Goal: Task Accomplishment & Management: Use online tool/utility

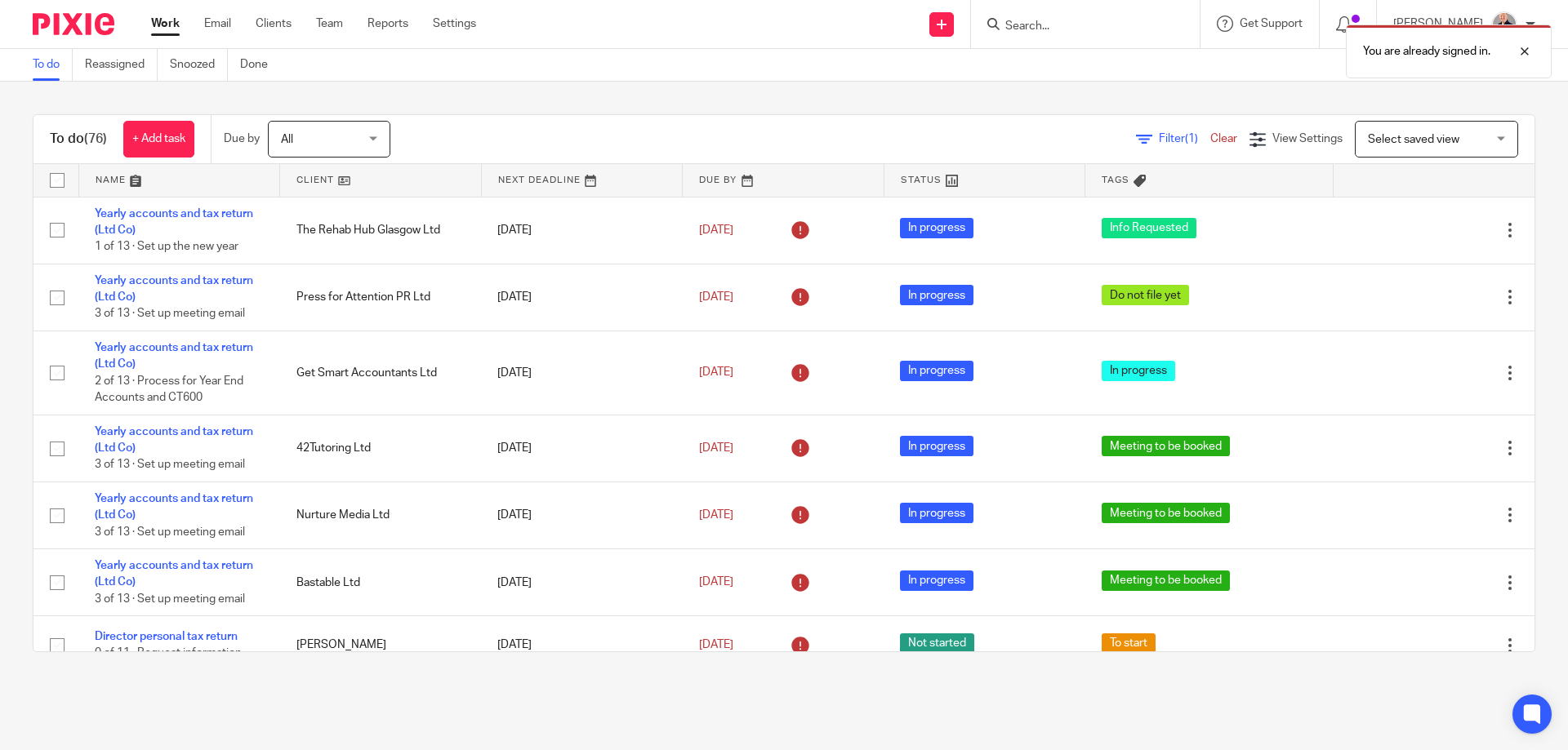
click at [118, 187] on link at bounding box center [179, 180] width 201 height 33
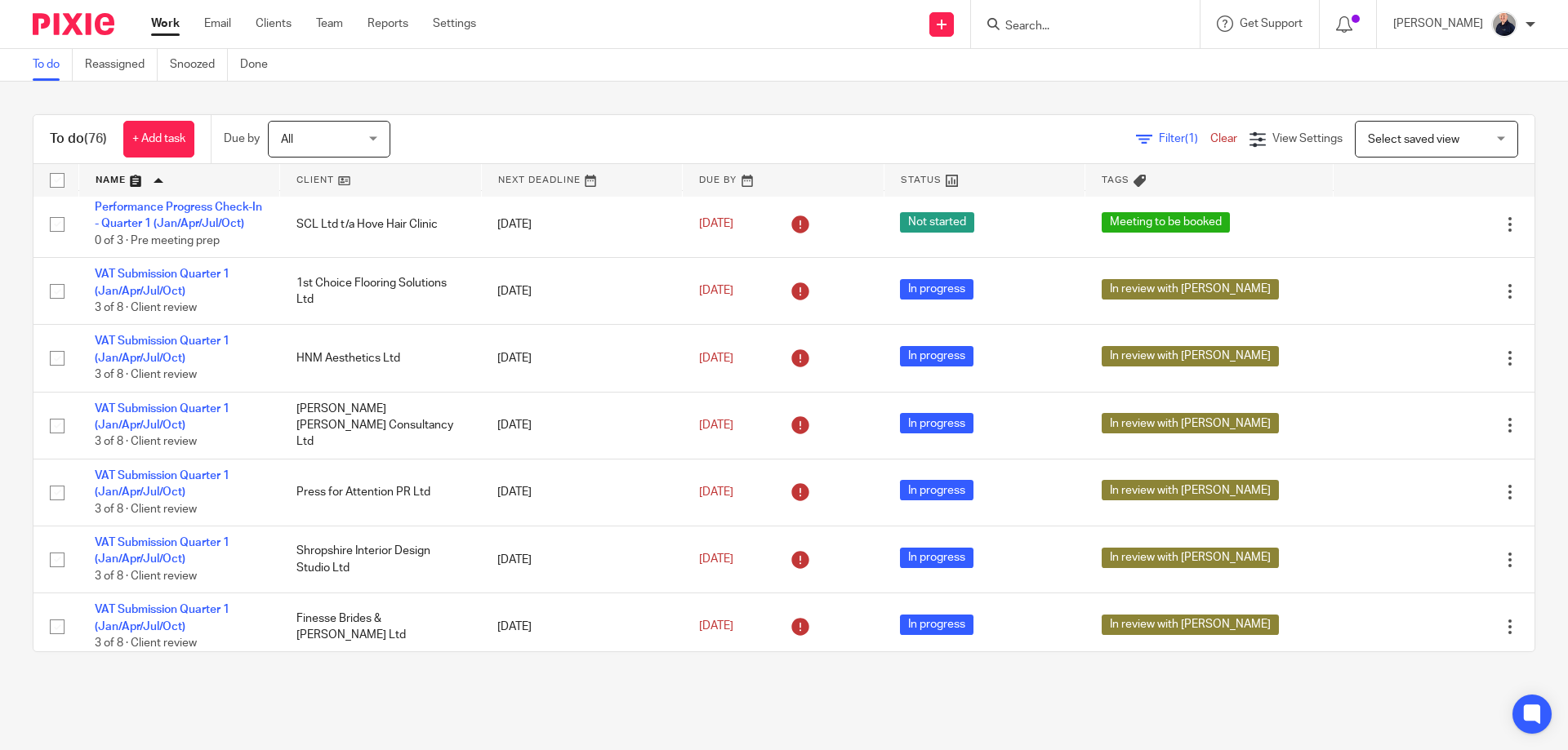
scroll to position [3180, 0]
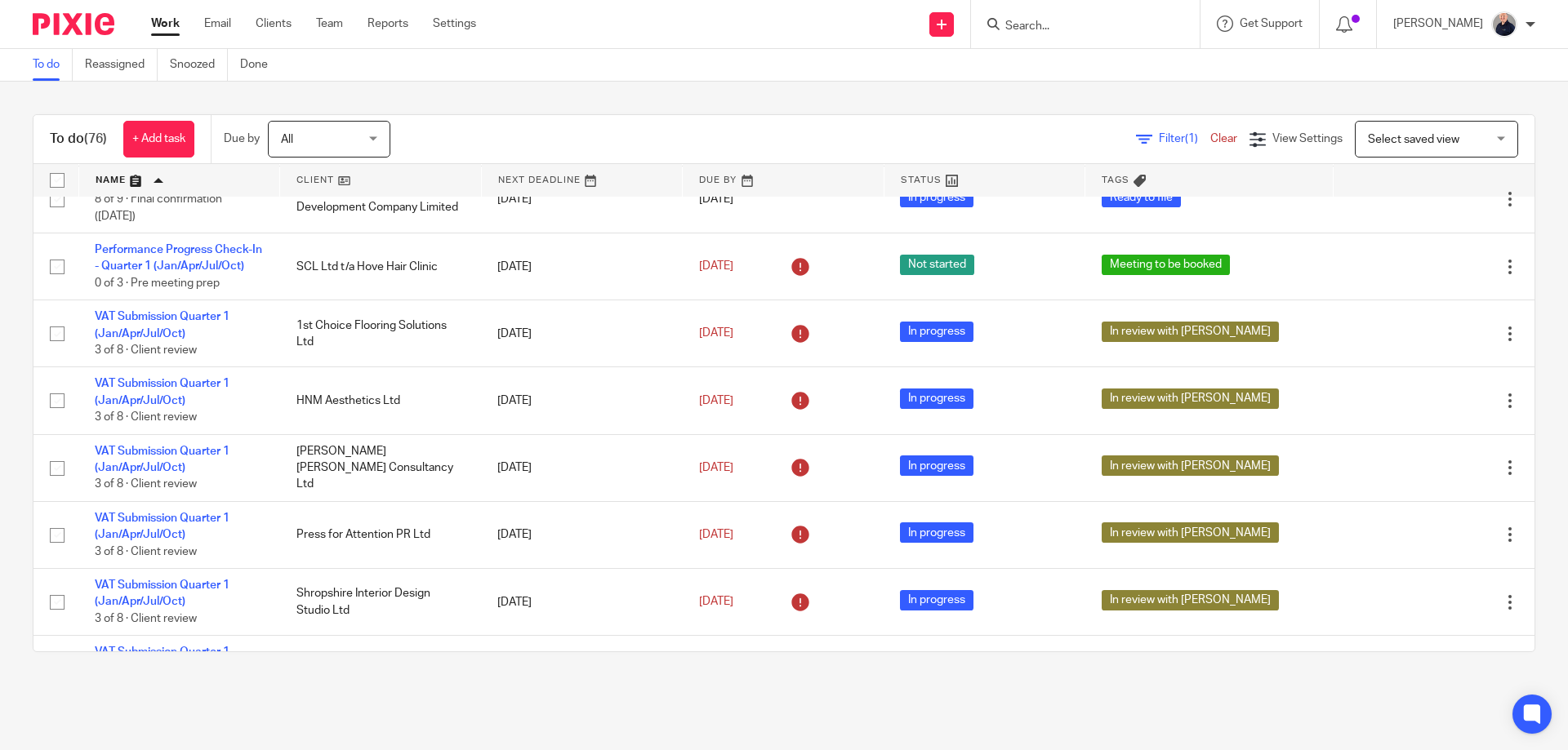
click at [1158, 142] on span "Filter (1)" at bounding box center [1184, 139] width 51 height 11
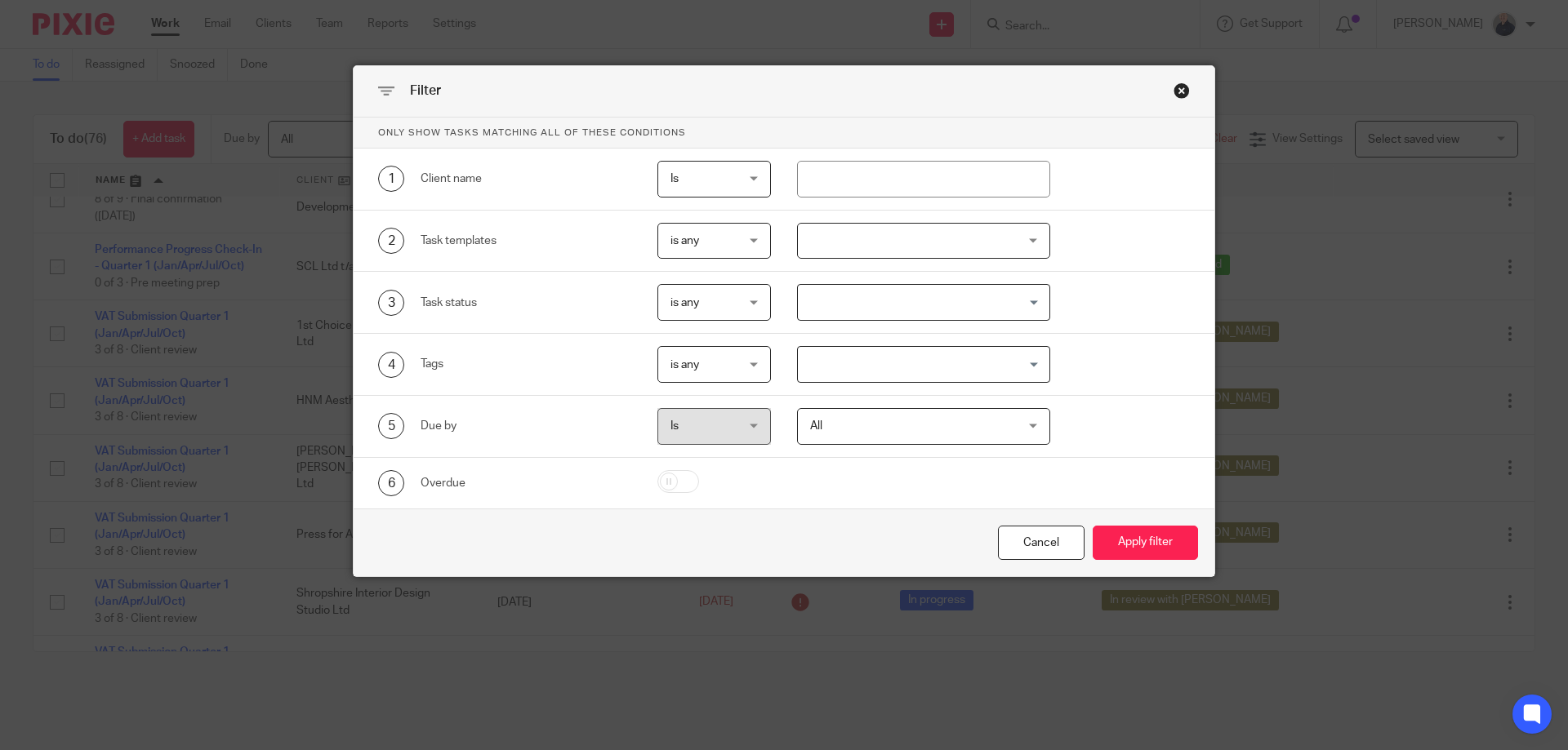
click at [864, 244] on div at bounding box center [923, 241] width 254 height 37
click at [912, 132] on p "Only show tasks matching all of these conditions" at bounding box center [784, 133] width 861 height 31
click at [846, 361] on input "Search for option" at bounding box center [920, 364] width 242 height 28
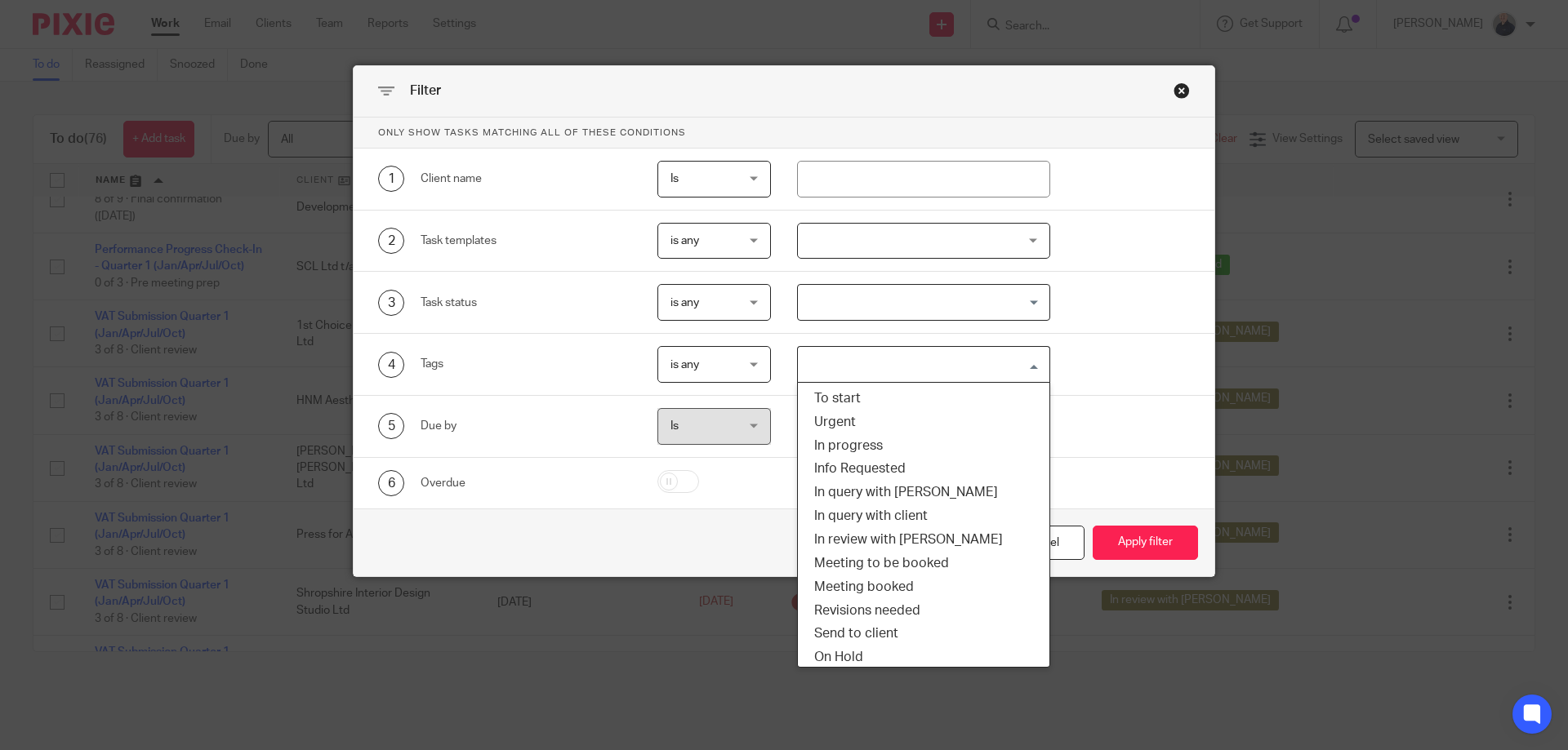
click at [846, 361] on input "Search for option" at bounding box center [920, 364] width 242 height 28
click at [847, 317] on input "Search for option" at bounding box center [920, 302] width 242 height 28
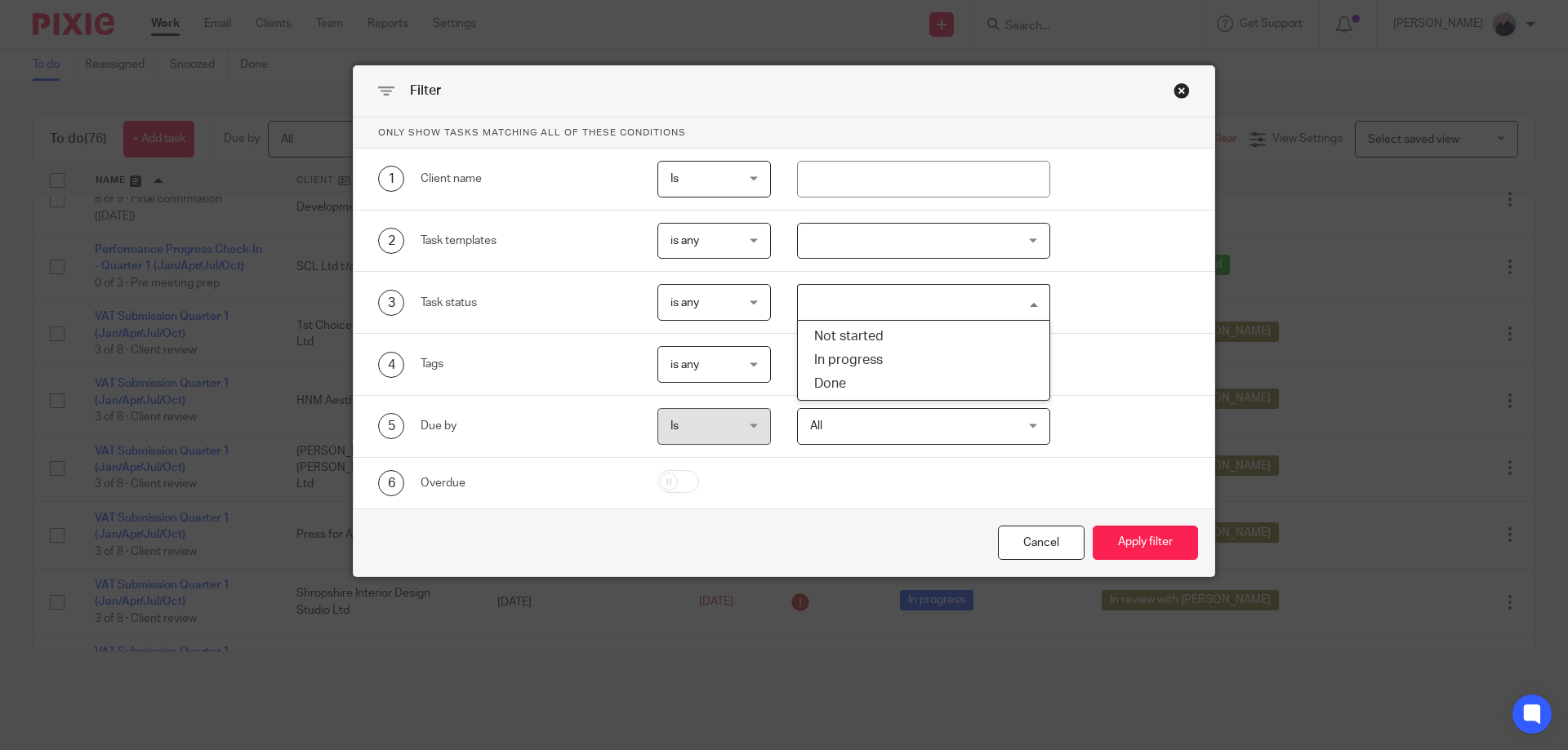
click at [851, 310] on input "Search for option" at bounding box center [920, 302] width 242 height 28
click at [851, 246] on div at bounding box center [923, 241] width 254 height 37
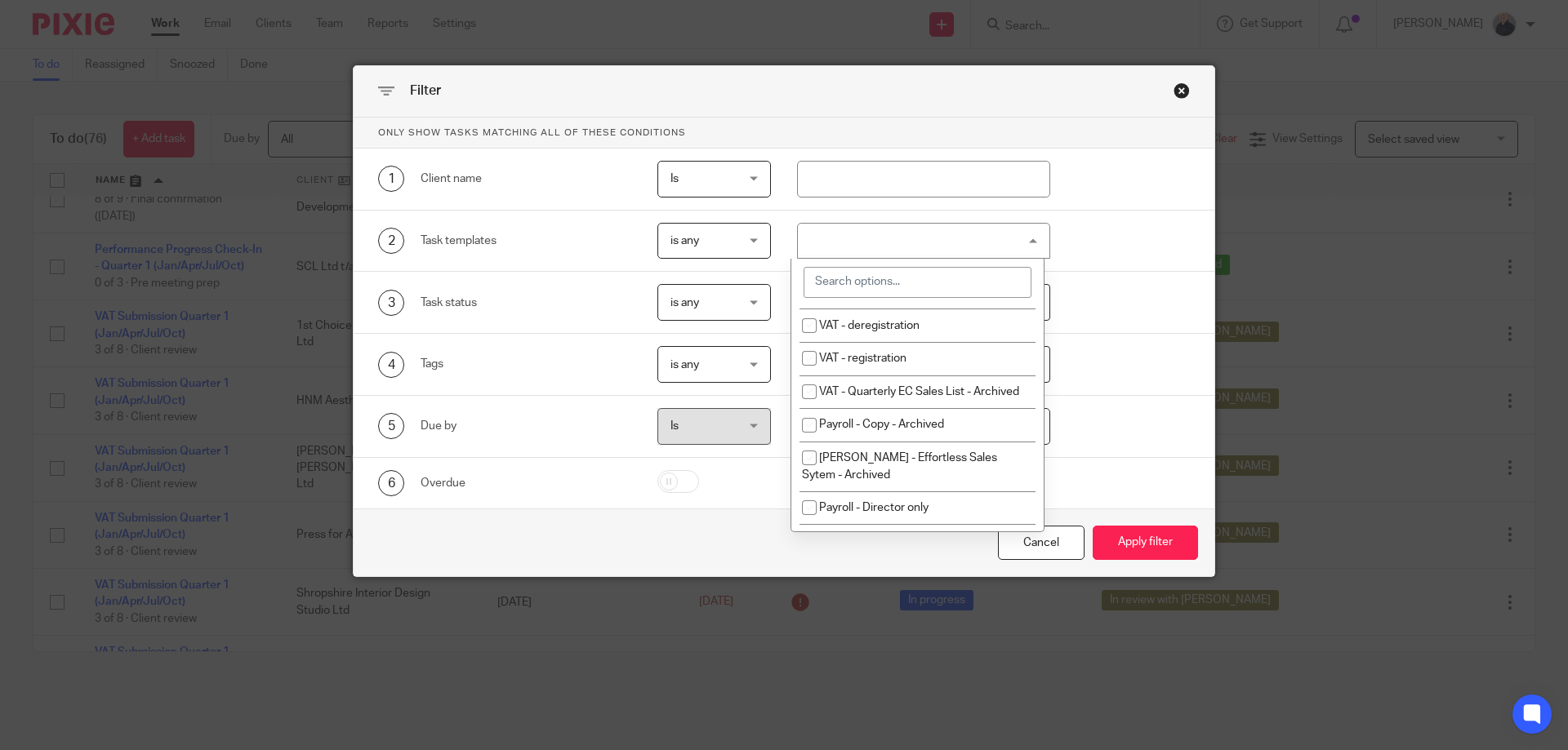
scroll to position [0, 0]
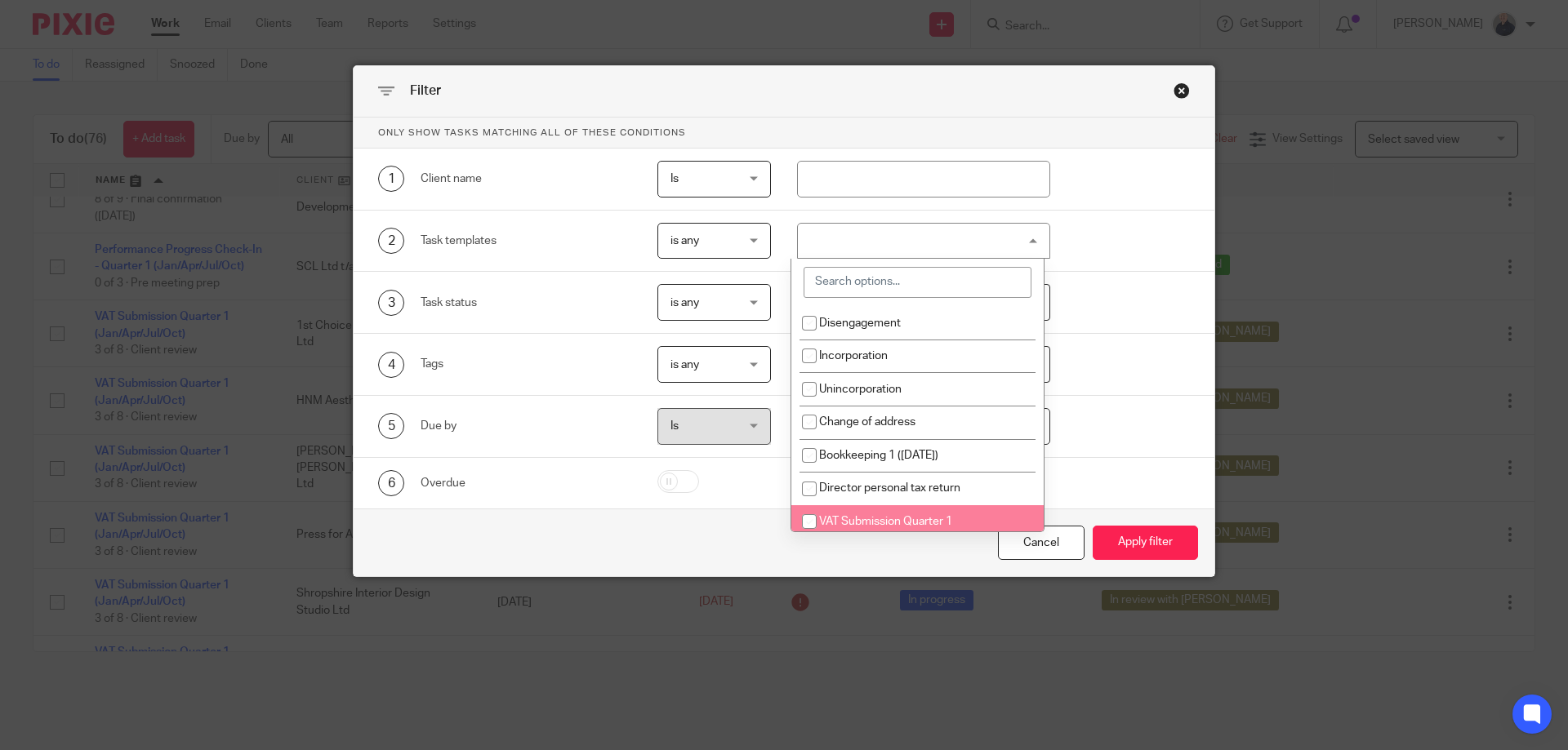
click at [806, 519] on input "checkbox" at bounding box center [809, 521] width 31 height 31
checkbox input "true"
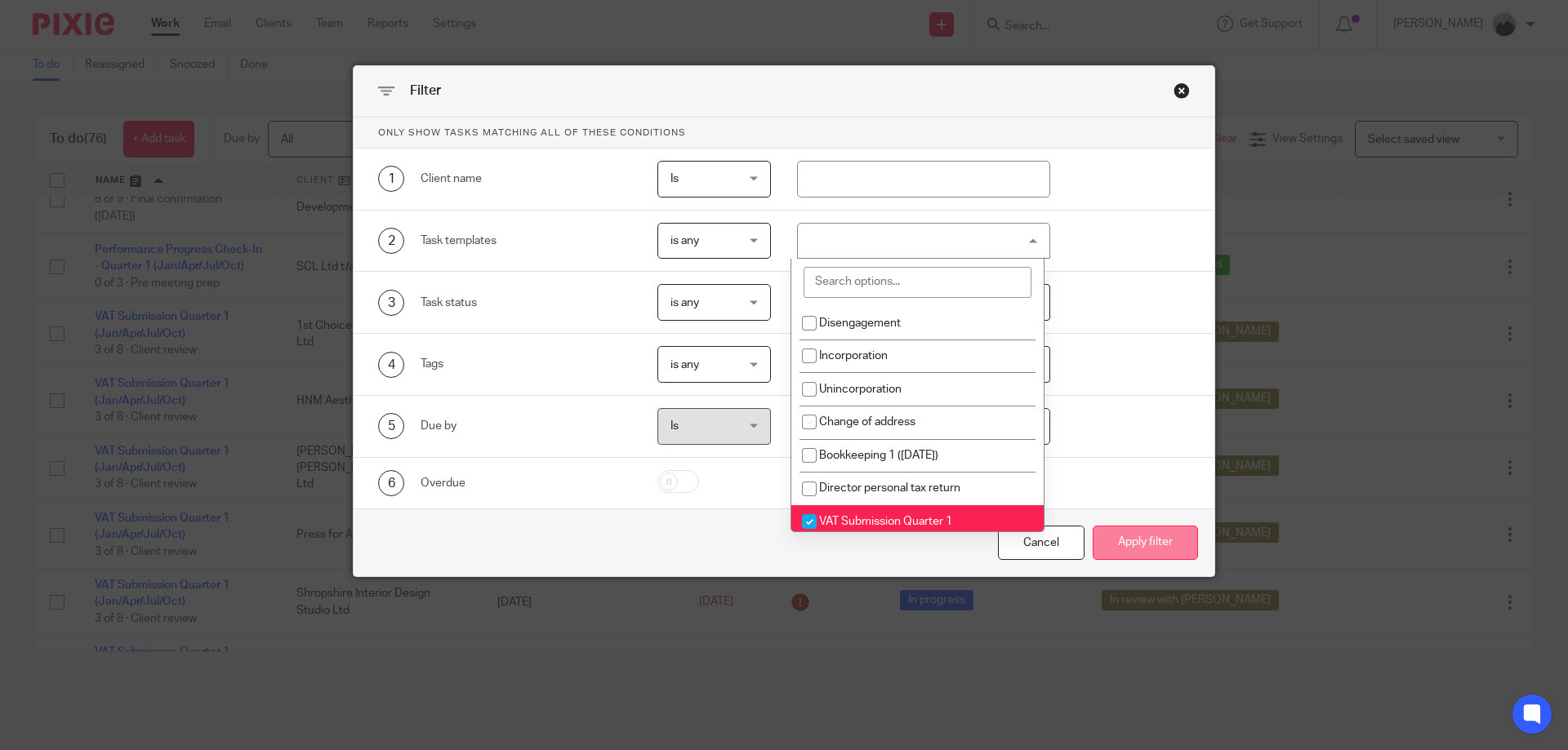
click at [1113, 535] on button "Apply filter" at bounding box center [1145, 542] width 106 height 35
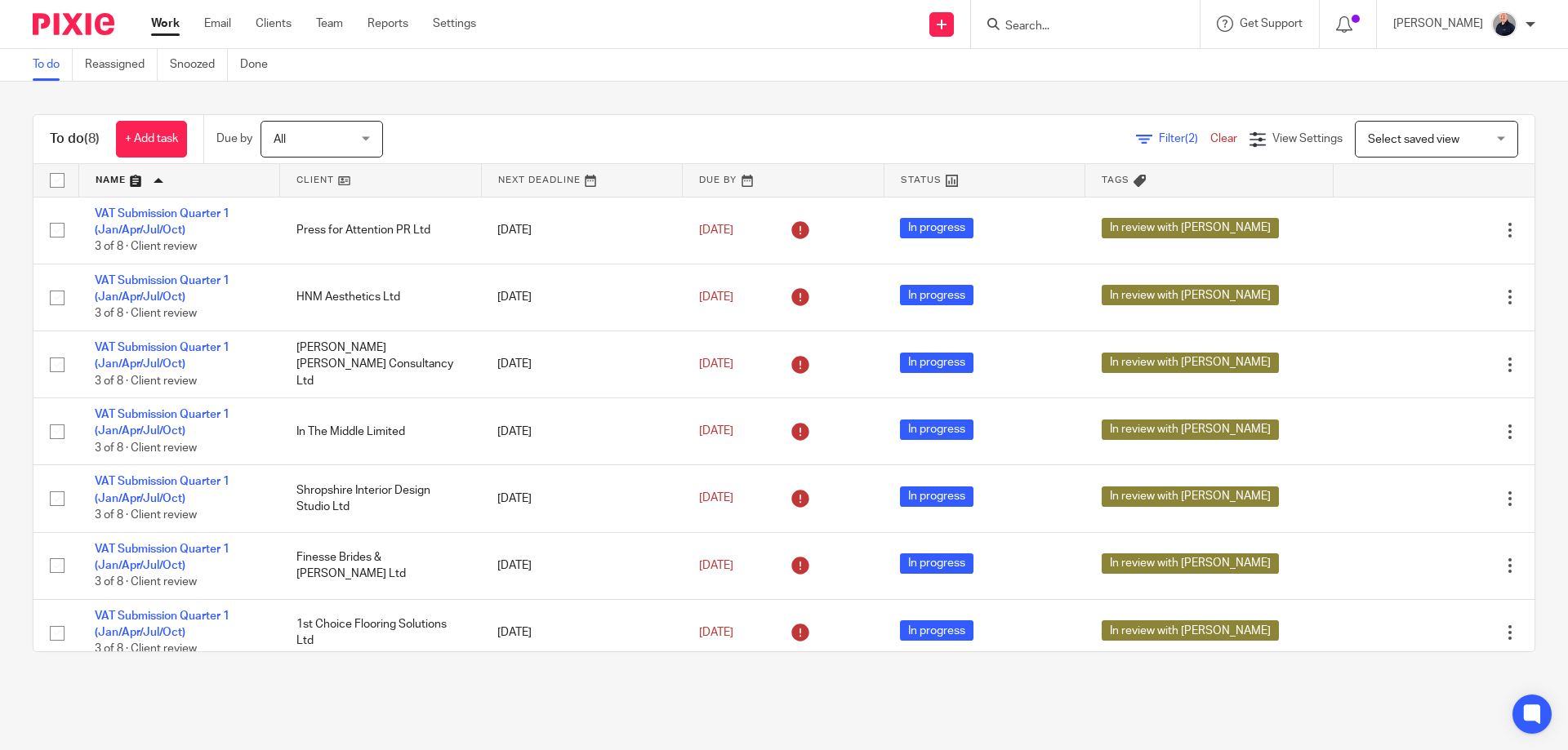
click at [314, 178] on link at bounding box center [380, 180] width 201 height 33
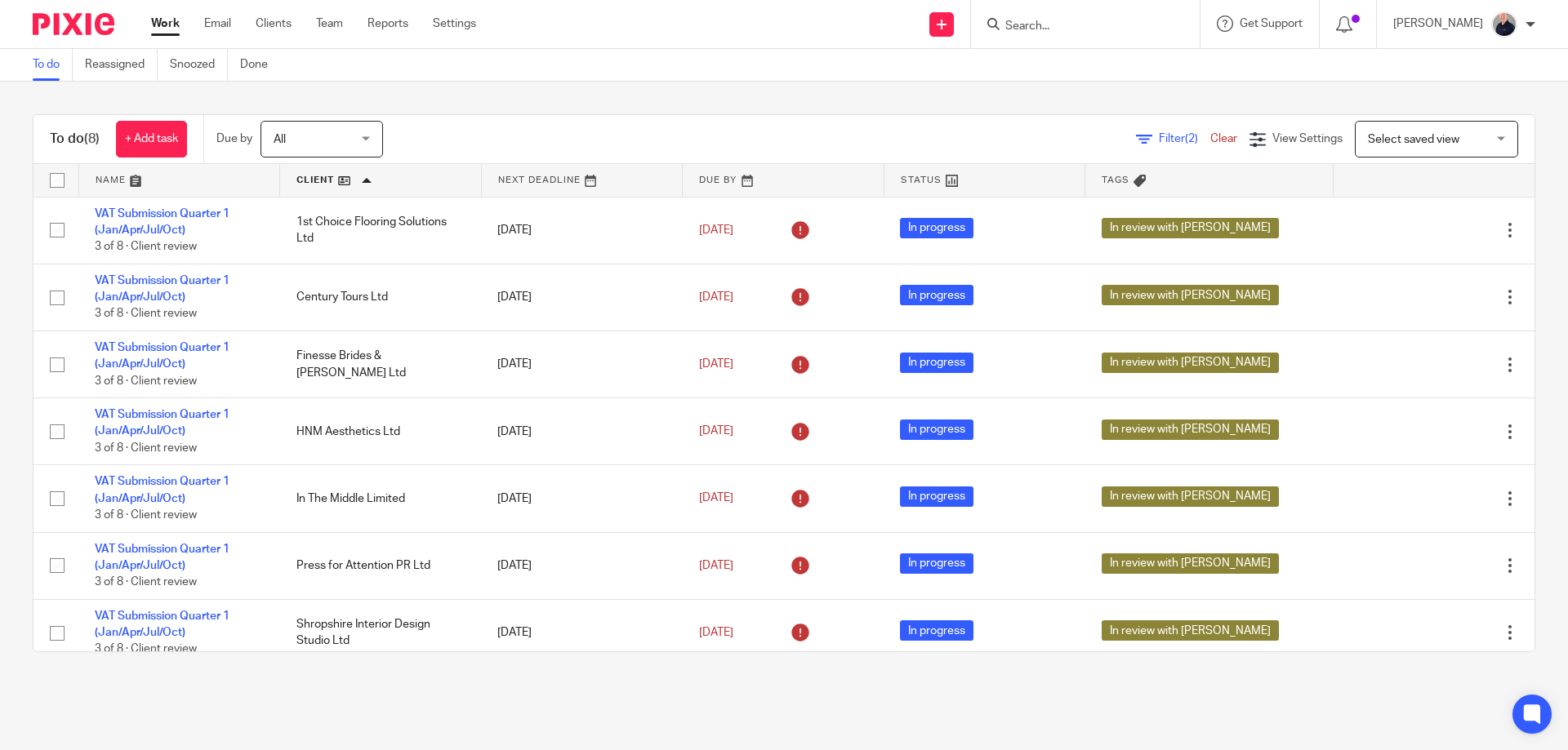
click at [1063, 32] on input "Search" at bounding box center [1077, 27] width 147 height 15
click at [321, 15] on link "Team" at bounding box center [329, 23] width 27 height 16
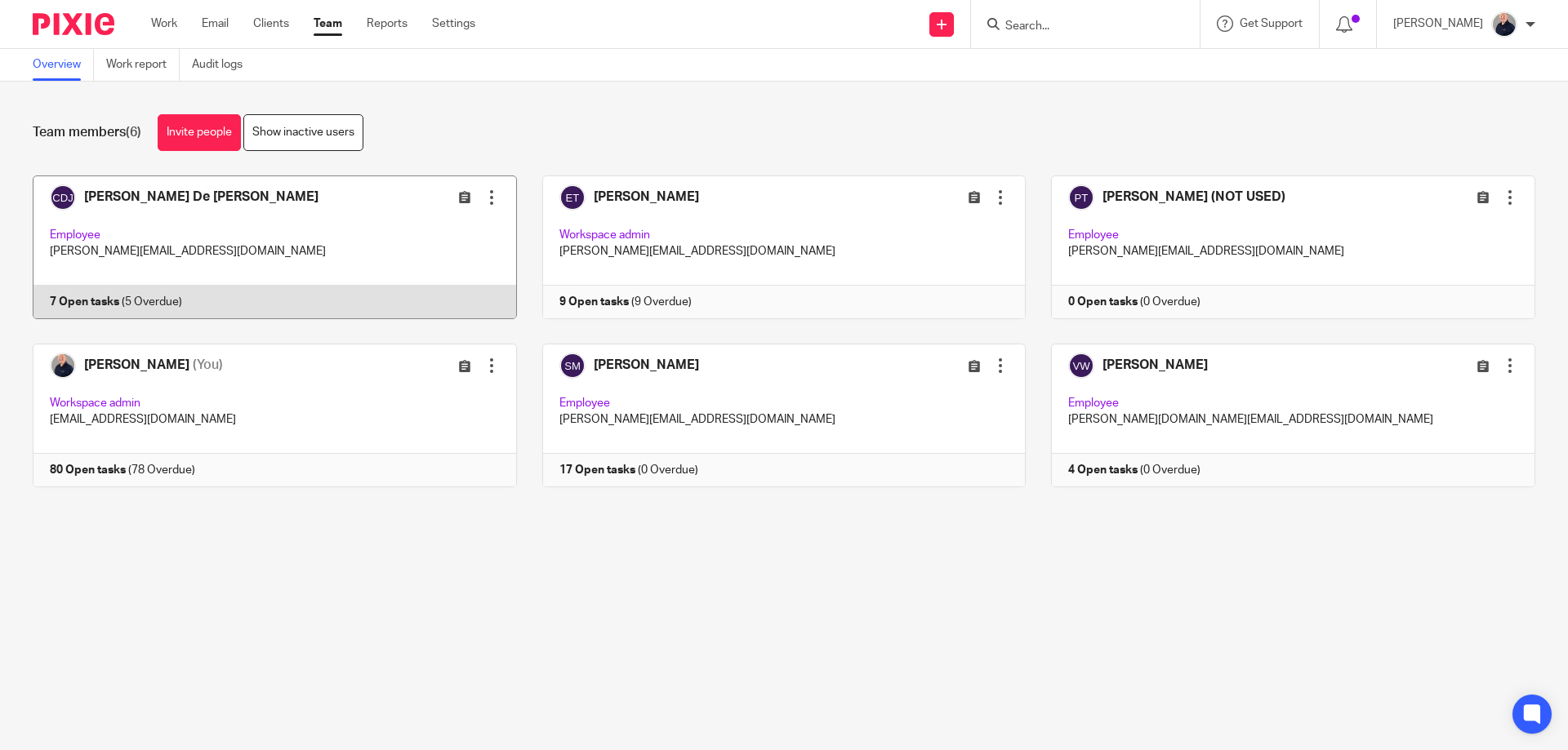
click at [379, 228] on link at bounding box center [262, 247] width 510 height 143
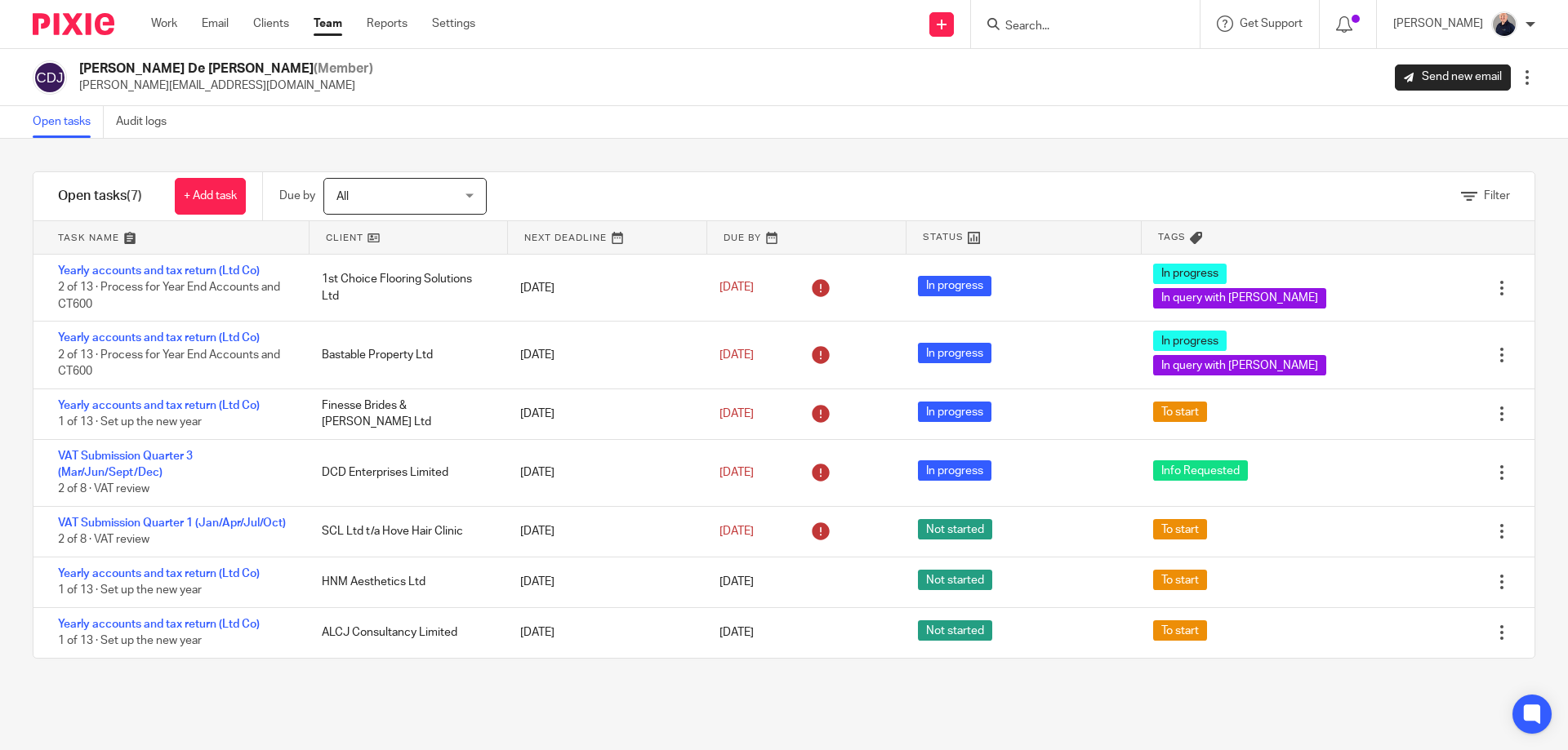
click at [331, 22] on link "Team" at bounding box center [328, 23] width 28 height 16
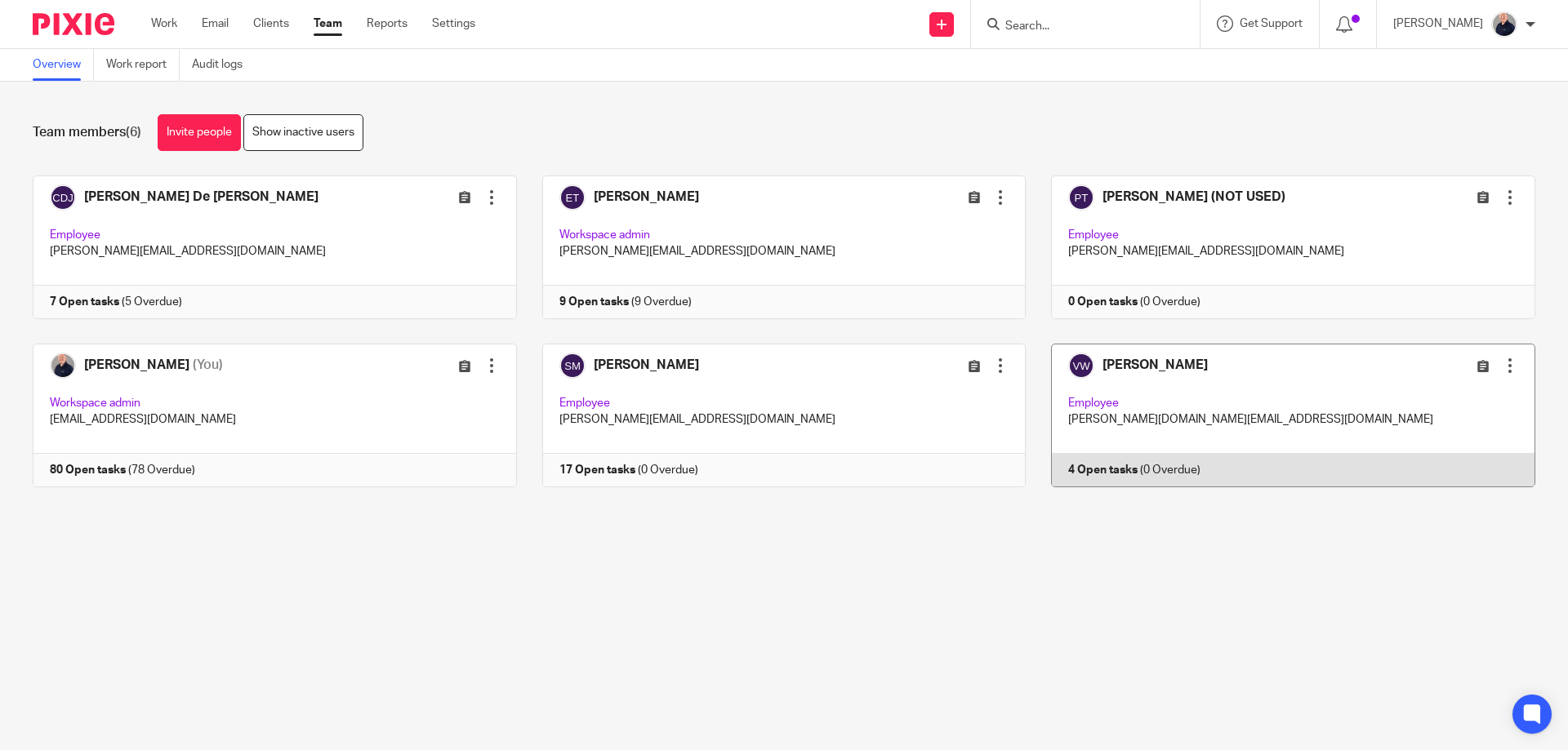
click at [1302, 397] on link at bounding box center [1280, 415] width 510 height 143
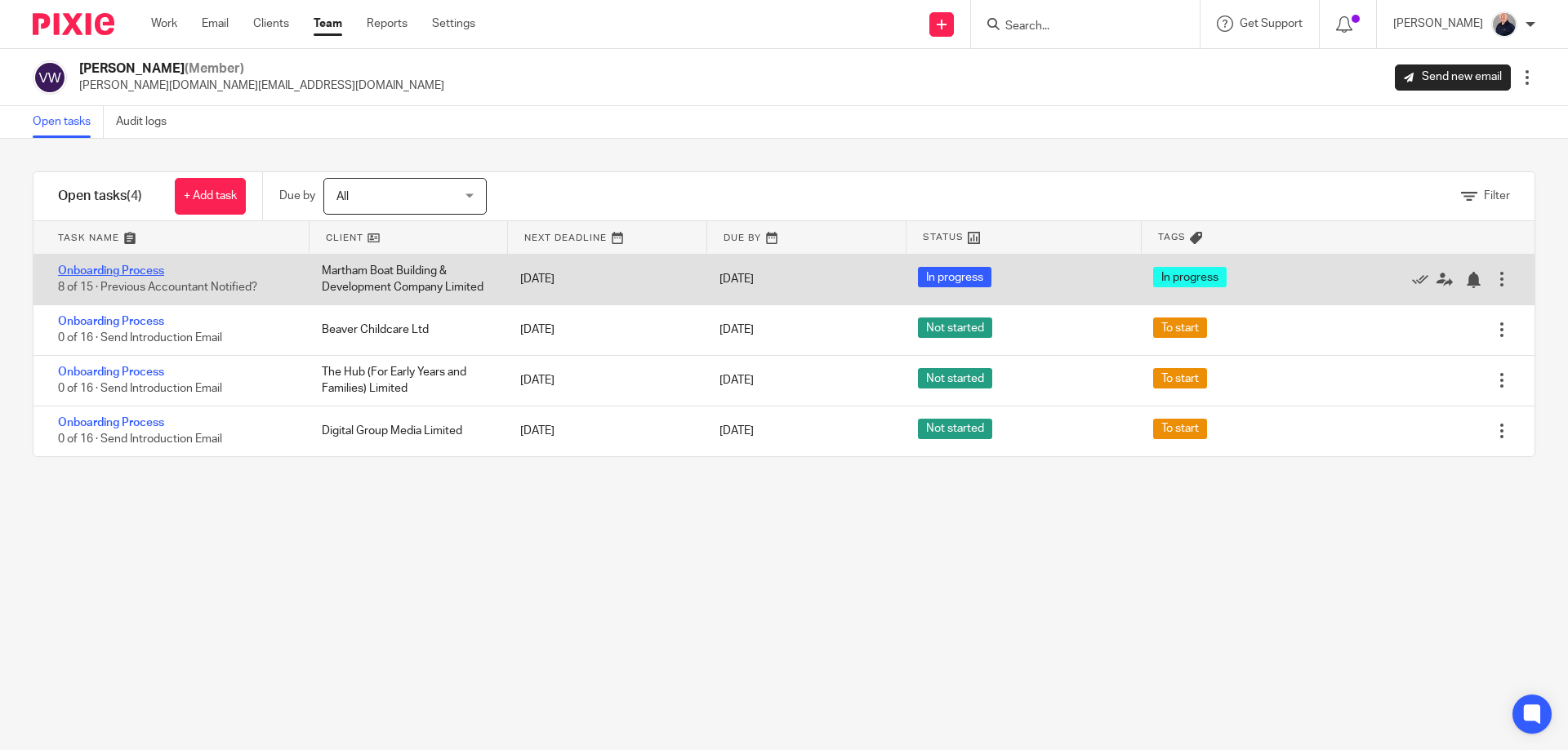
click at [141, 270] on link "Onboarding Process" at bounding box center [110, 271] width 106 height 11
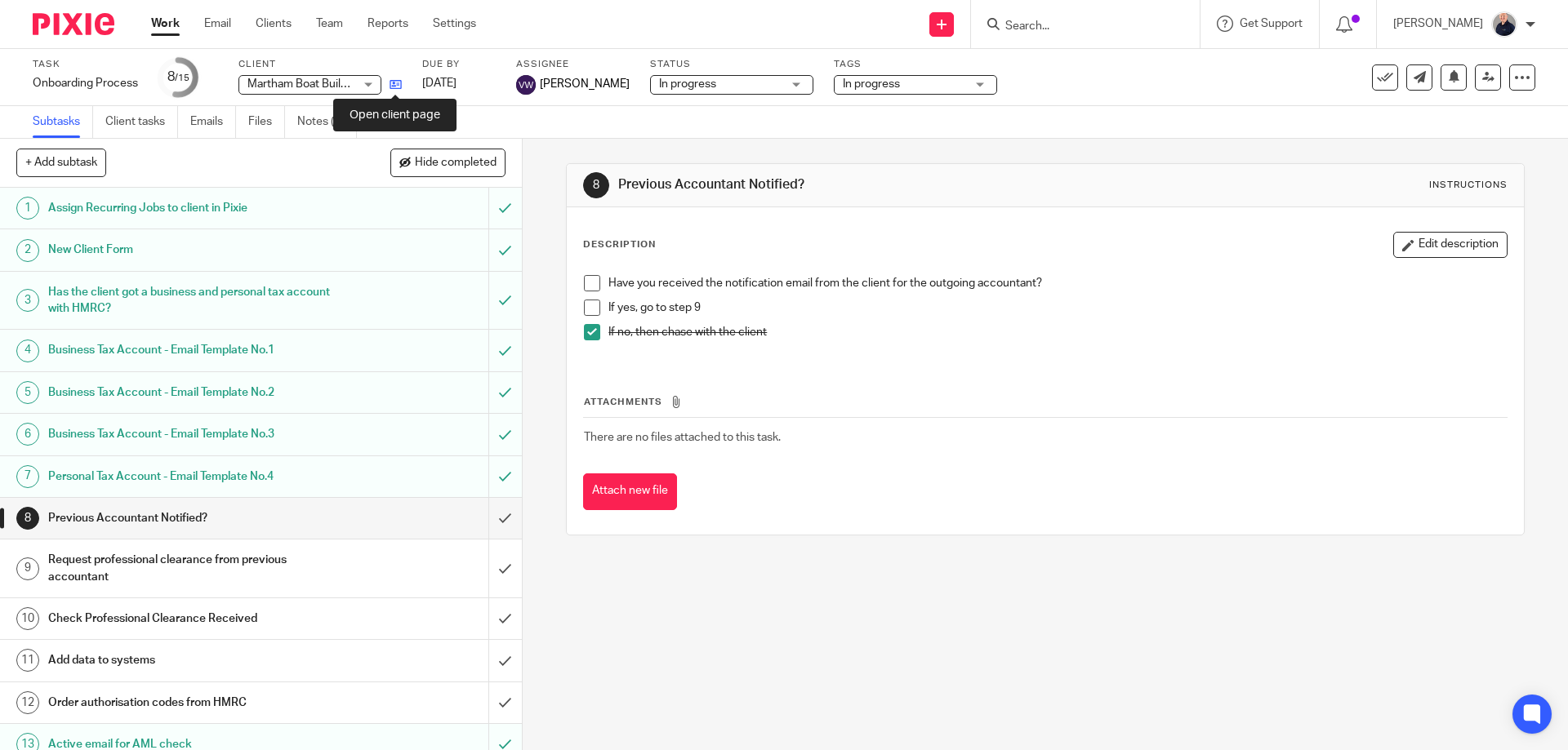
click at [394, 88] on icon at bounding box center [396, 84] width 12 height 12
click at [258, 515] on h1 "Previous Accountant Notified?" at bounding box center [189, 518] width 282 height 25
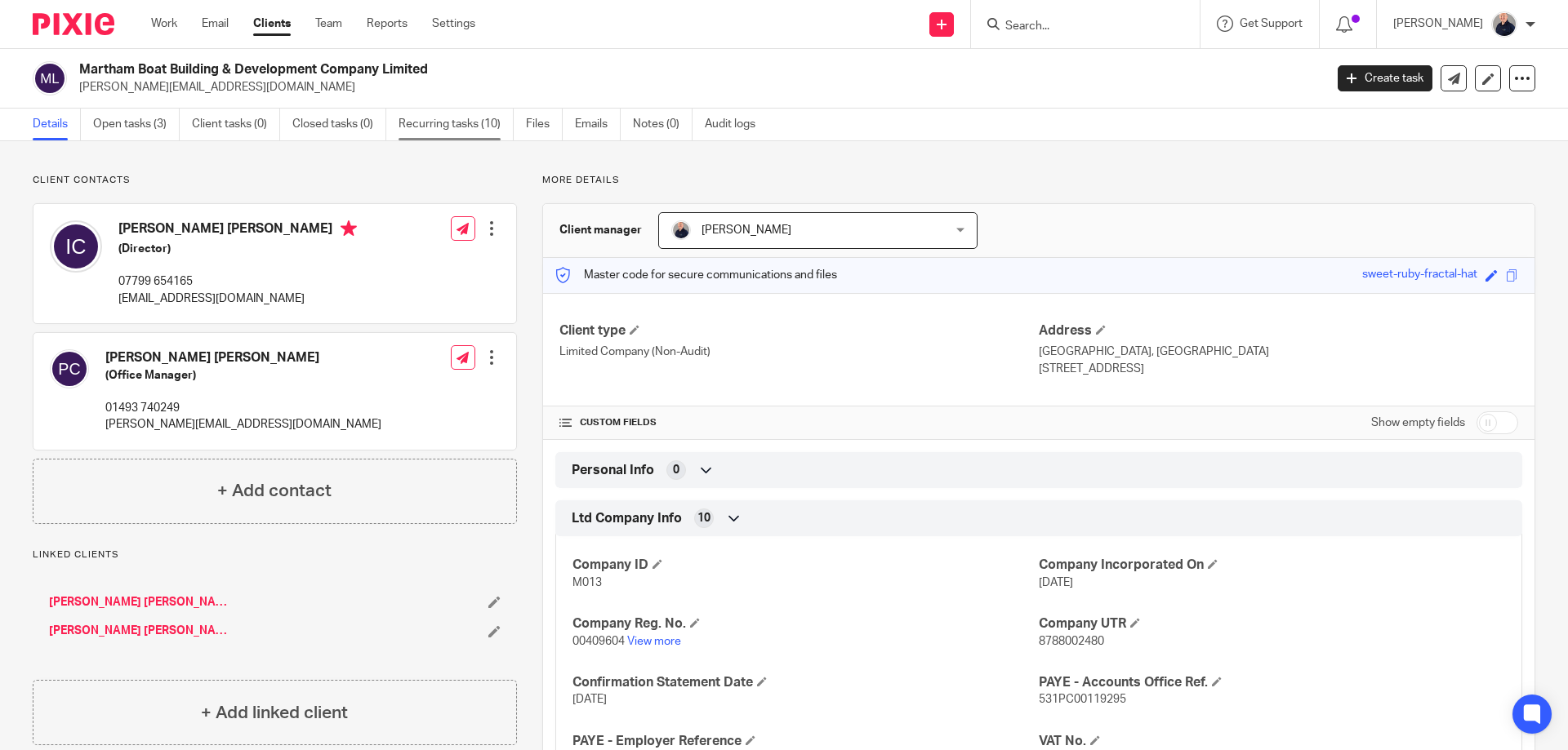
click at [447, 125] on link "Recurring tasks (10)" at bounding box center [456, 125] width 115 height 32
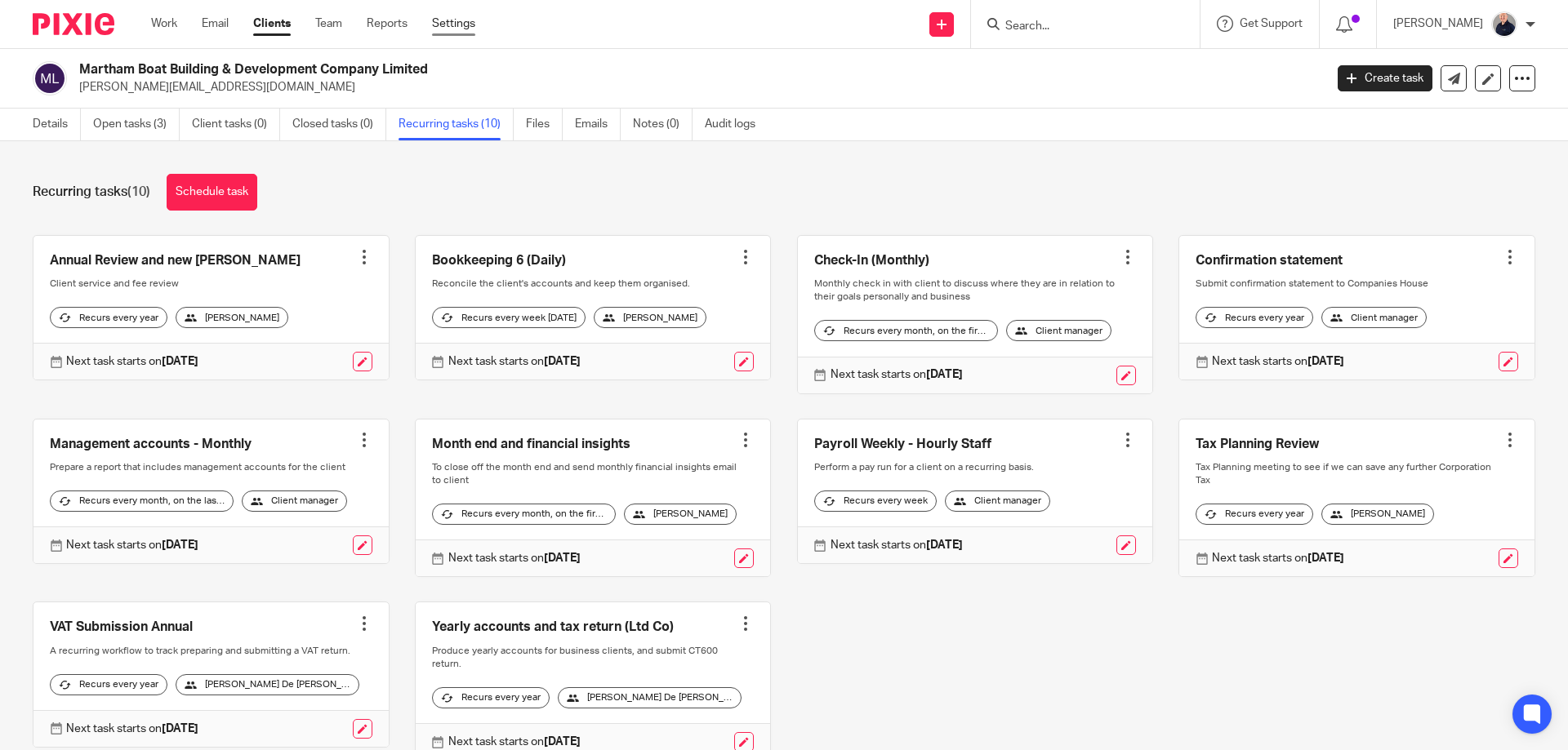
click at [456, 27] on link "Settings" at bounding box center [454, 23] width 43 height 16
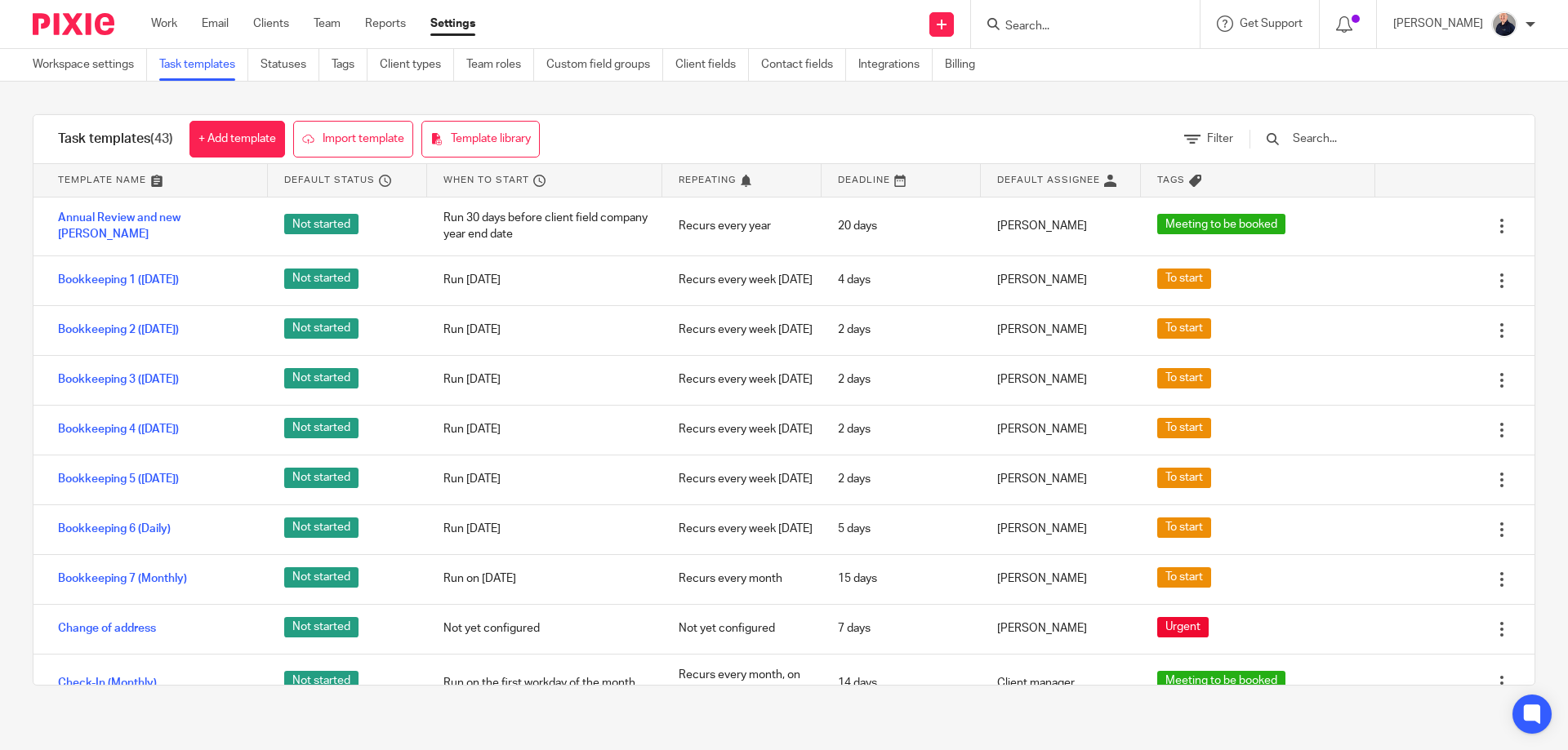
drag, startPoint x: 335, startPoint y: 20, endPoint x: 318, endPoint y: 8, distance: 20.8
click at [335, 20] on link "Team" at bounding box center [327, 23] width 27 height 16
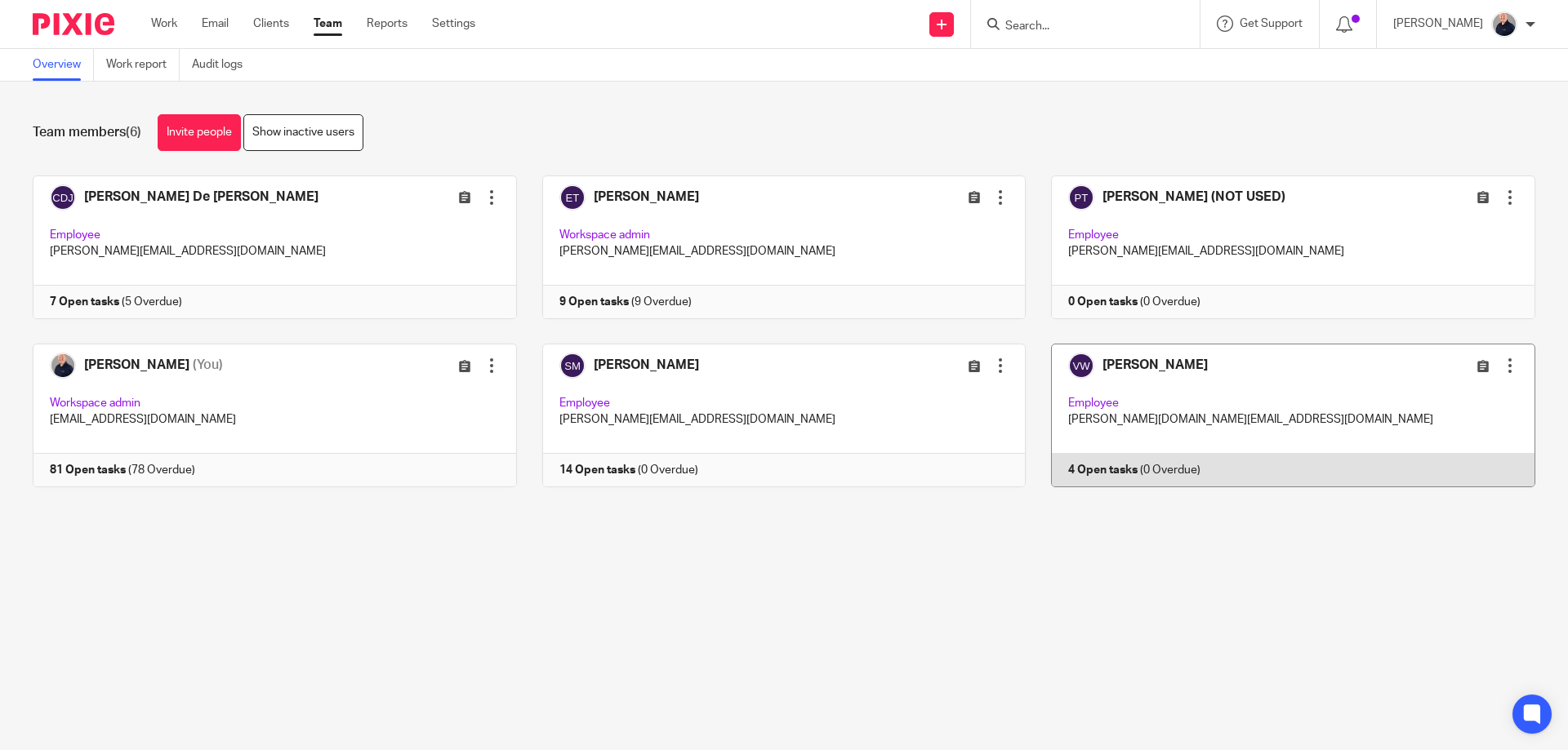
click at [1284, 386] on link at bounding box center [1280, 415] width 510 height 143
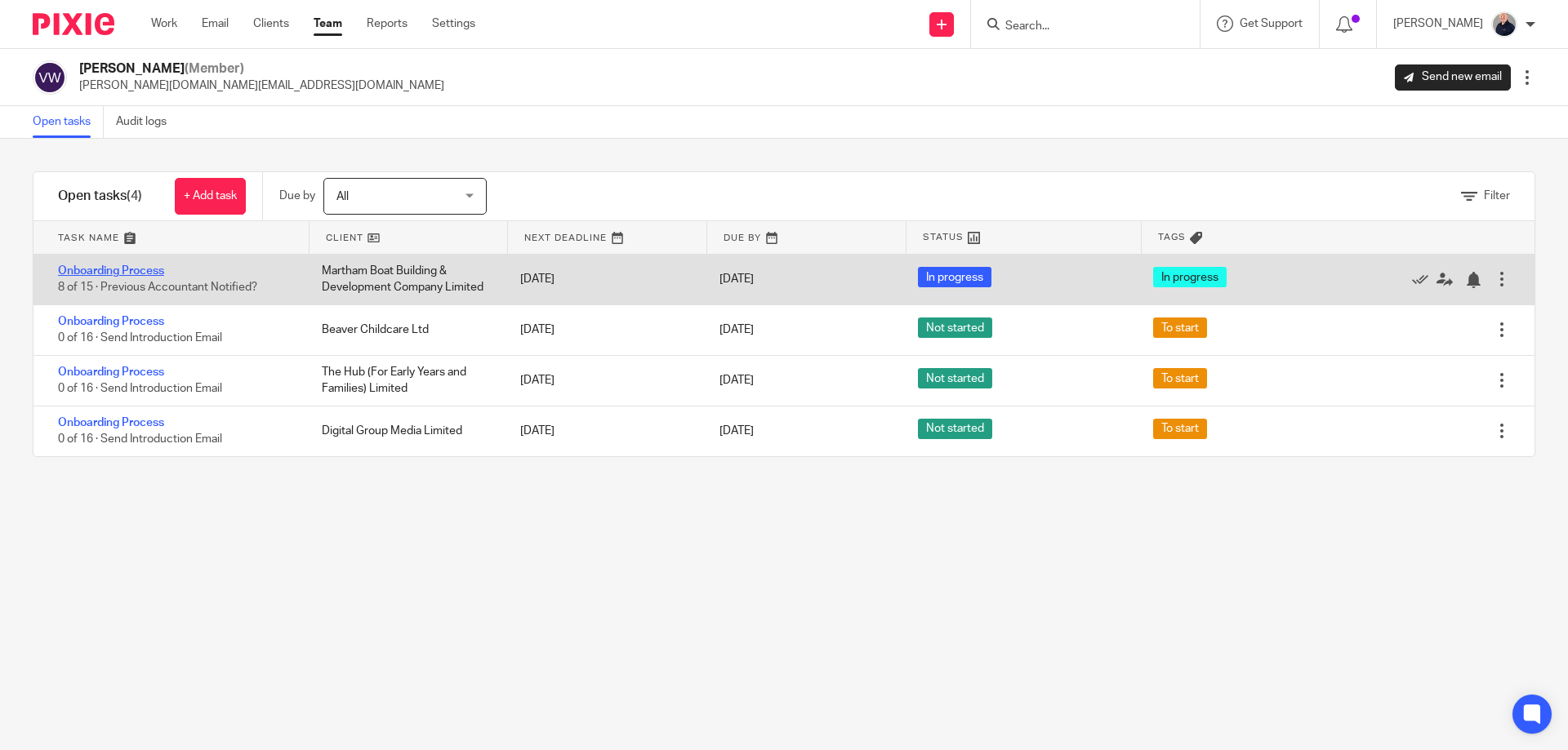
click at [141, 273] on link "Onboarding Process" at bounding box center [110, 271] width 106 height 11
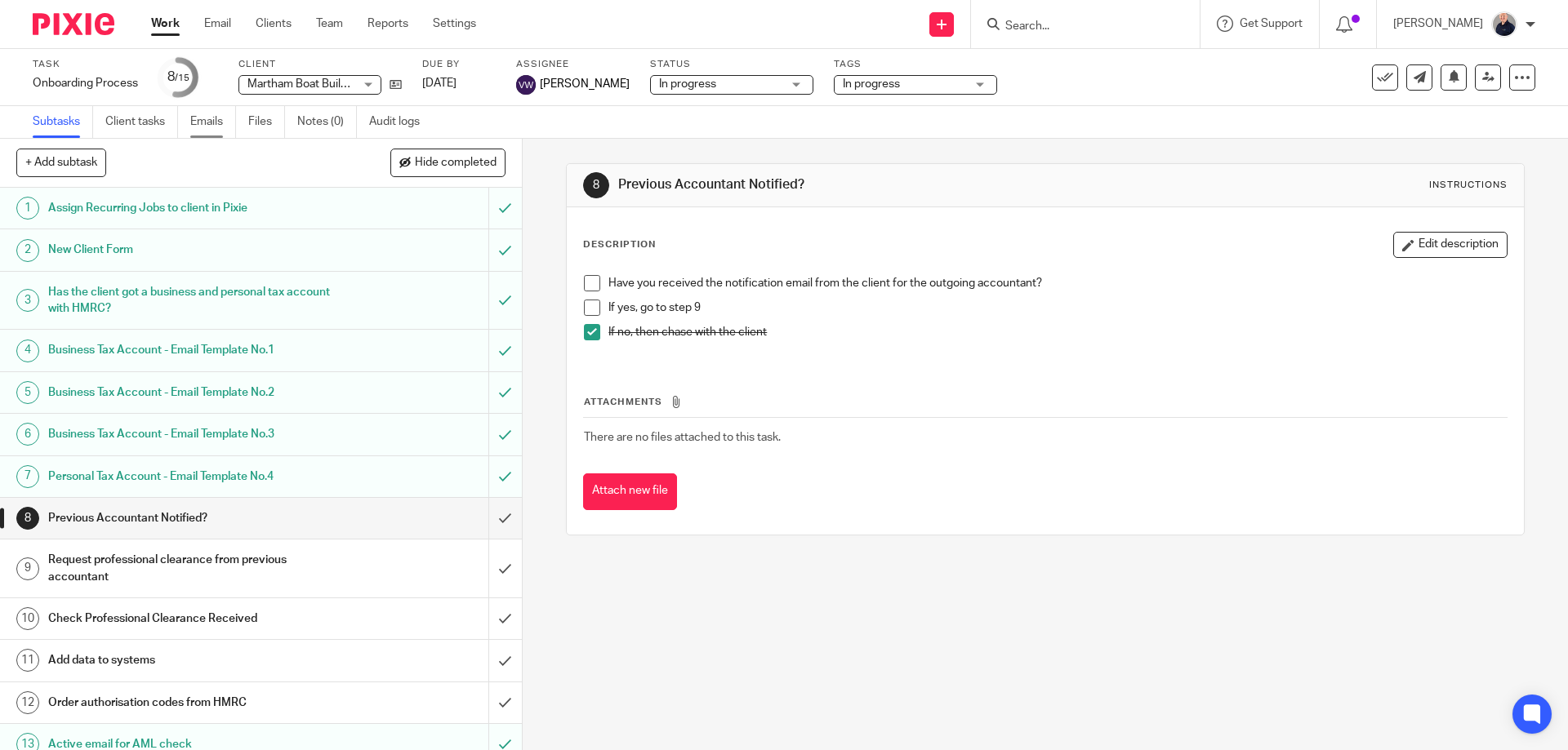
click at [214, 120] on link "Emails" at bounding box center [213, 122] width 45 height 32
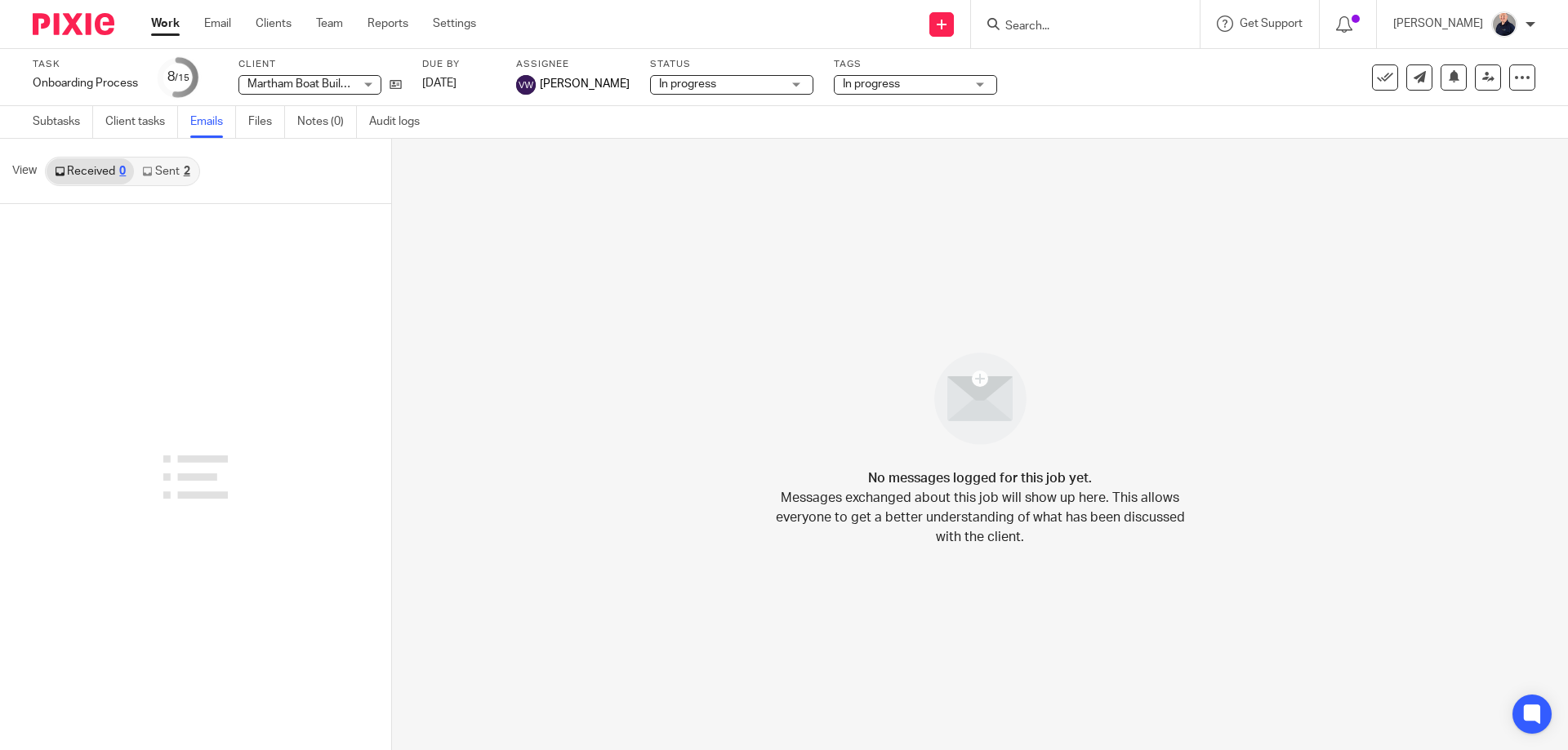
click at [160, 169] on link "Sent 2" at bounding box center [165, 172] width 63 height 26
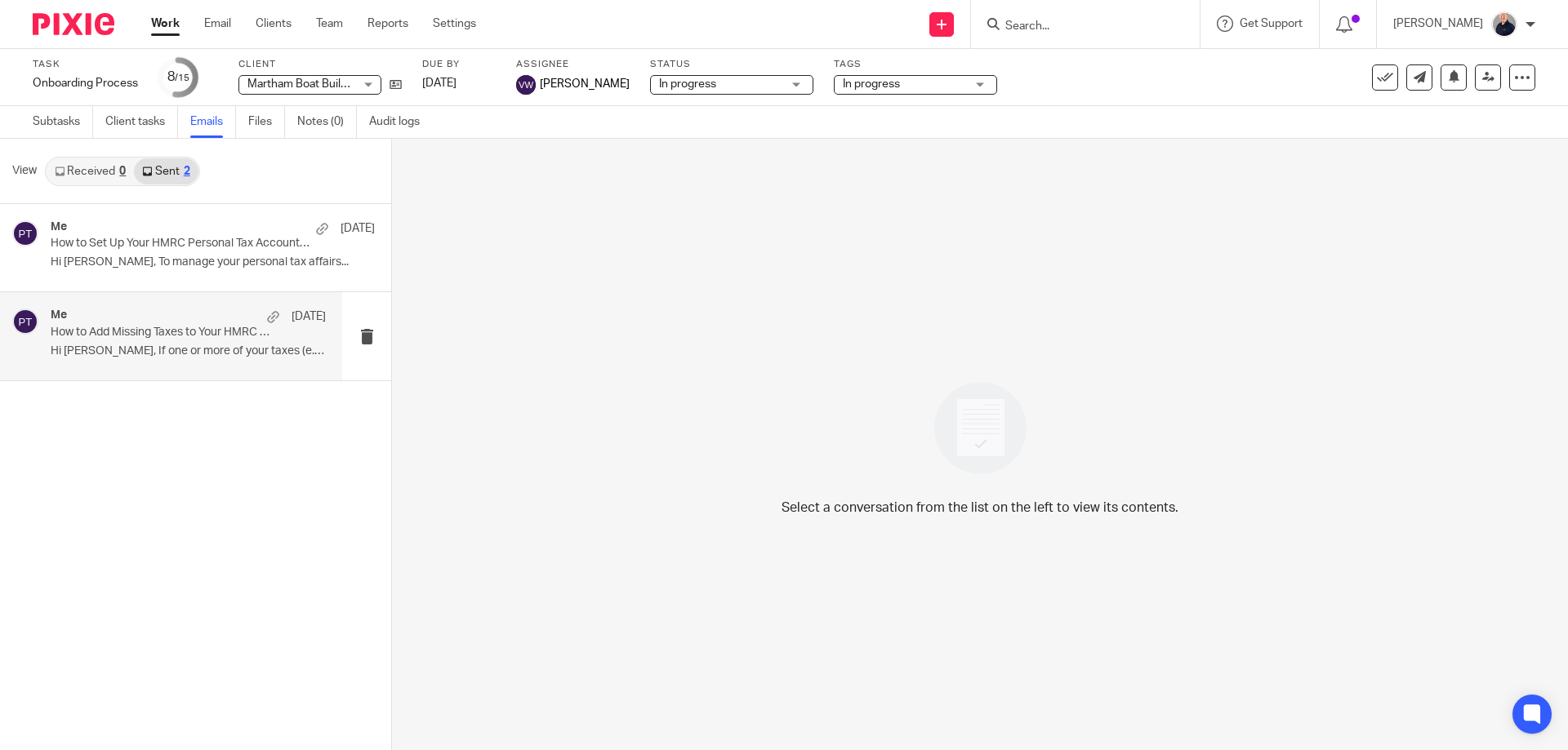
click at [196, 366] on div "Me [DATE] How to Add Missing Taxes to Your HMRC Business Tax Account Hi [PERSON…" at bounding box center [171, 336] width 342 height 88
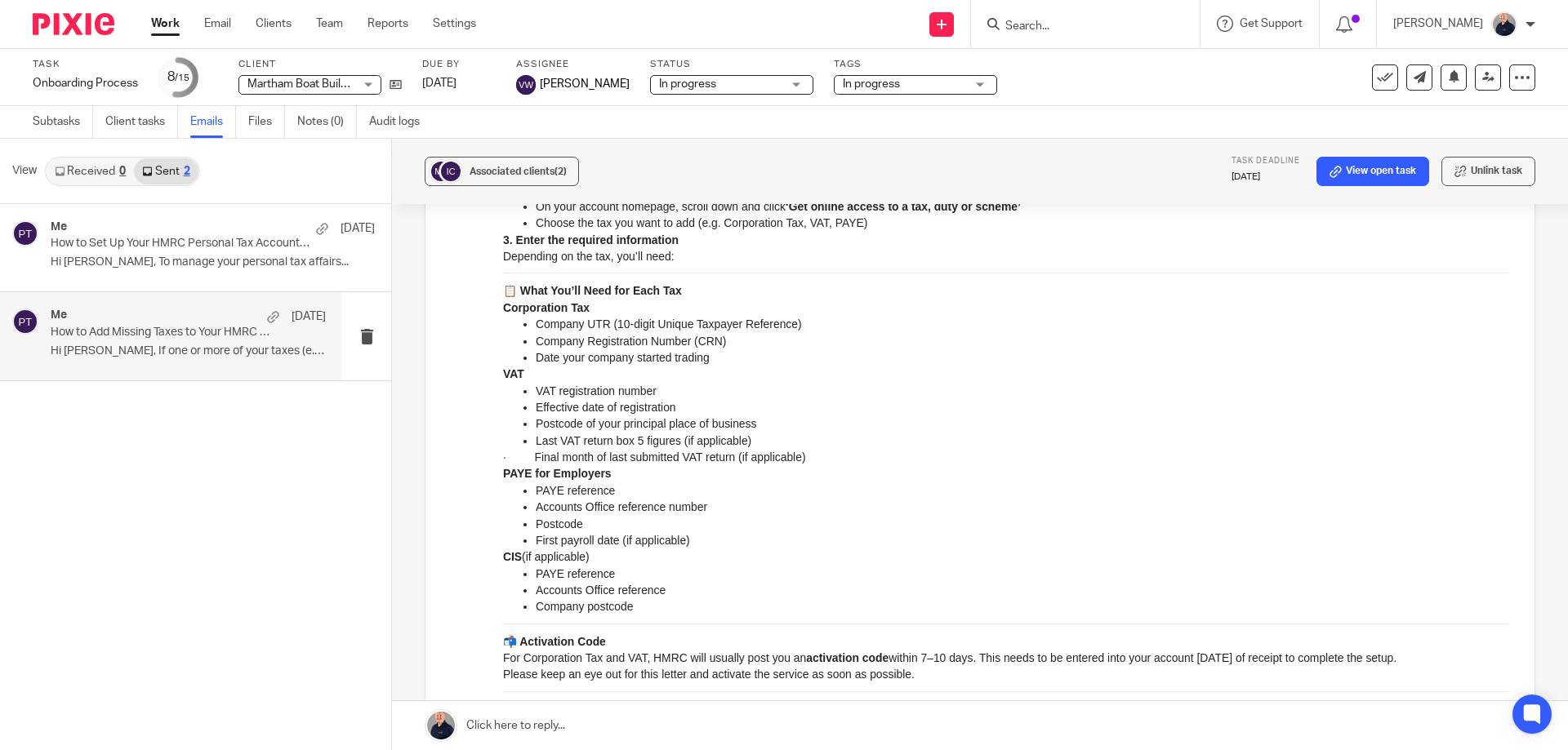
scroll to position [435, 0]
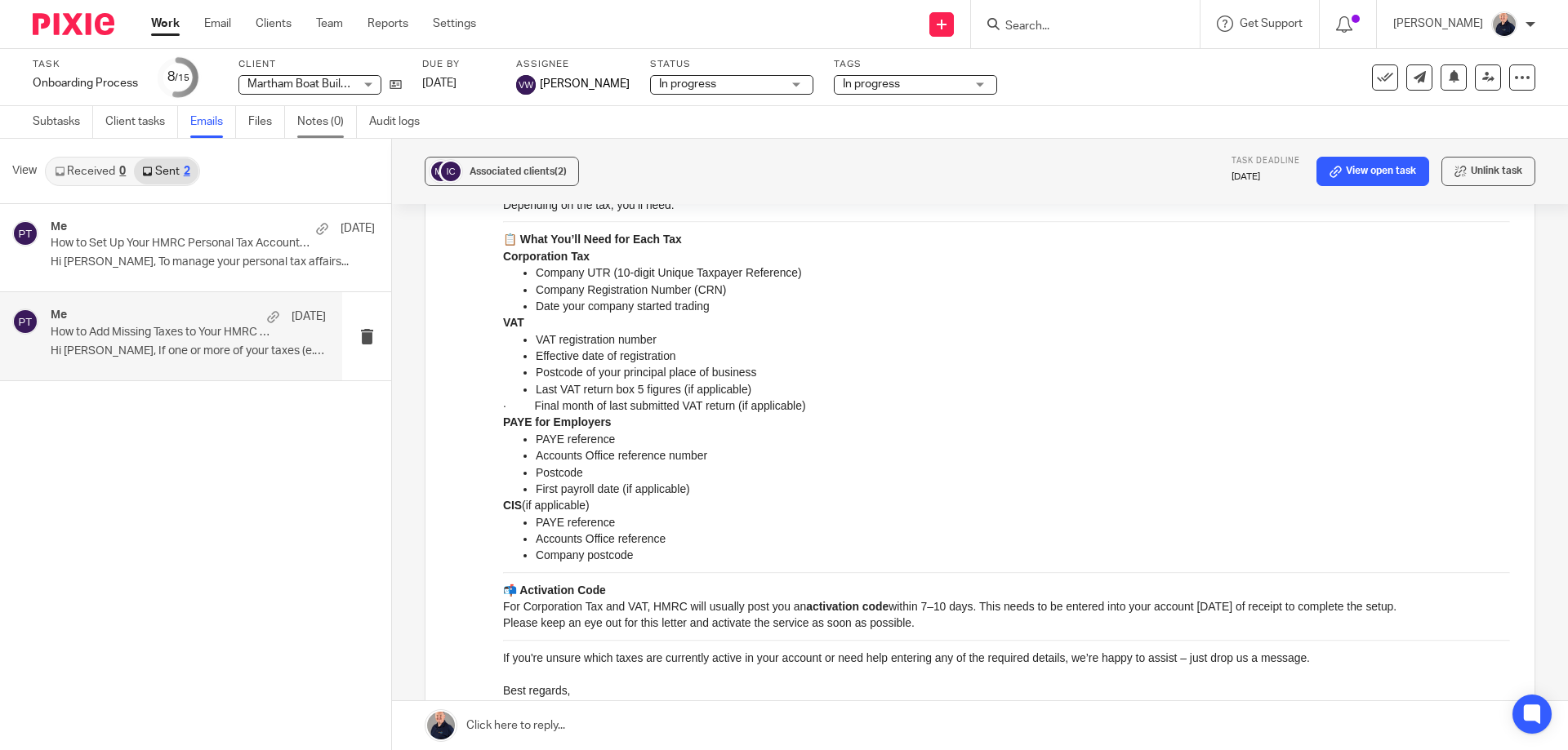
click at [320, 123] on link "Notes (0)" at bounding box center [327, 122] width 59 height 32
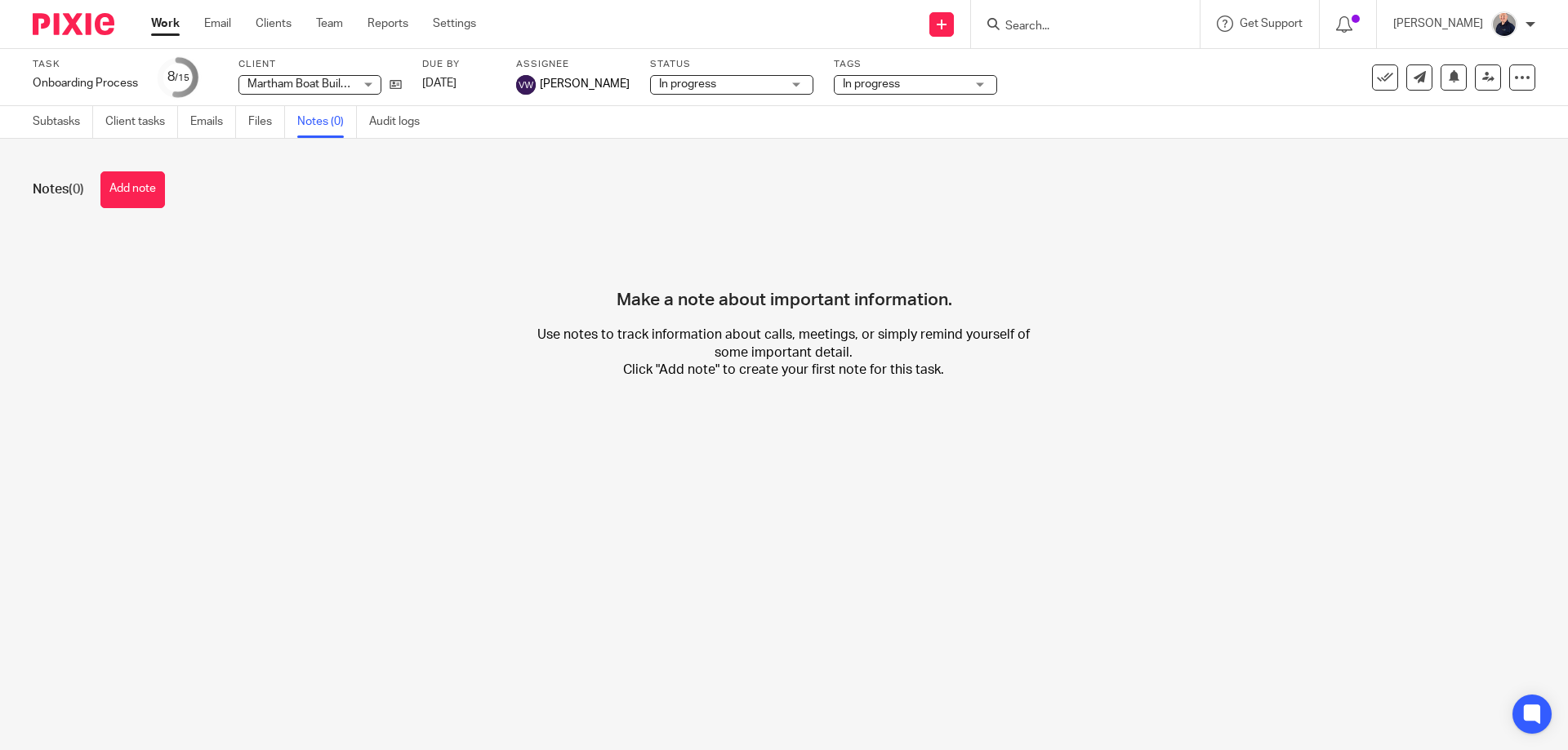
click at [121, 185] on button "Add note" at bounding box center [132, 190] width 64 height 37
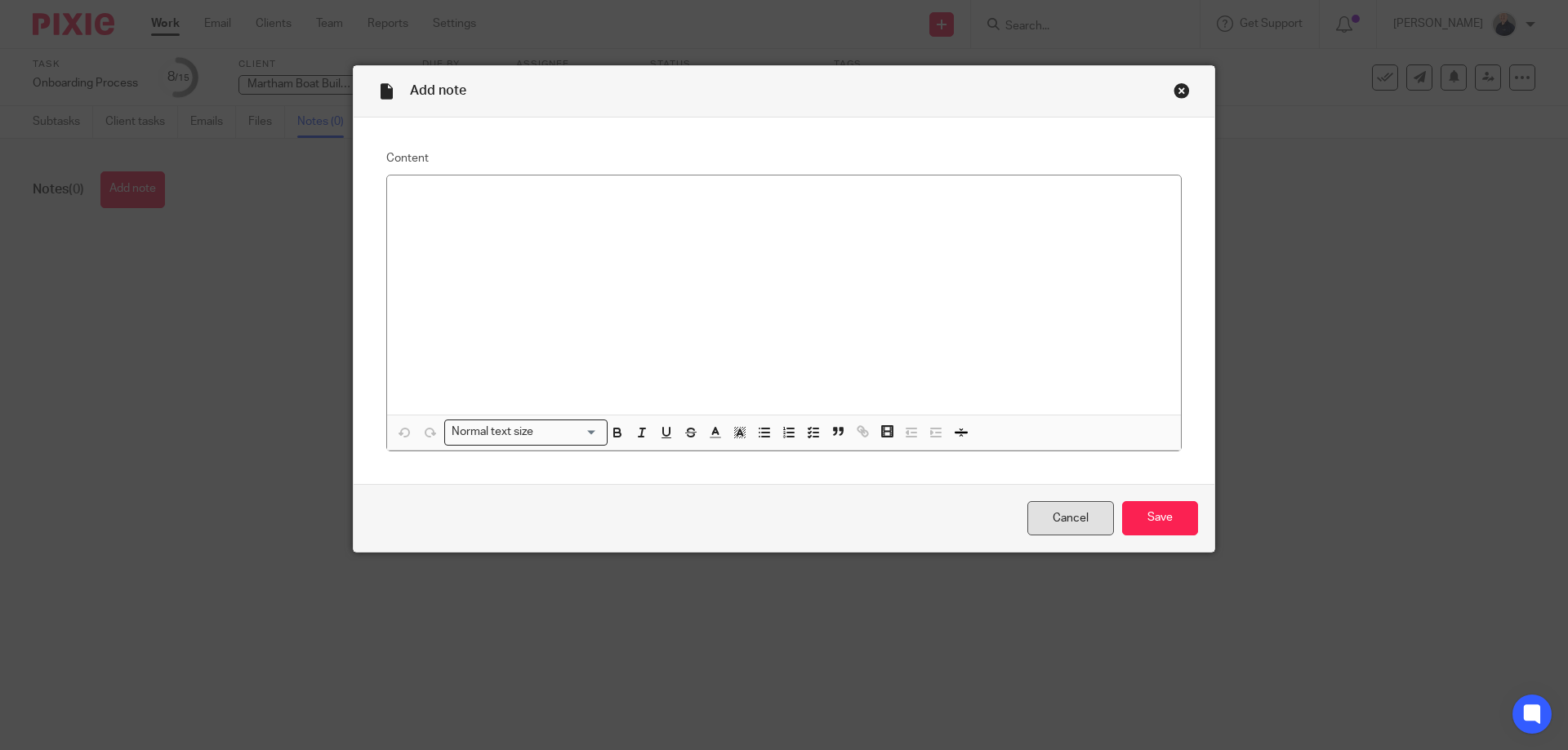
click at [1064, 519] on link "Cancel" at bounding box center [1071, 518] width 87 height 35
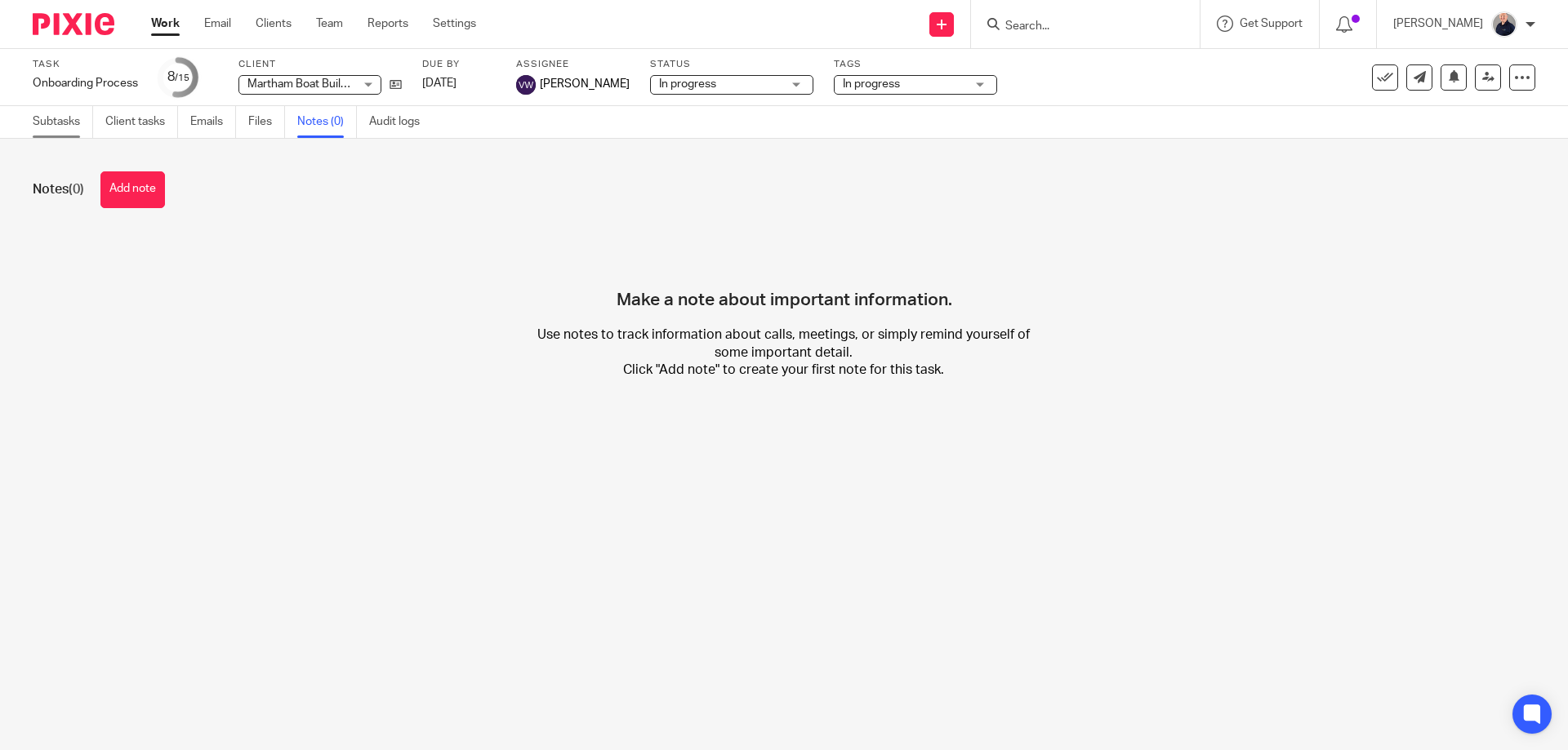
click at [69, 124] on link "Subtasks" at bounding box center [63, 122] width 60 height 32
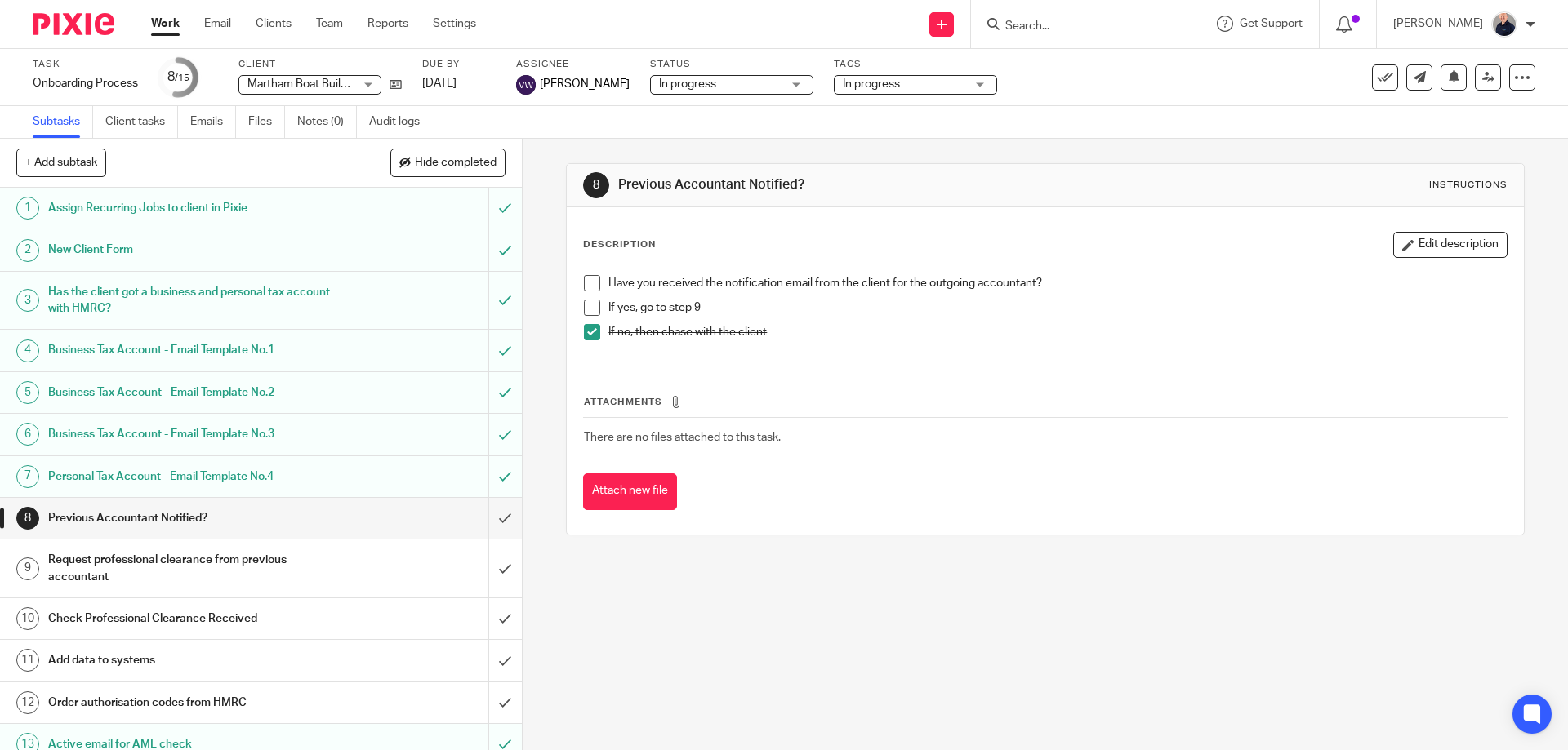
click at [917, 596] on div "8 Previous Accountant Notified? Instructions Description Edit description Have …" at bounding box center [1045, 444] width 1045 height 611
click at [468, 24] on link "Settings" at bounding box center [454, 23] width 43 height 16
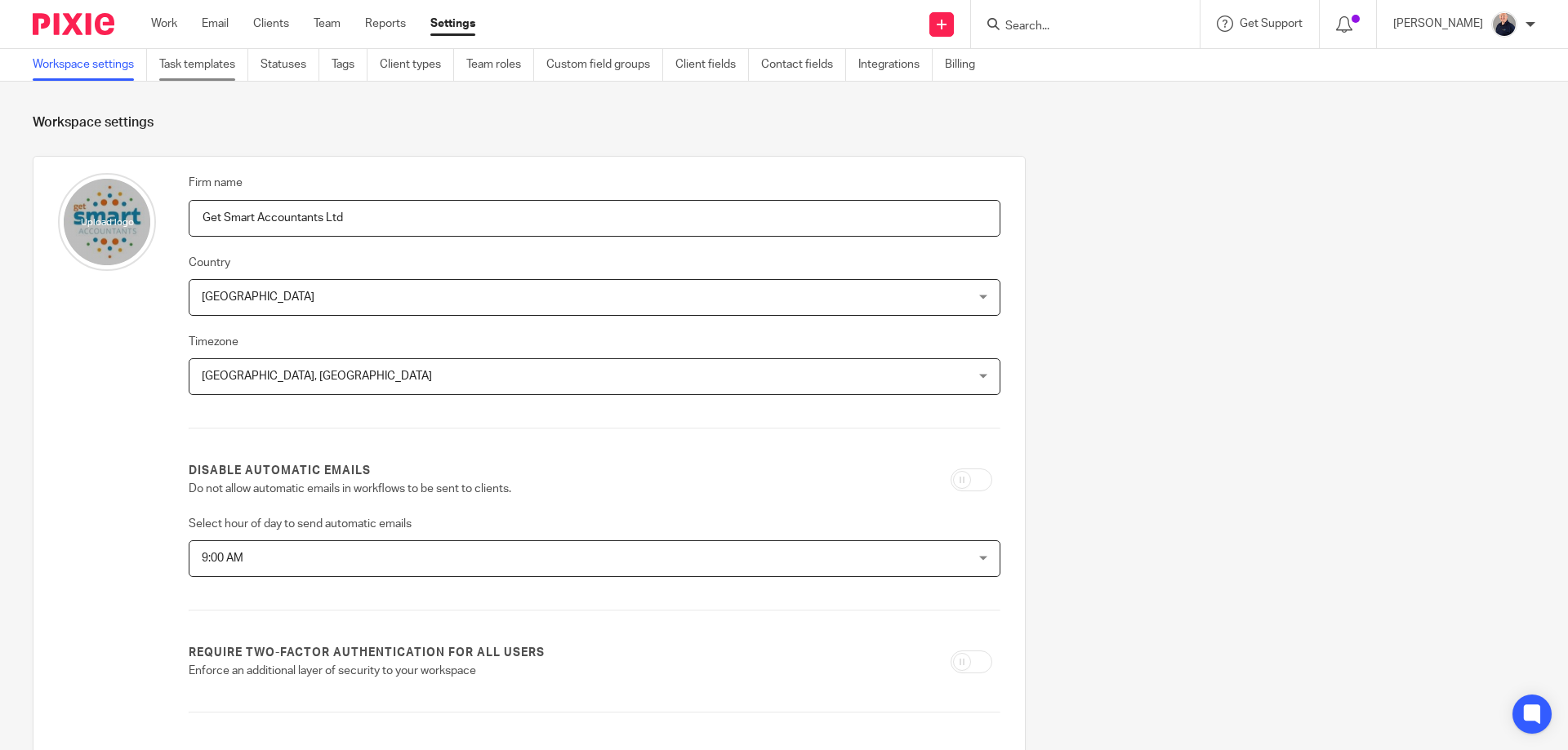
click at [206, 62] on link "Task templates" at bounding box center [204, 65] width 89 height 32
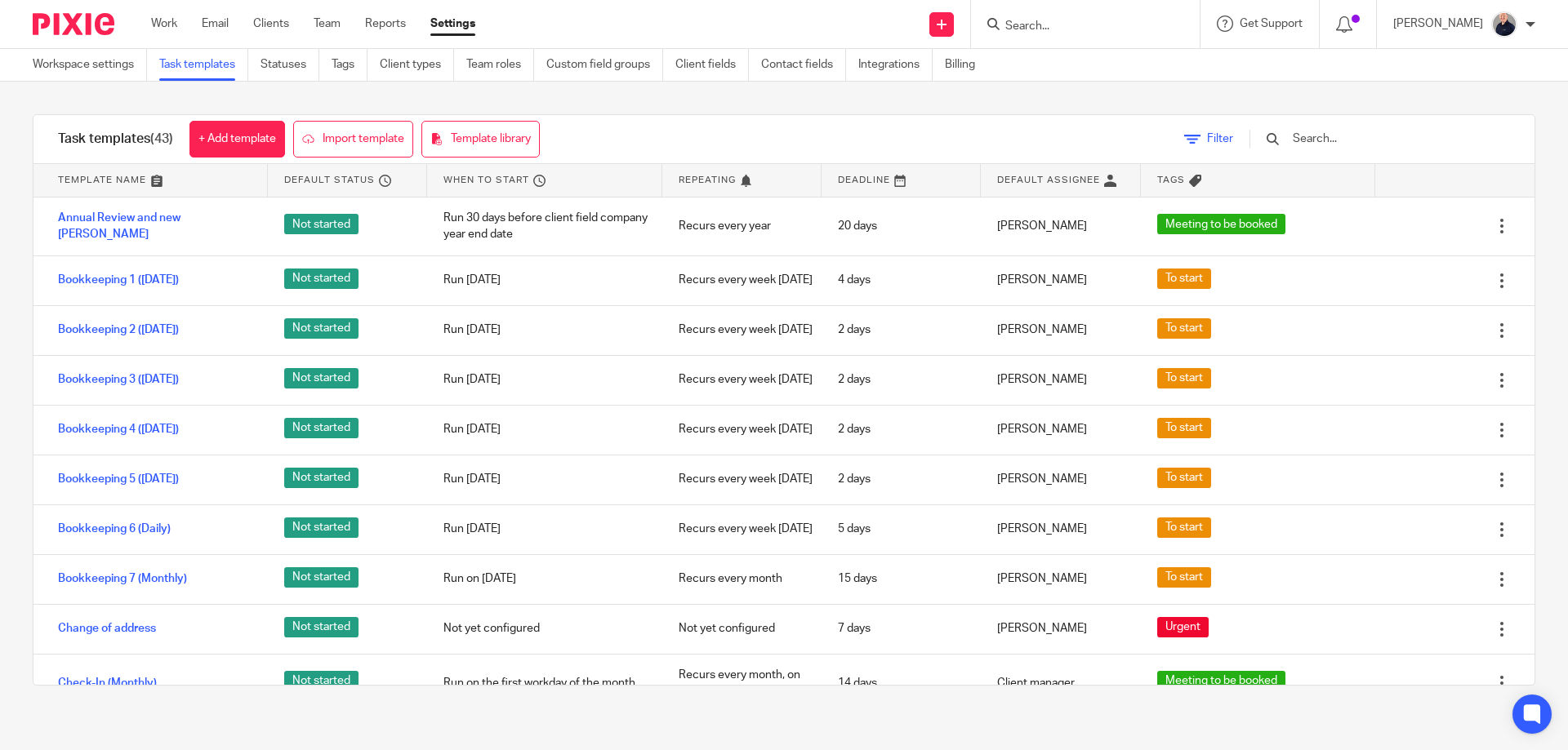
click at [1233, 138] on span "Filter" at bounding box center [1220, 139] width 26 height 11
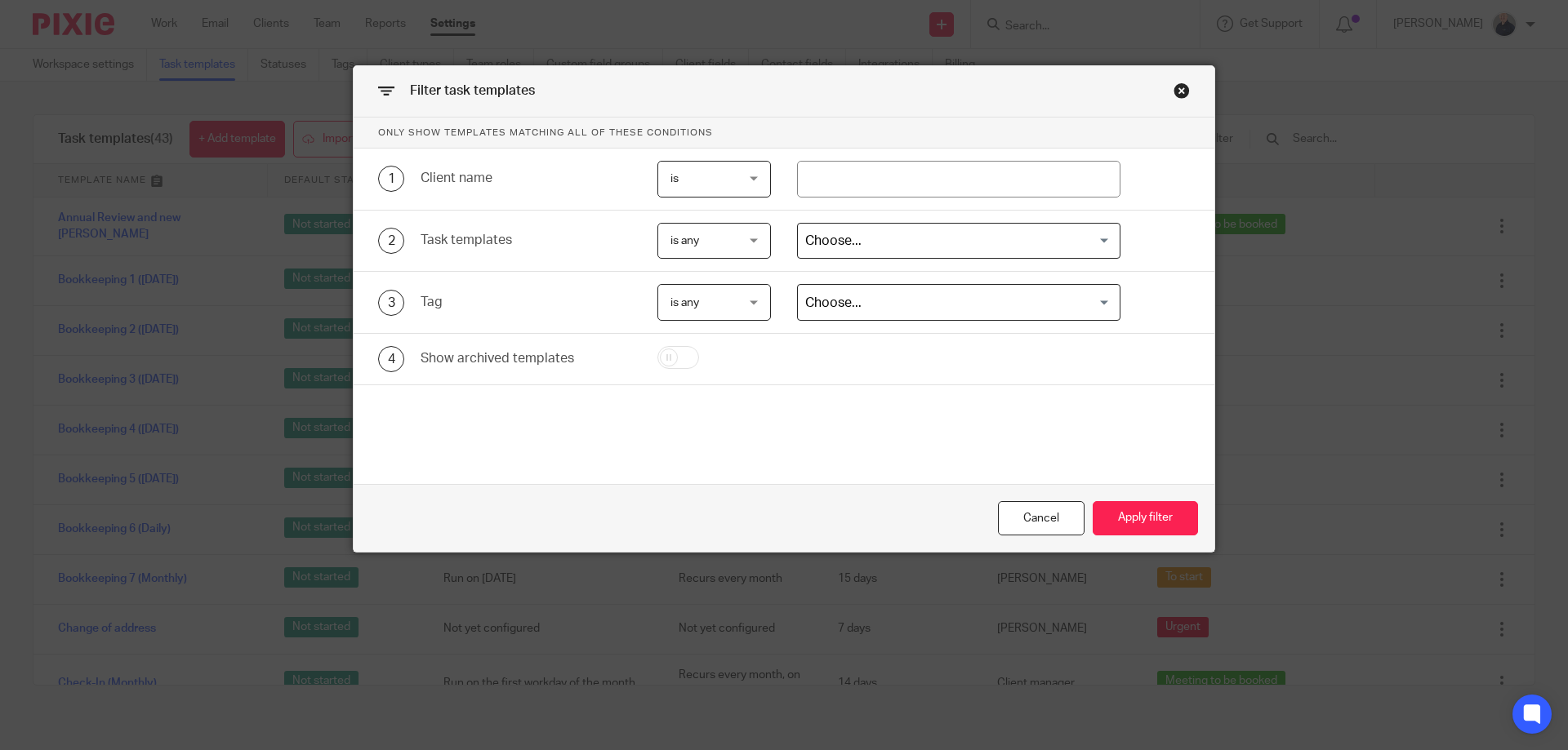
click at [827, 247] on input "Search for option" at bounding box center [955, 241] width 312 height 28
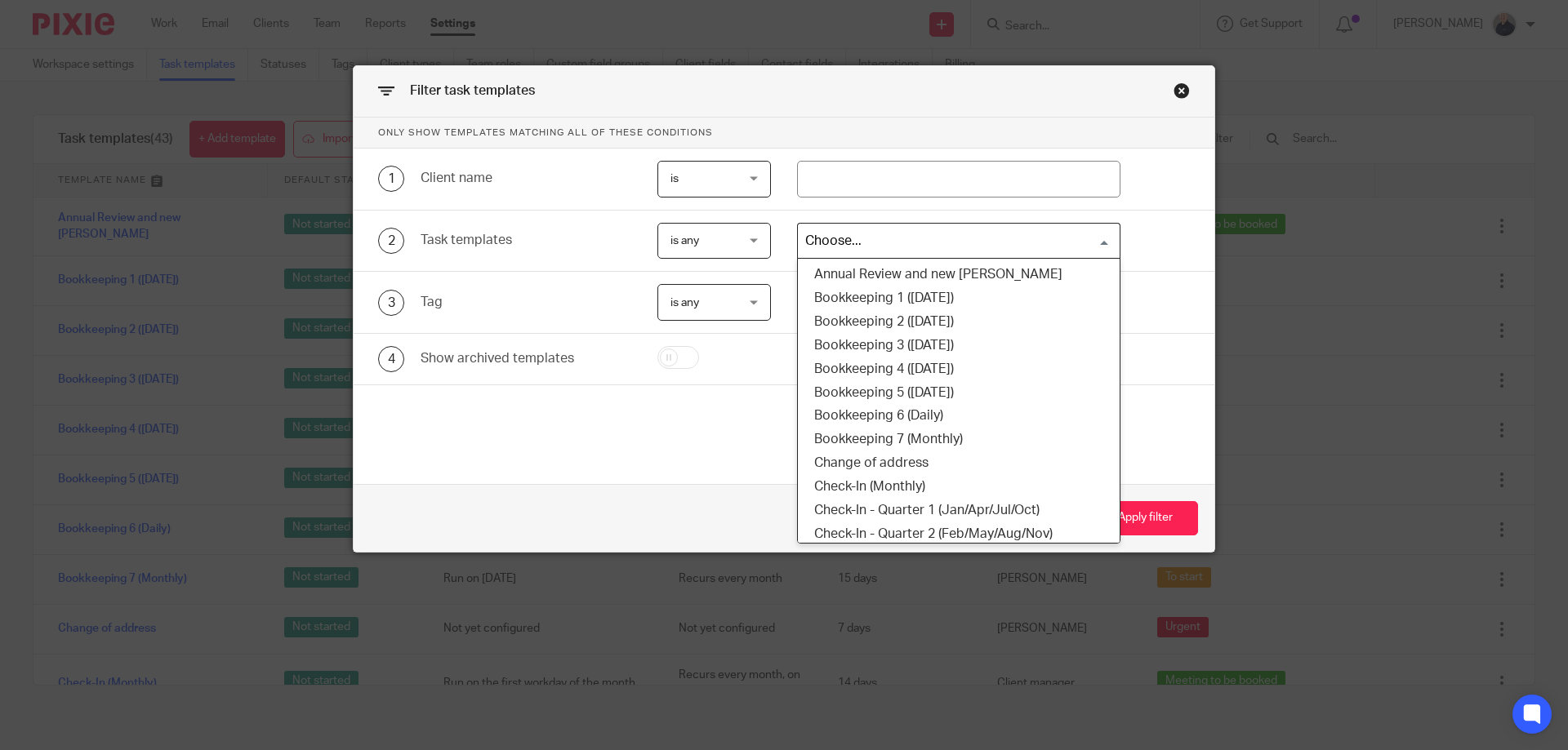
click at [744, 244] on span "is any" at bounding box center [710, 241] width 80 height 34
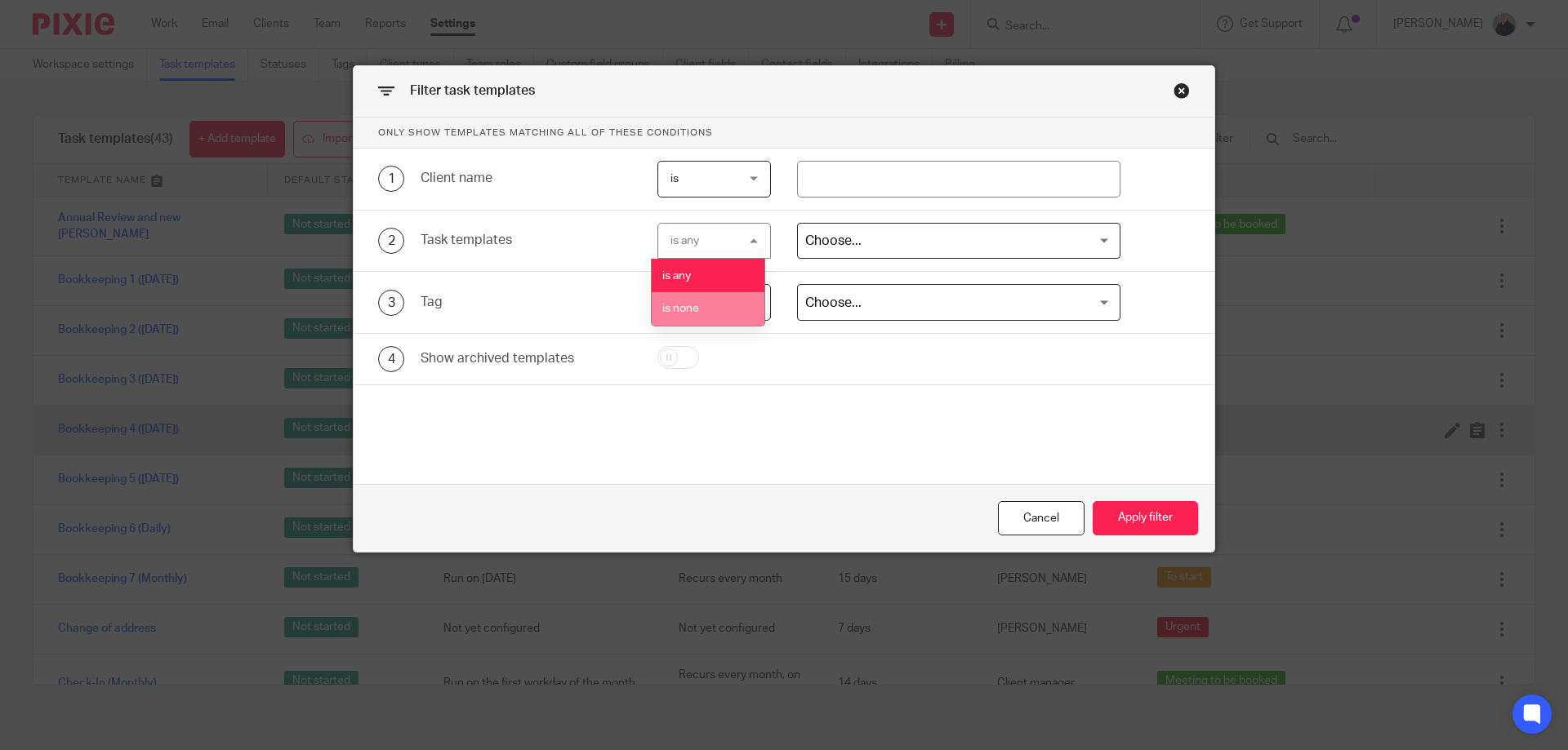
drag, startPoint x: 1004, startPoint y: 513, endPoint x: 962, endPoint y: 465, distance: 63.8
click at [1008, 511] on div "Cancel" at bounding box center [1041, 518] width 87 height 35
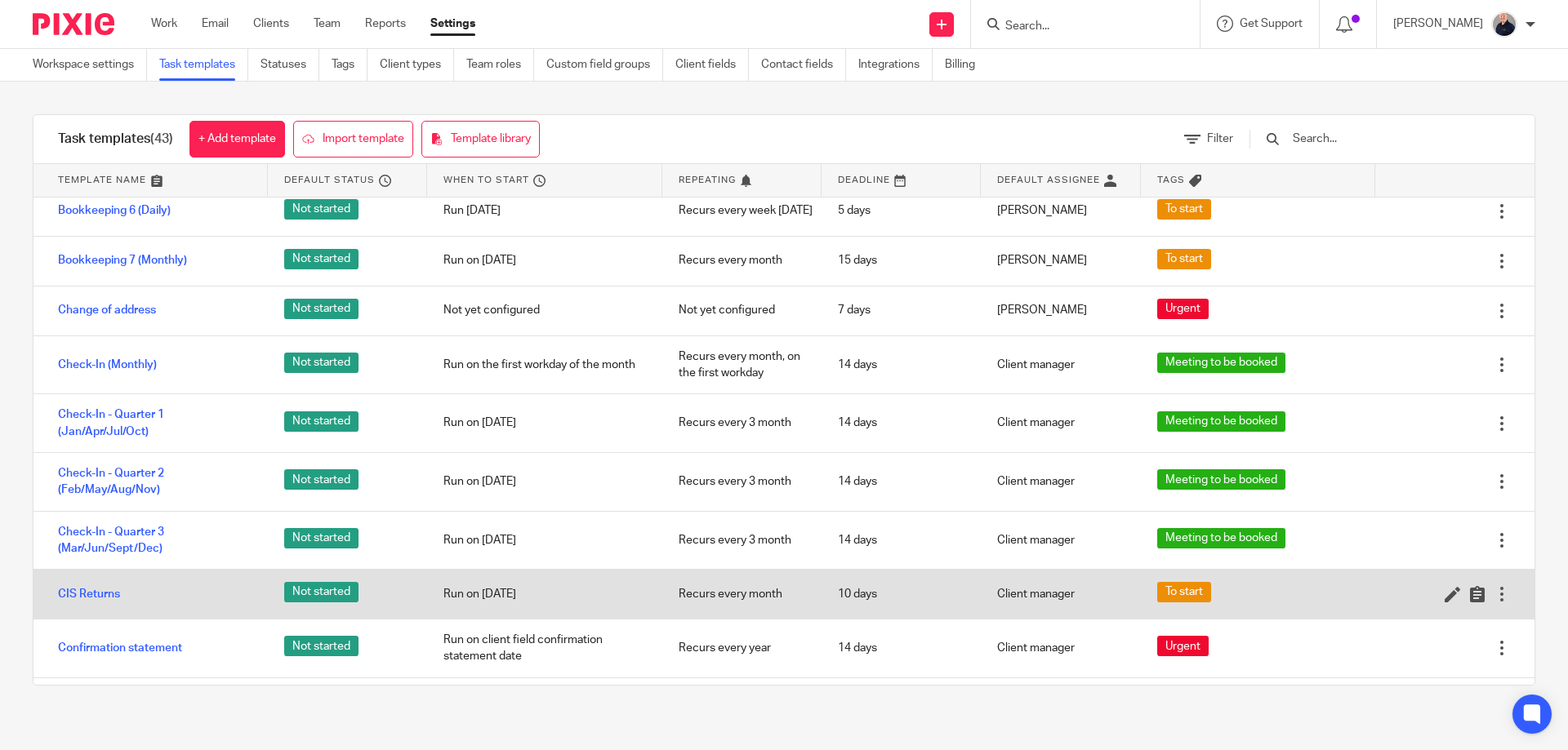
scroll to position [308, 0]
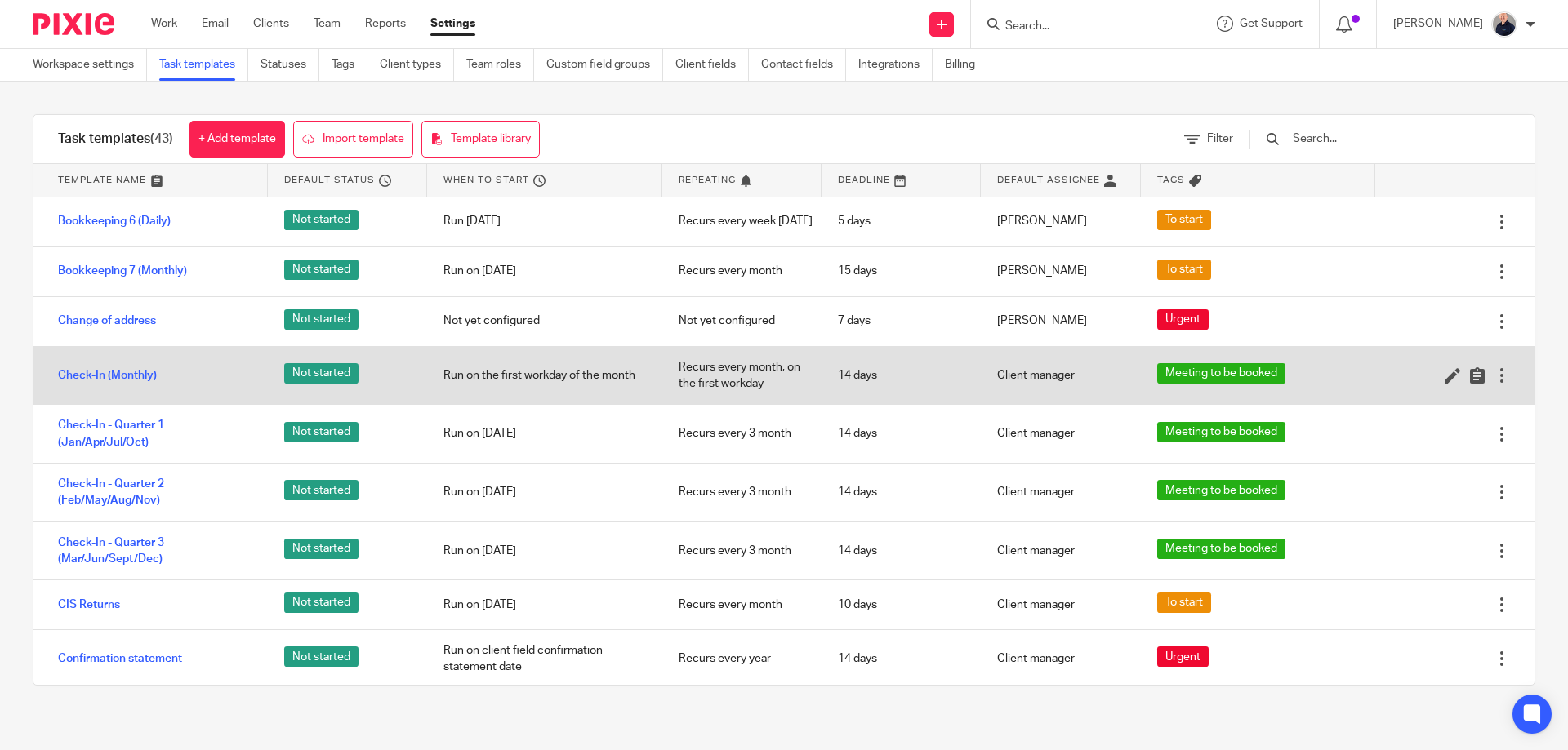
click at [1493, 383] on div at bounding box center [1501, 375] width 16 height 16
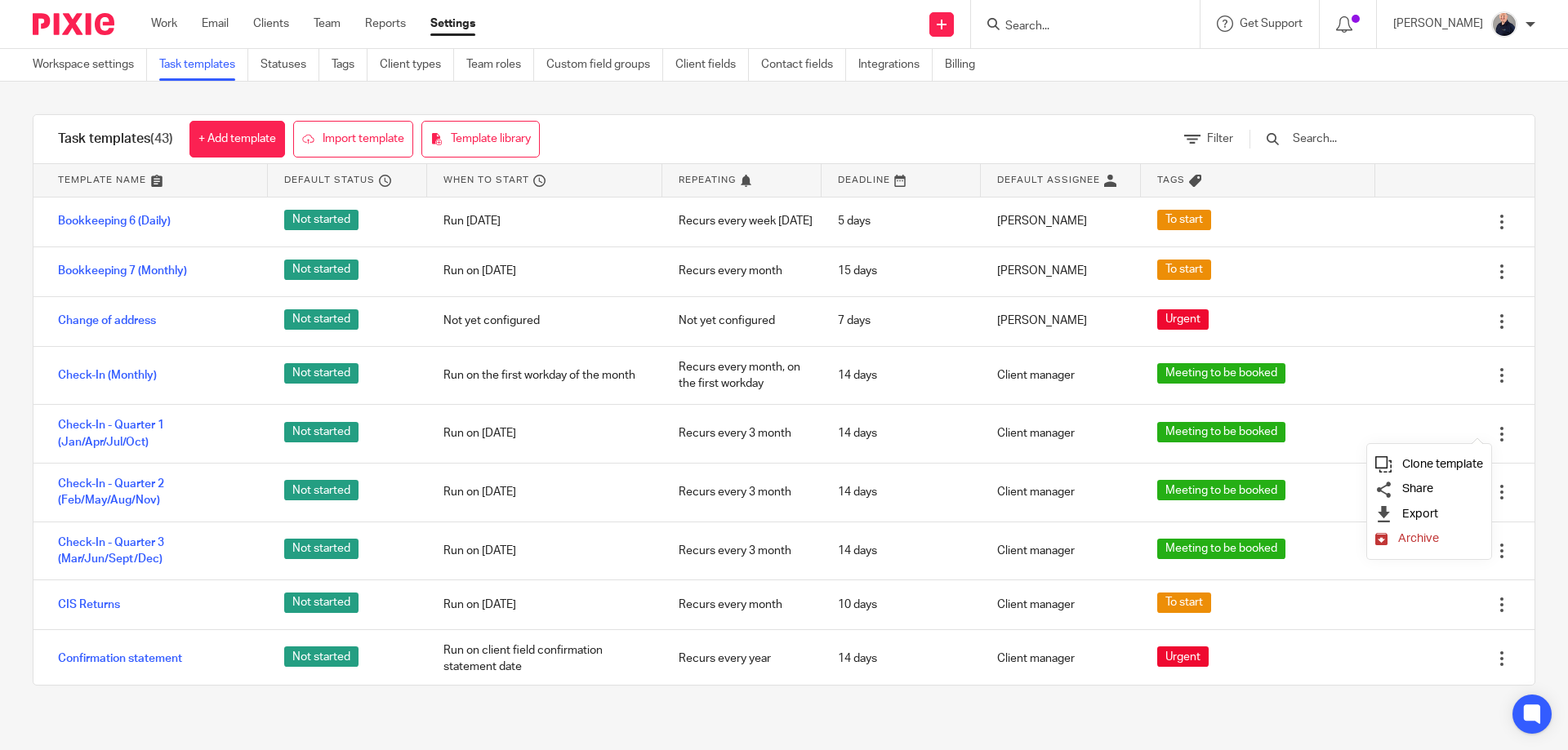
click at [1443, 458] on span "Clone template" at bounding box center [1442, 463] width 81 height 12
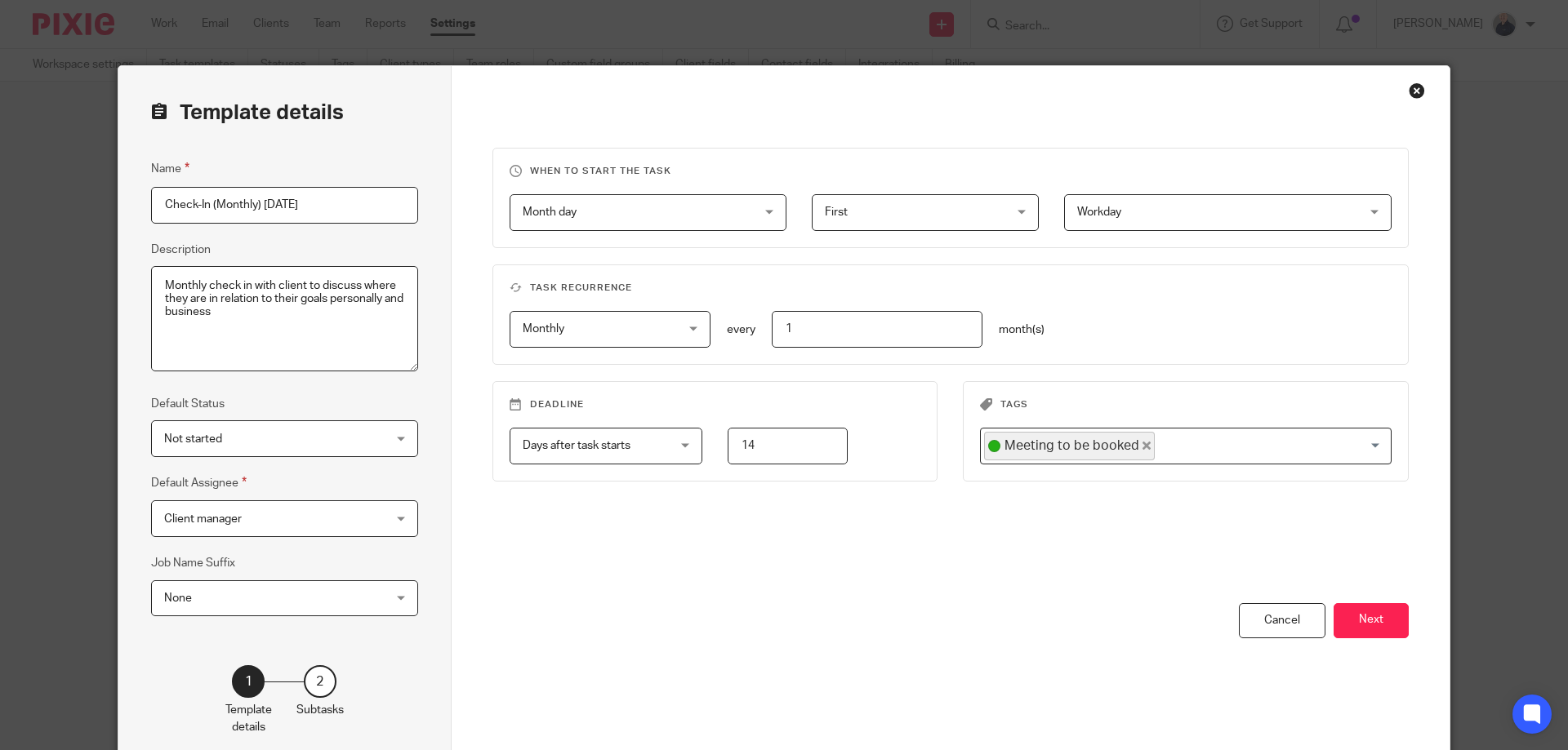
drag, startPoint x: 212, startPoint y: 205, endPoint x: 251, endPoint y: 203, distance: 39.1
click at [251, 203] on input "Check-In (Monthly) 2025-08-15" at bounding box center [284, 205] width 267 height 37
type input "Check-In (Mid Year)"
drag, startPoint x: 201, startPoint y: 282, endPoint x: 118, endPoint y: 288, distance: 83.2
click at [118, 288] on div "Template details Name Check-In (Mid Year) Description Monthly check in with cli…" at bounding box center [284, 417] width 333 height 702
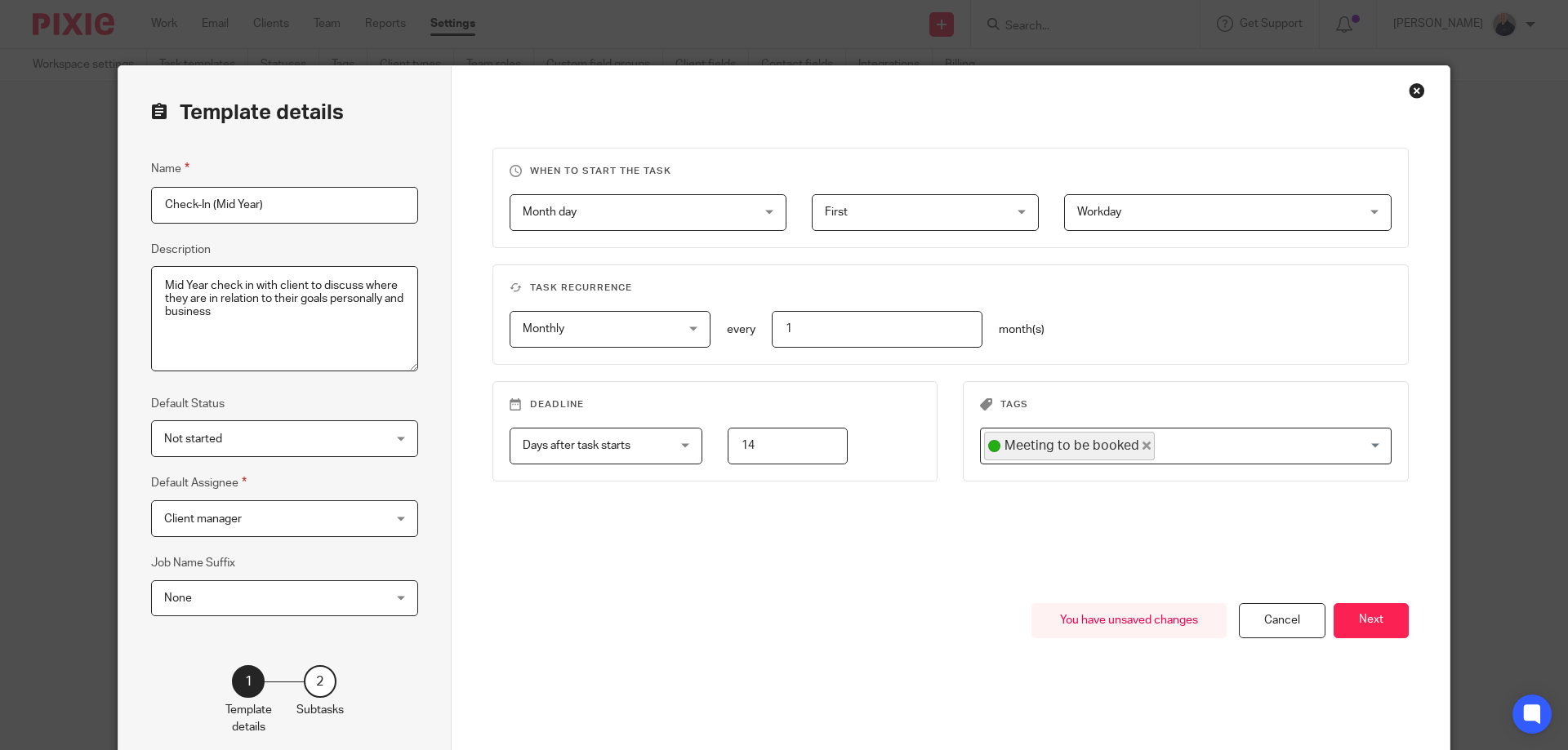
type textarea "Mid Year check in with client to discuss where they are in relation to their go…"
click at [734, 214] on div "Month day Month day" at bounding box center [648, 212] width 277 height 37
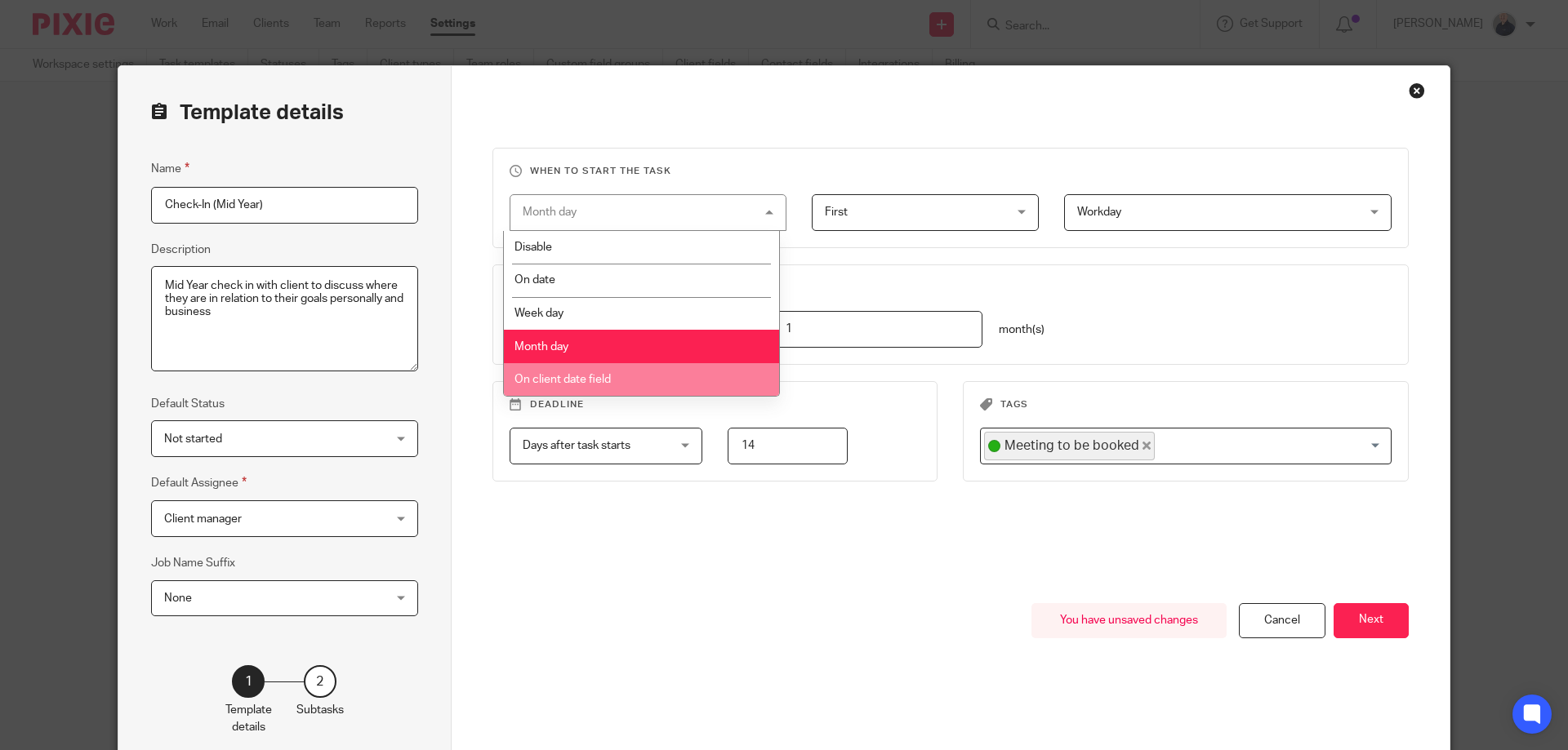
click at [608, 383] on span "On client date field" at bounding box center [563, 379] width 96 height 11
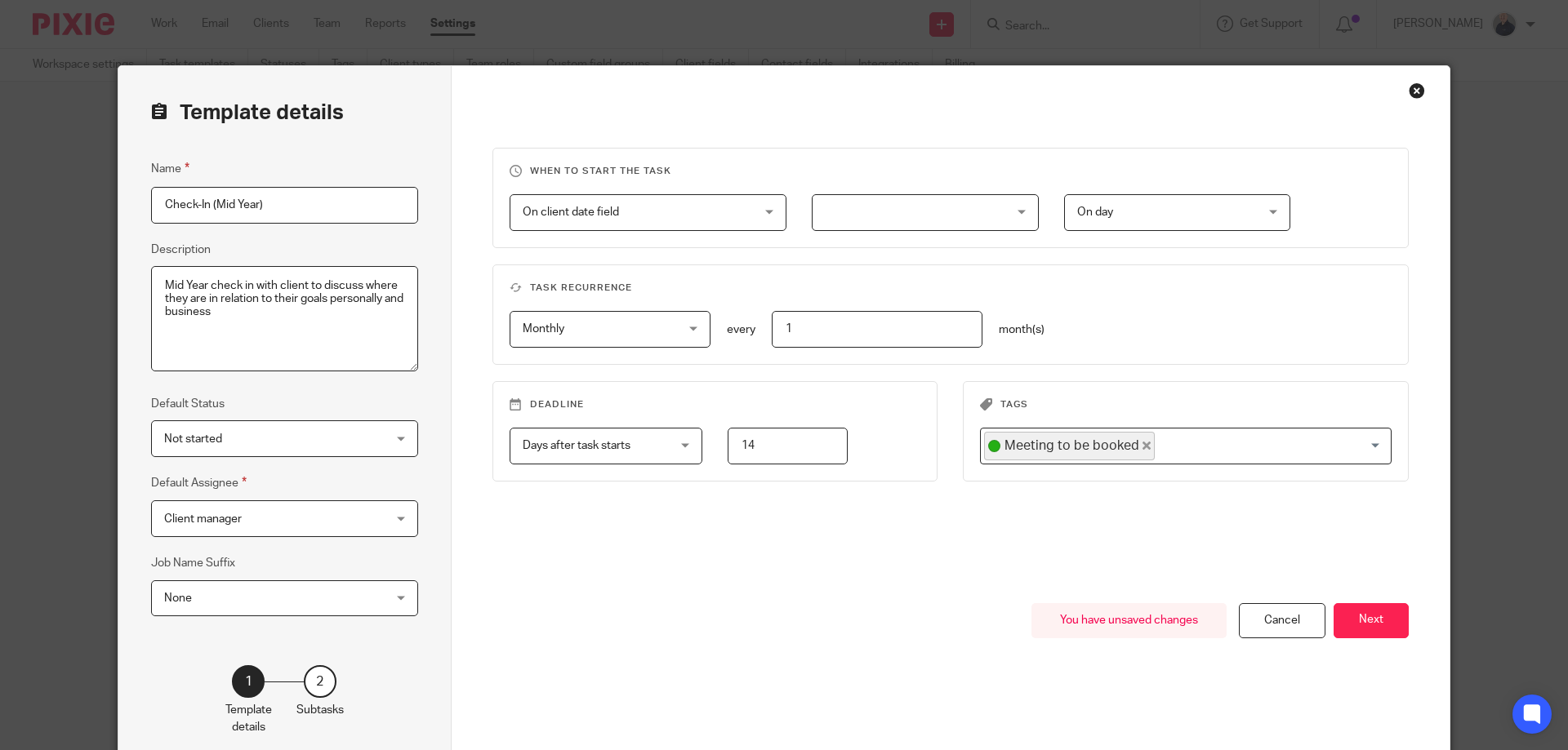
click at [1012, 209] on div at bounding box center [925, 212] width 227 height 37
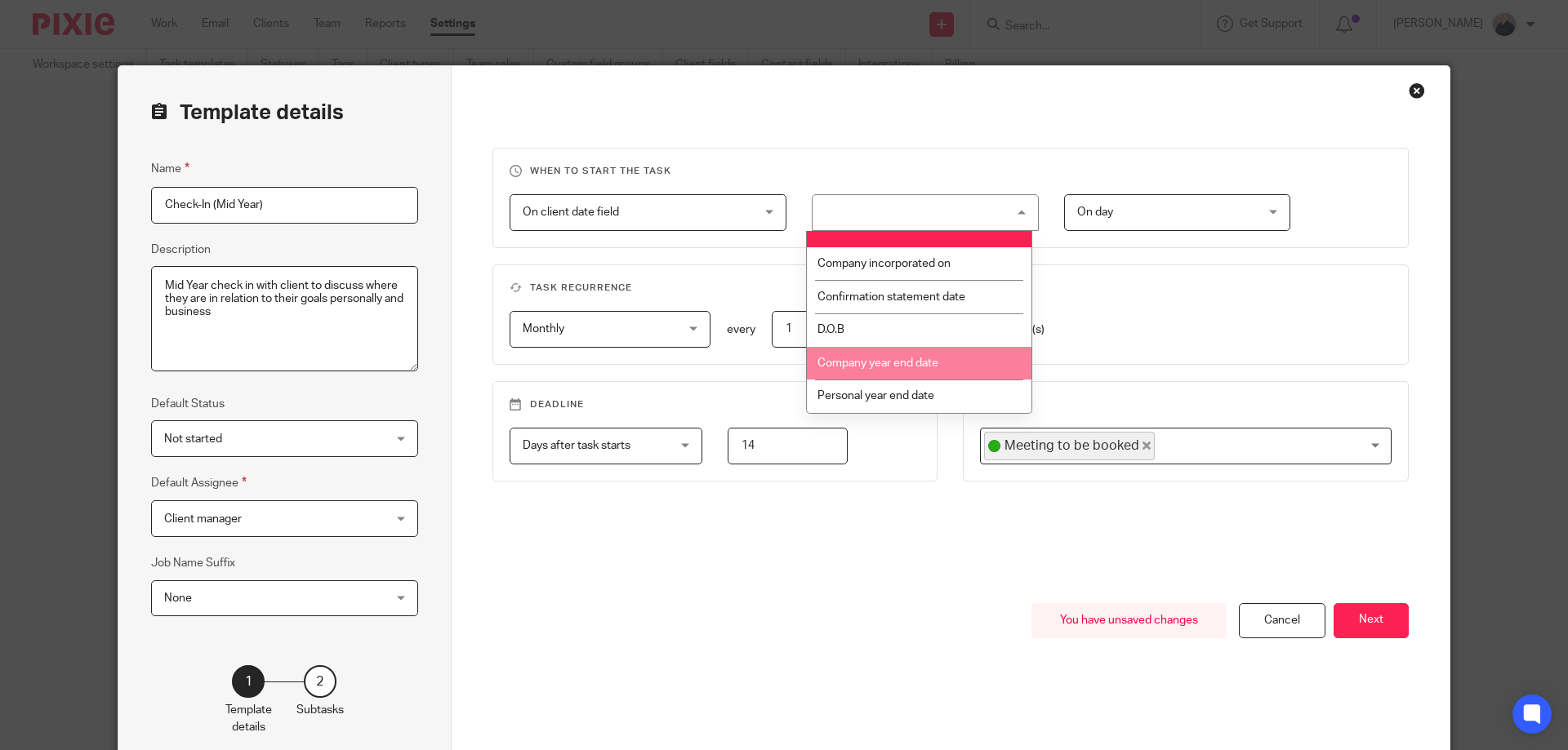
click at [921, 366] on span "Company year end date" at bounding box center [878, 363] width 121 height 11
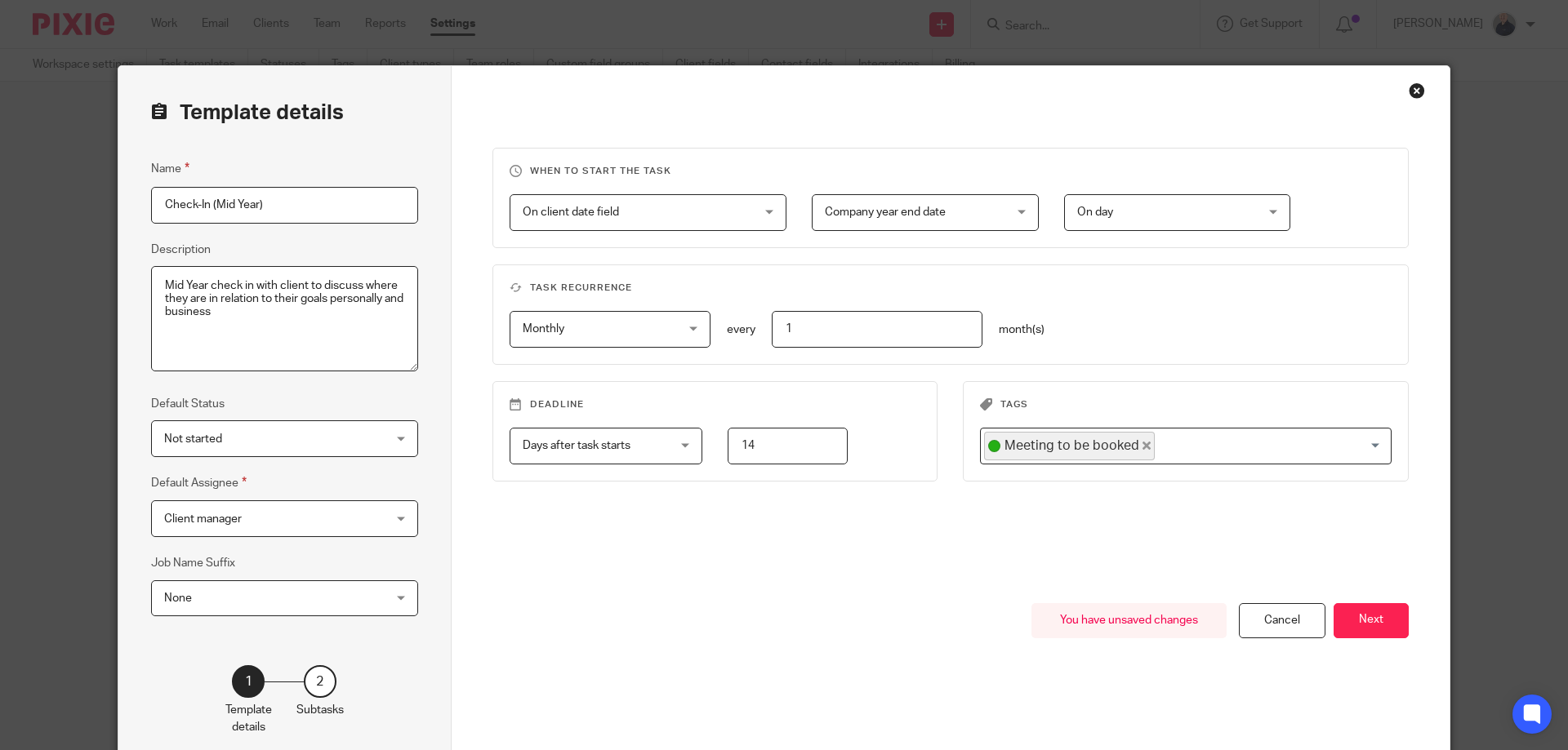
click at [1201, 214] on span "On day" at bounding box center [1162, 212] width 170 height 34
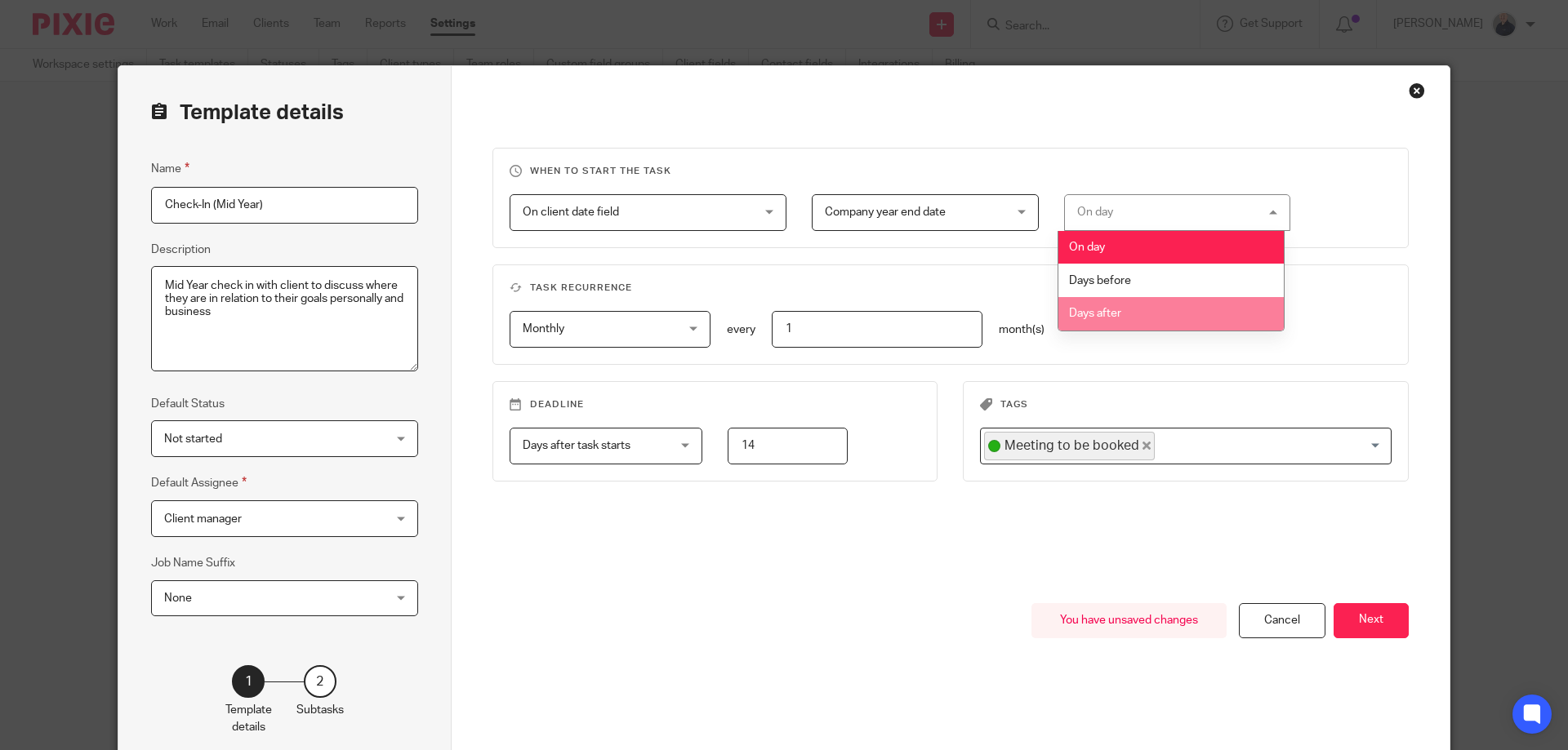
click at [1095, 317] on span "Days after" at bounding box center [1094, 313] width 52 height 11
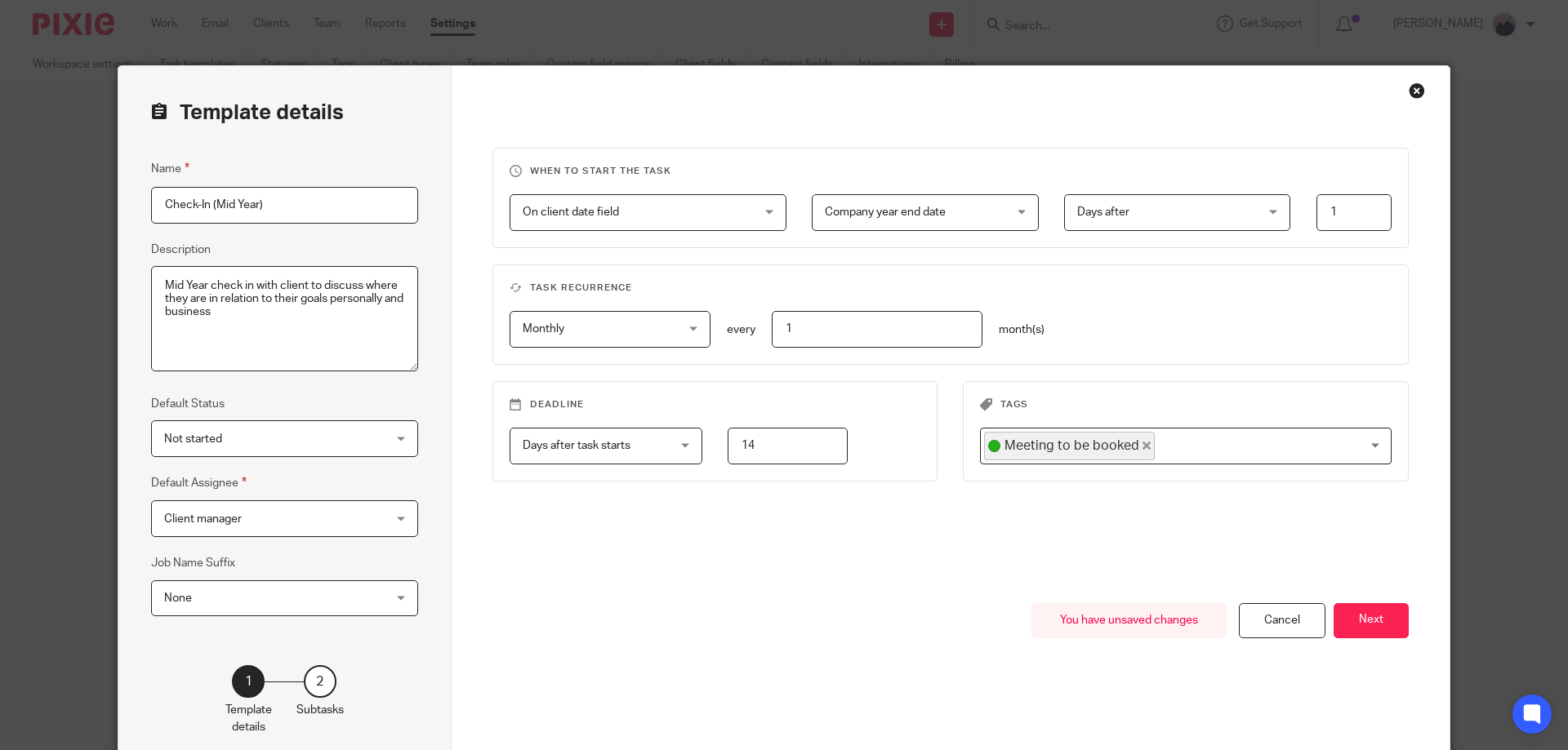
drag, startPoint x: 1340, startPoint y: 208, endPoint x: 1315, endPoint y: 209, distance: 25.0
click at [1316, 209] on input "1" at bounding box center [1354, 212] width 76 height 37
type input "180"
click at [697, 332] on div "Monthly Monthly" at bounding box center [611, 329] width 202 height 37
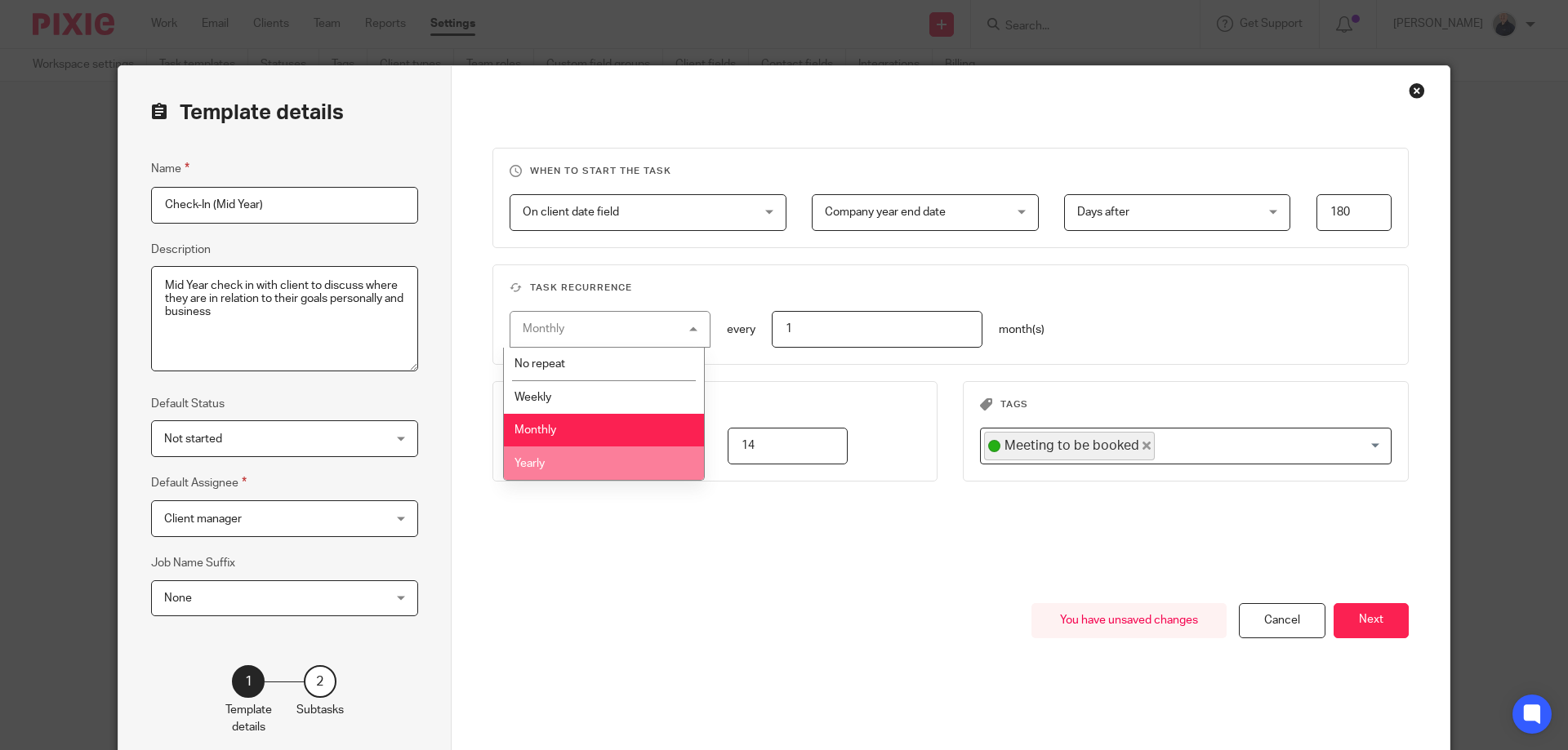
click at [547, 468] on li "Yearly" at bounding box center [604, 462] width 200 height 33
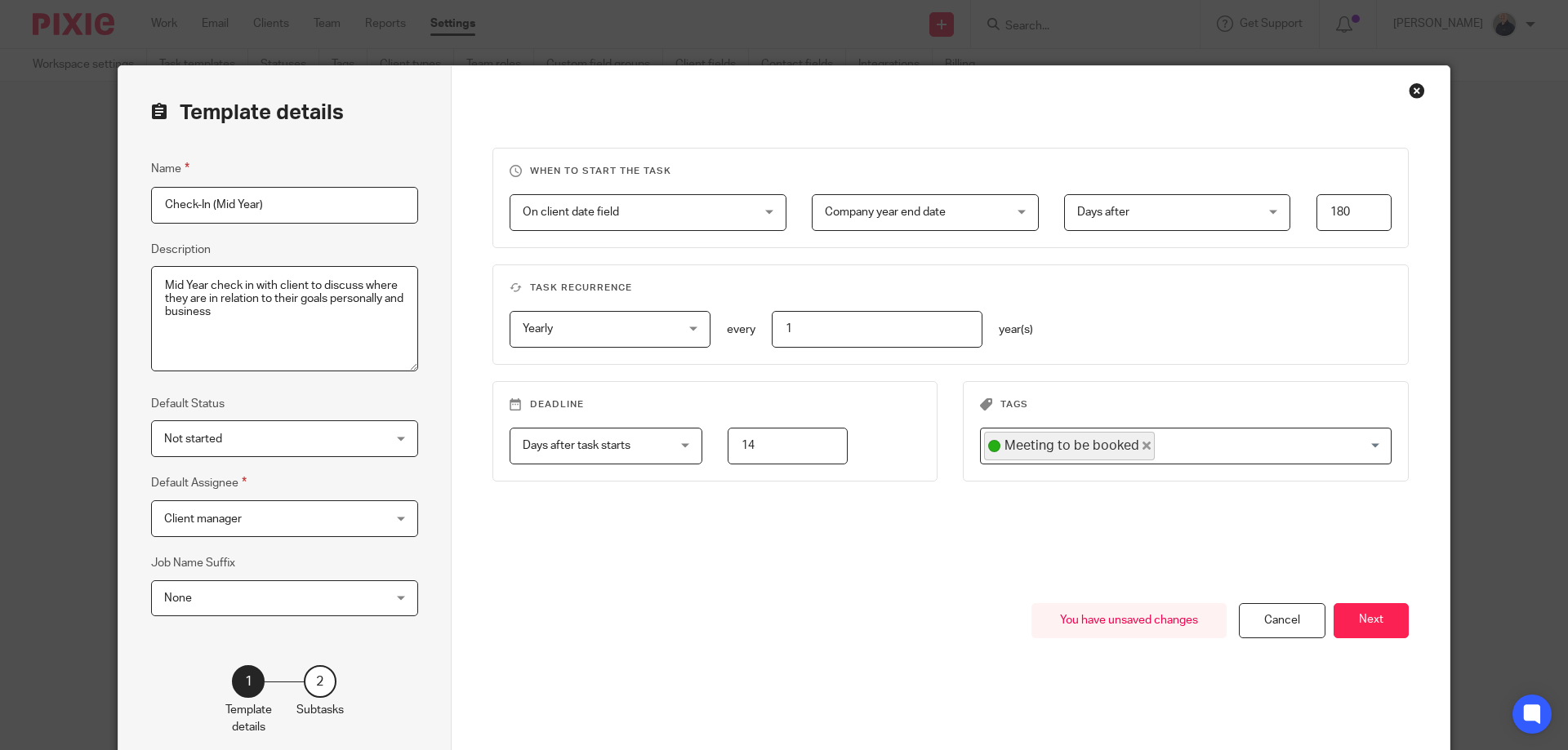
drag, startPoint x: 756, startPoint y: 442, endPoint x: 728, endPoint y: 442, distance: 28.0
click at [728, 442] on input "14" at bounding box center [787, 445] width 120 height 37
type input "21"
click at [1355, 625] on button "Next" at bounding box center [1371, 620] width 76 height 35
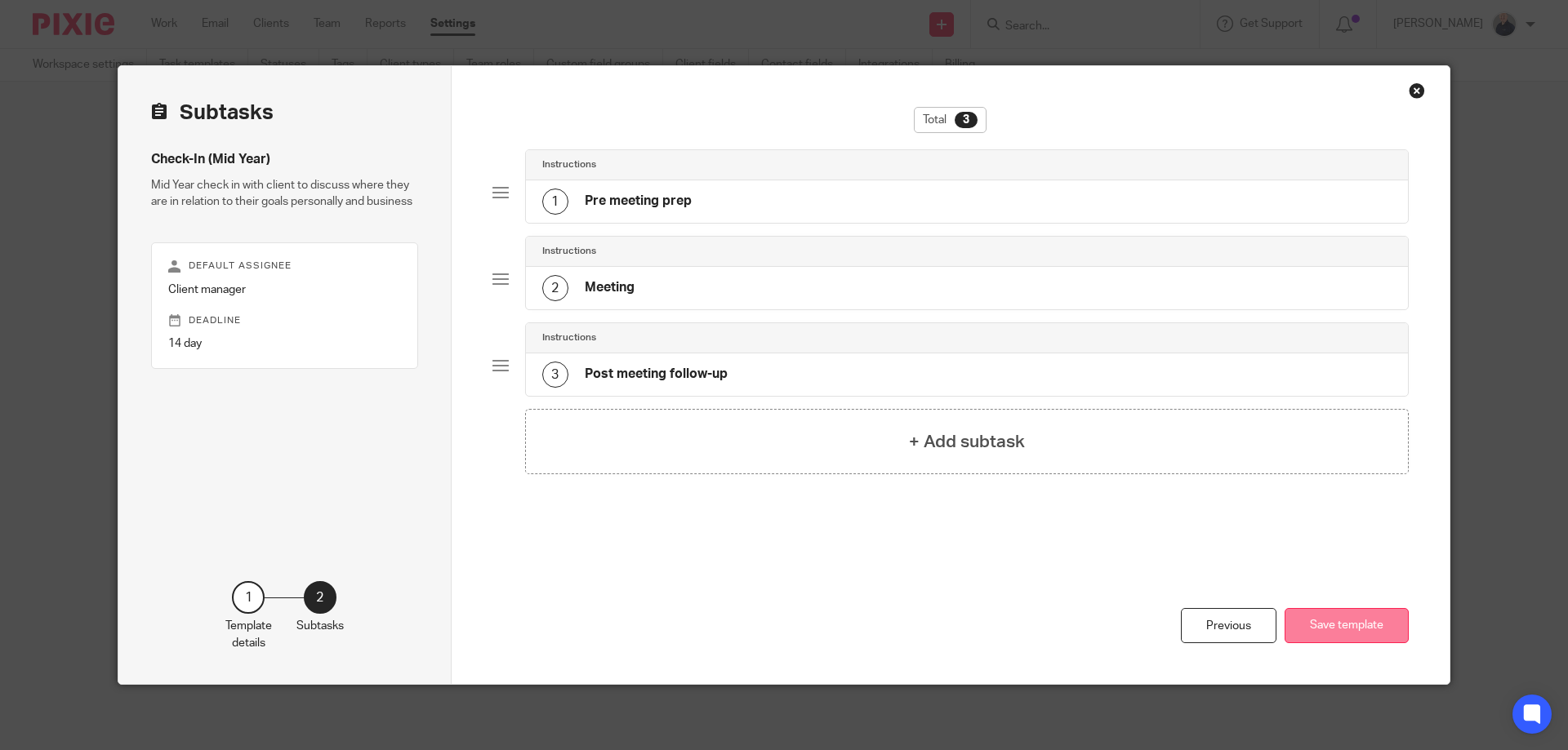
click at [1332, 627] on button "Save template" at bounding box center [1345, 625] width 124 height 35
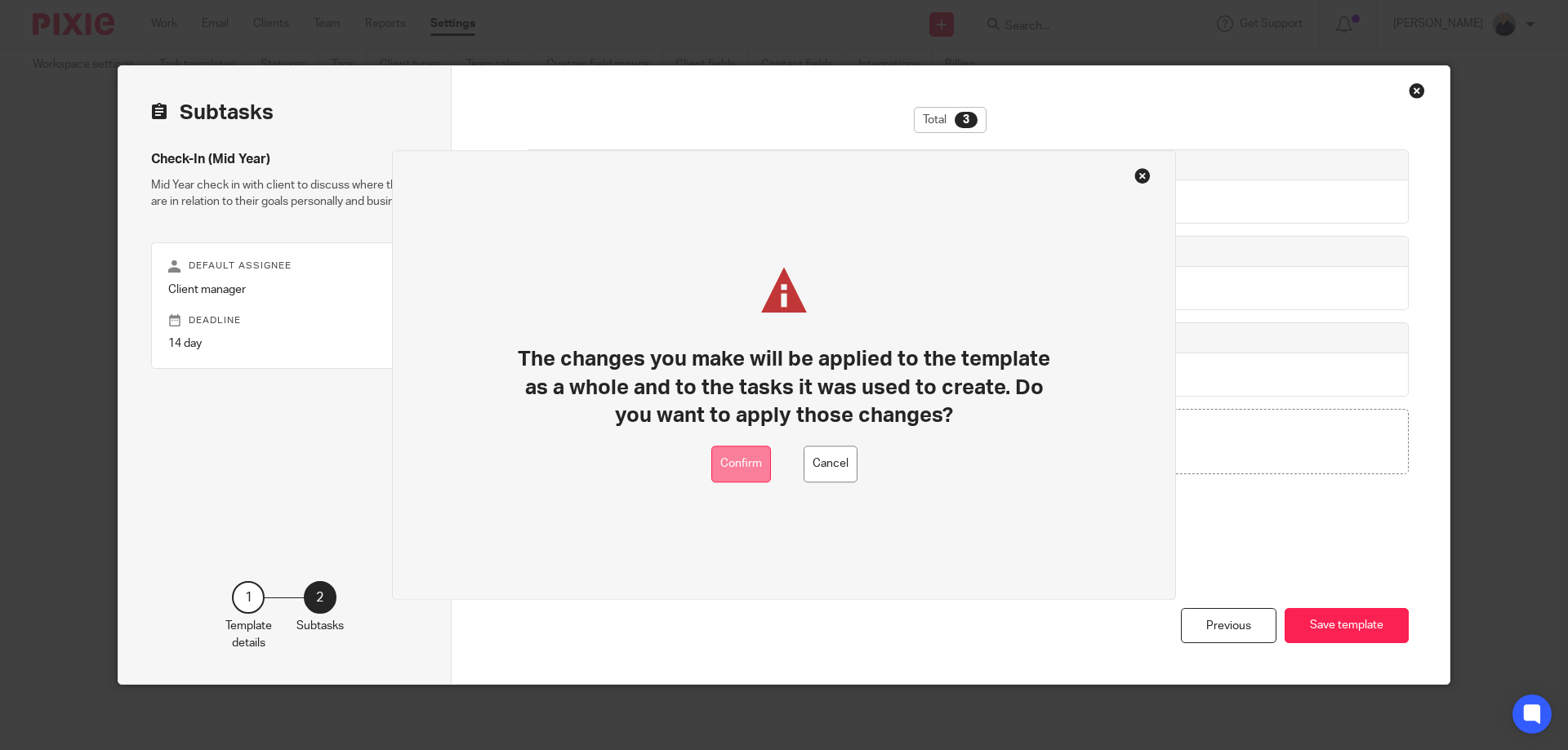
click at [734, 458] on button "Confirm" at bounding box center [740, 463] width 59 height 37
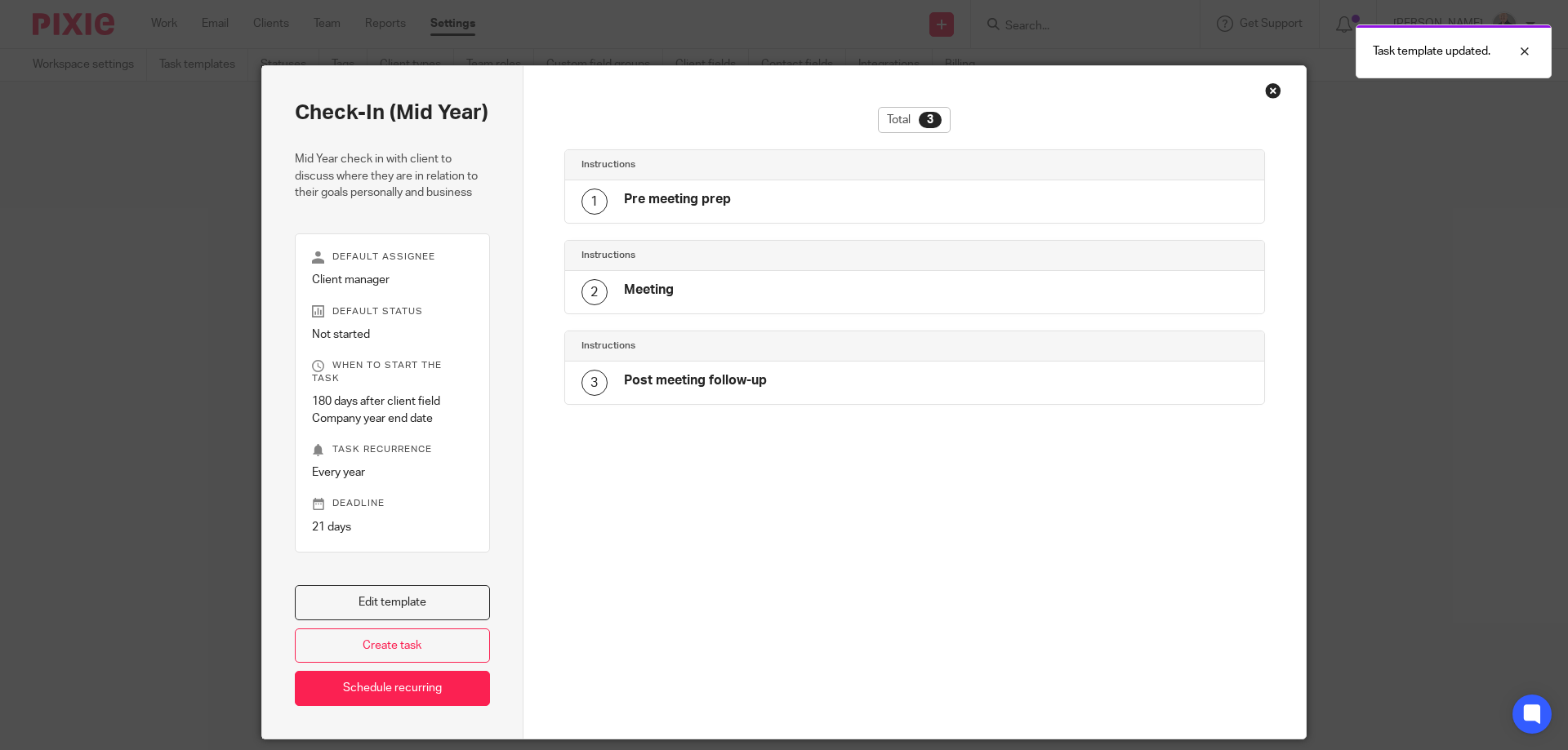
click at [1266, 93] on div "Close this dialog window" at bounding box center [1273, 90] width 16 height 16
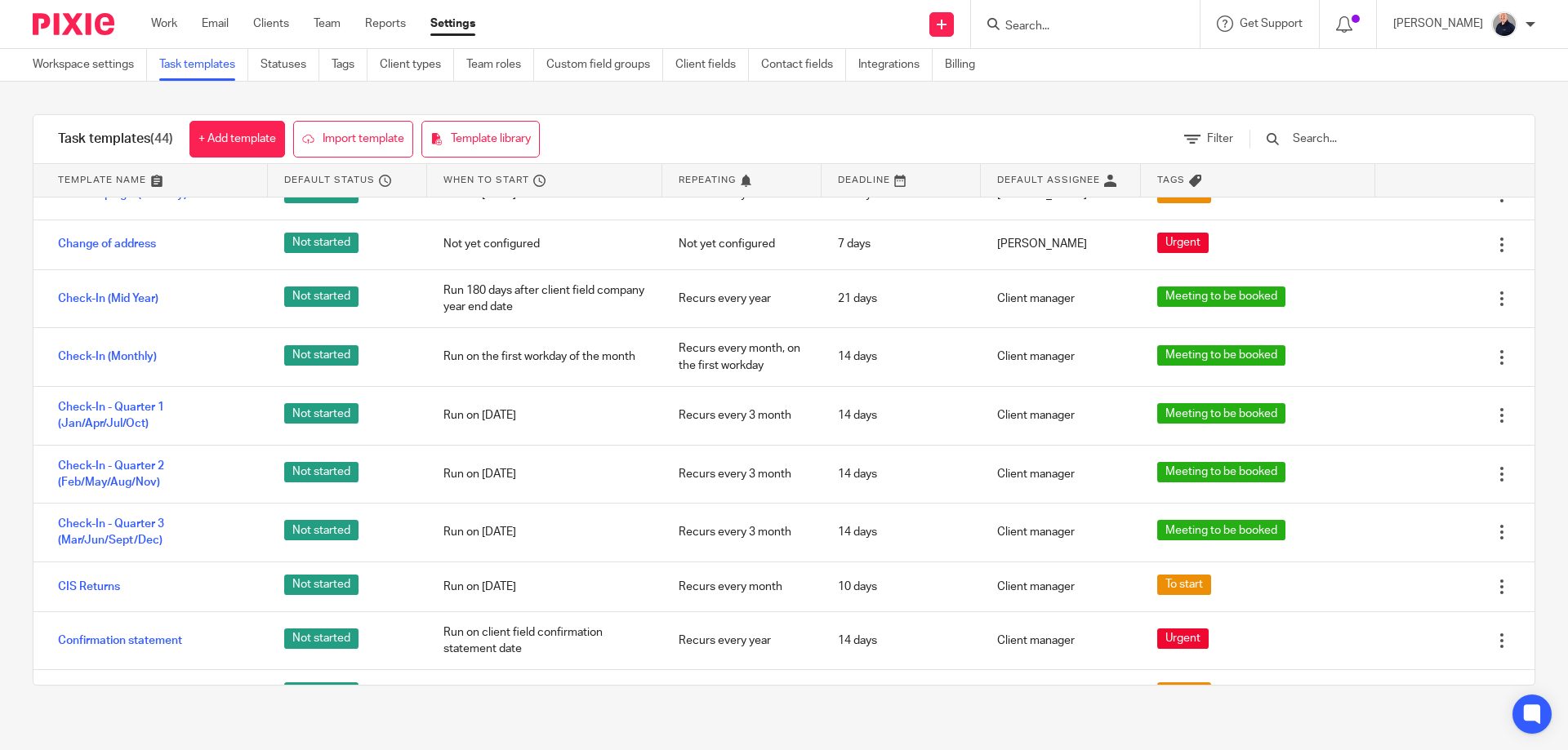
scroll to position [435, 0]
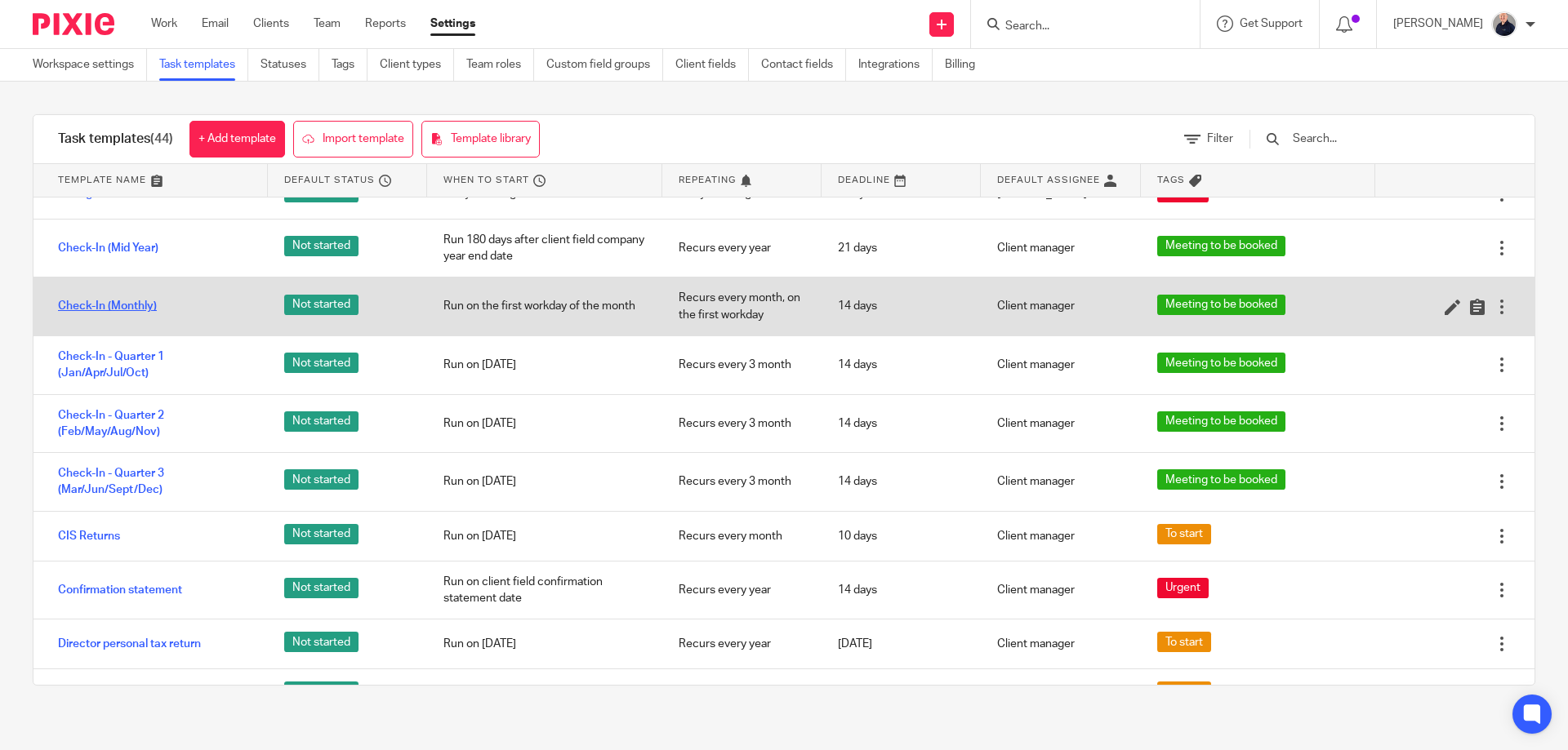
click at [115, 314] on link "Check-In (Monthly)" at bounding box center [107, 306] width 99 height 16
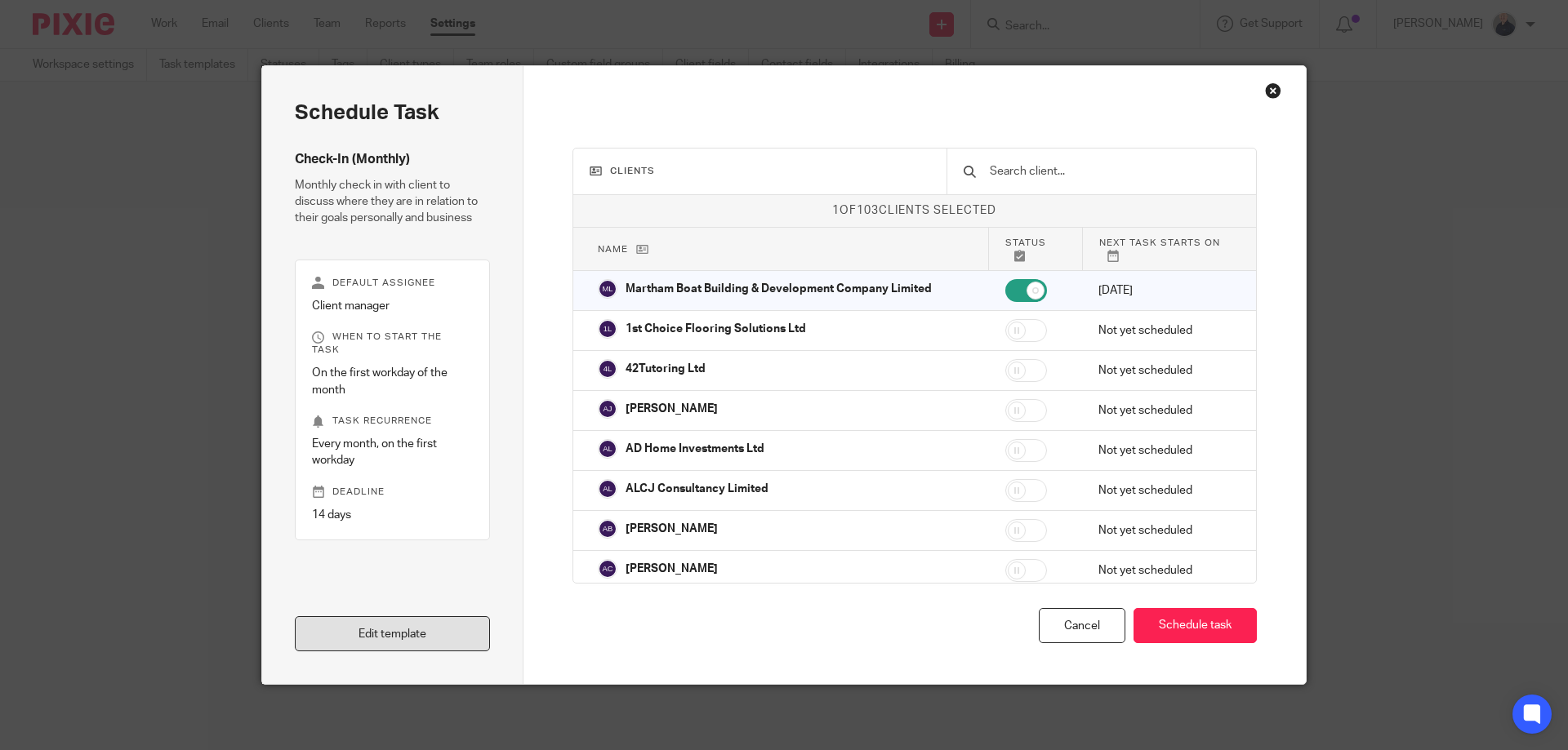
click at [385, 637] on link "Edit template" at bounding box center [392, 633] width 195 height 35
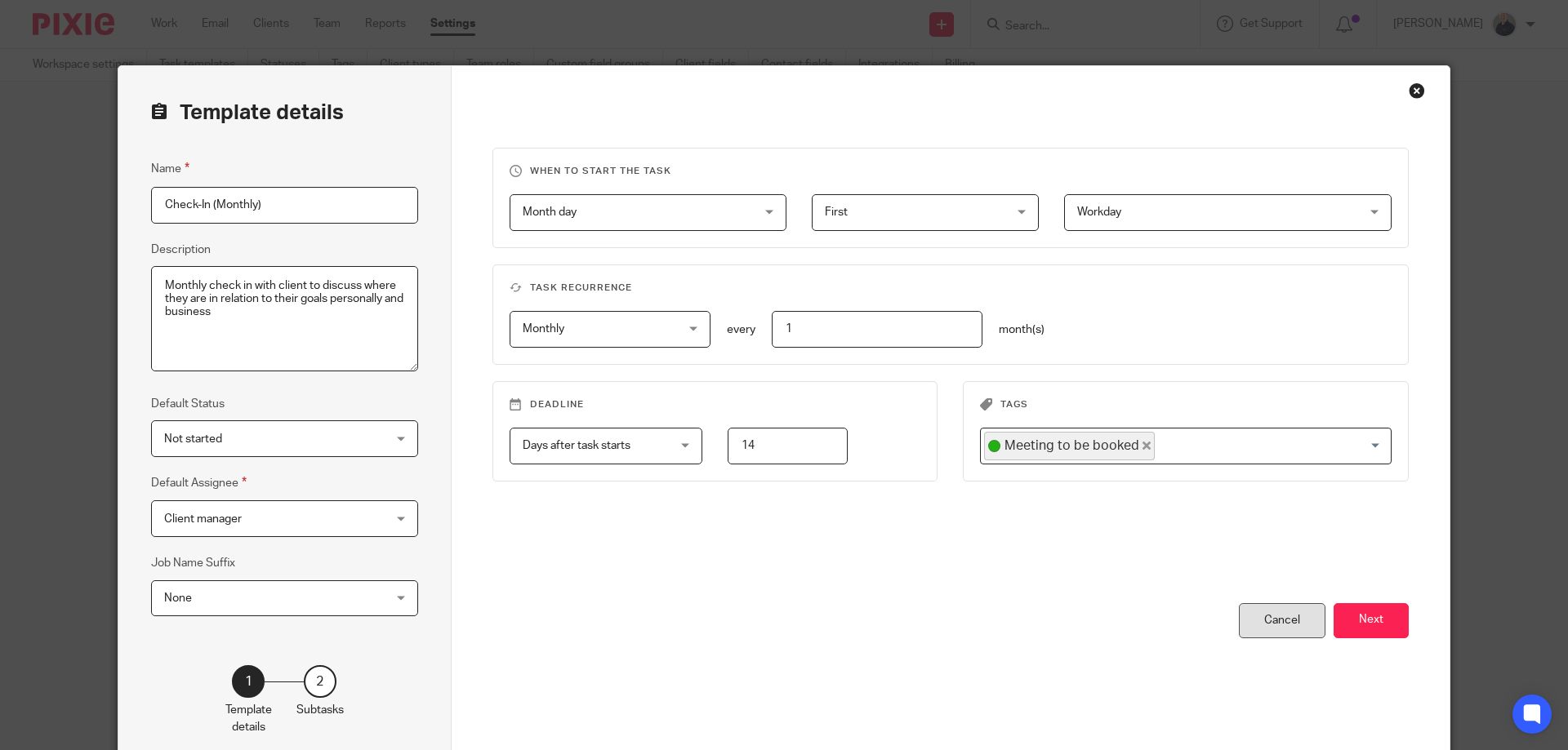
drag, startPoint x: 1290, startPoint y: 622, endPoint x: 1283, endPoint y: 617, distance: 8.6
click at [1290, 618] on div "Cancel" at bounding box center [1282, 620] width 87 height 35
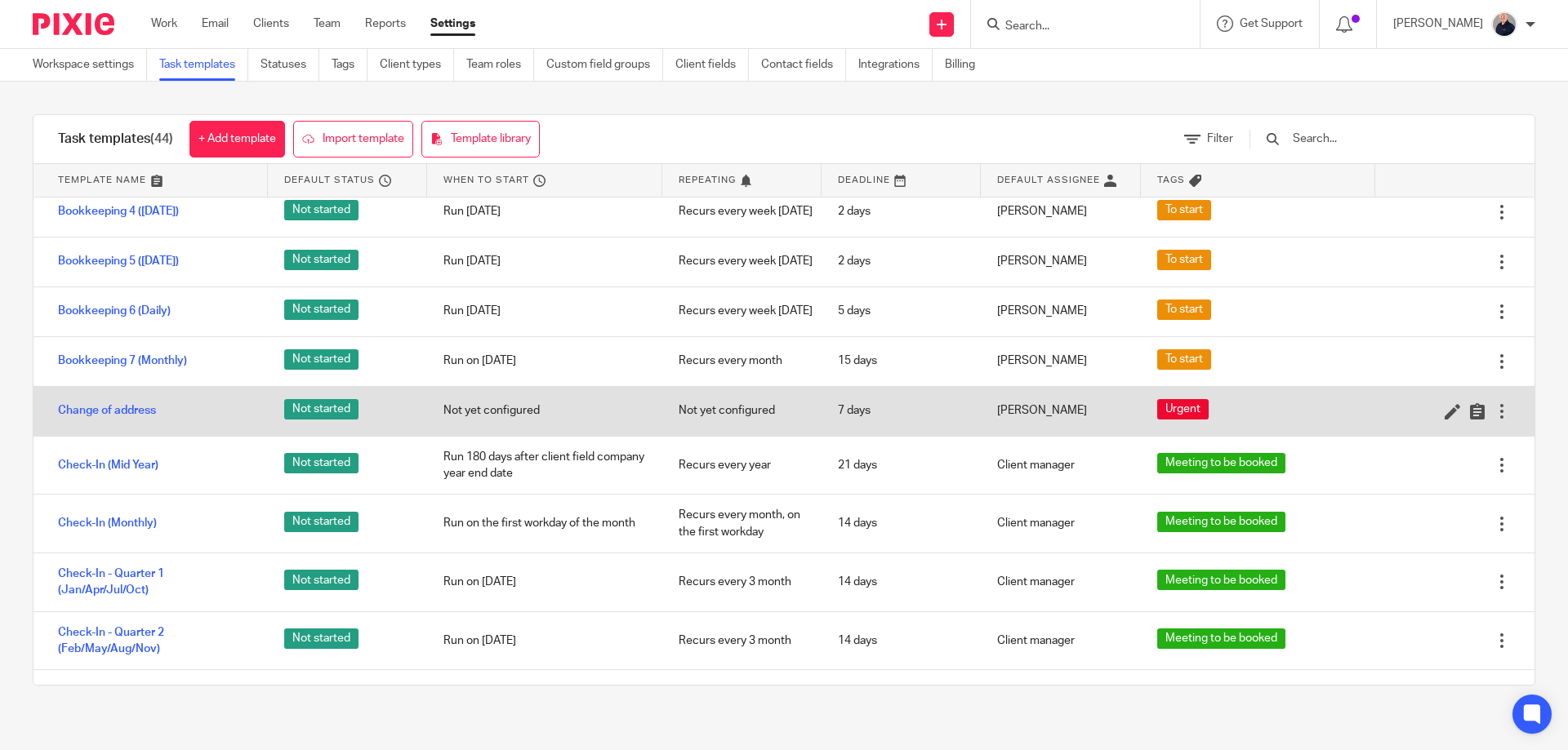
scroll to position [435, 0]
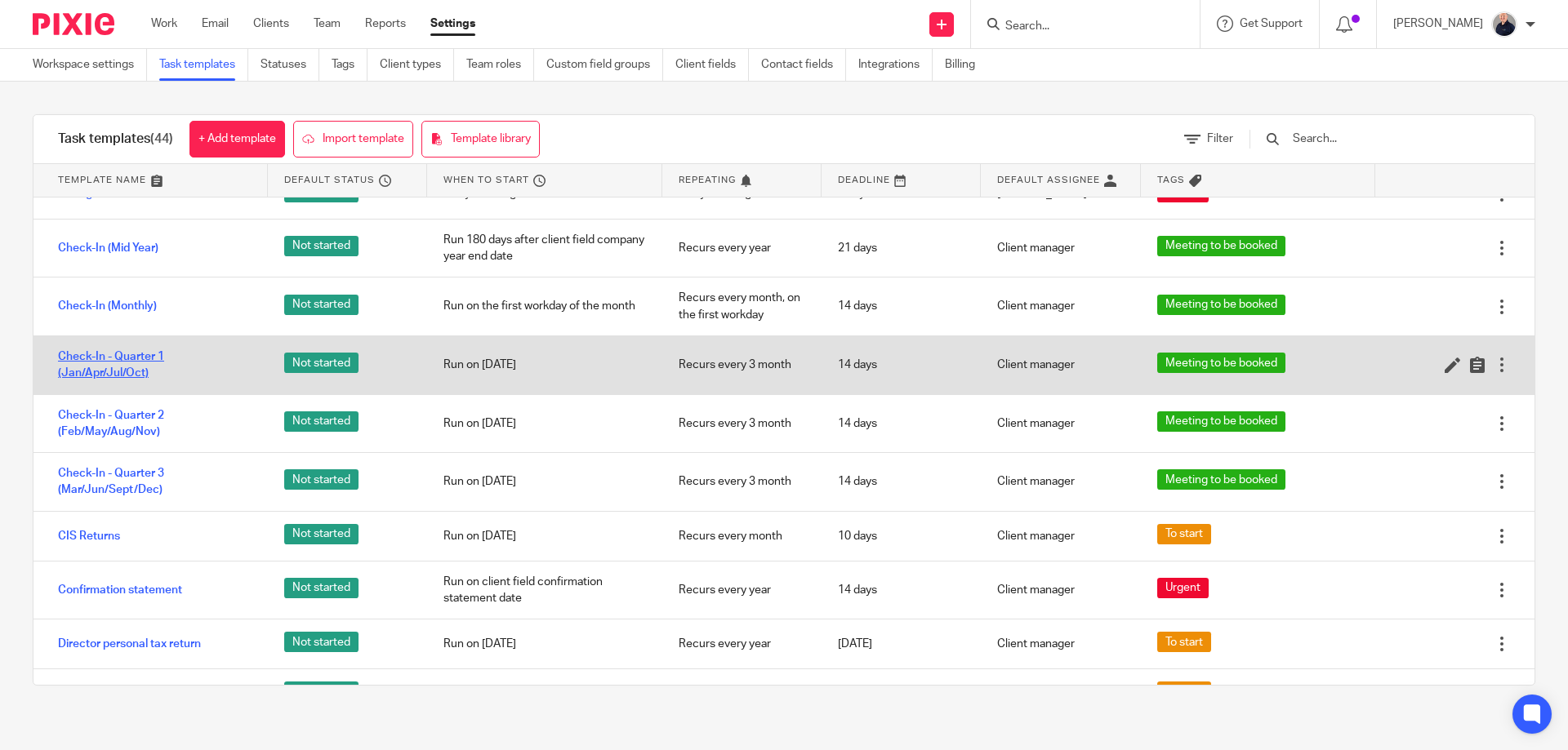
click at [111, 382] on link "Check-In - Quarter 1 (Jan/Apr/Jul/Oct)" at bounding box center [154, 364] width 194 height 33
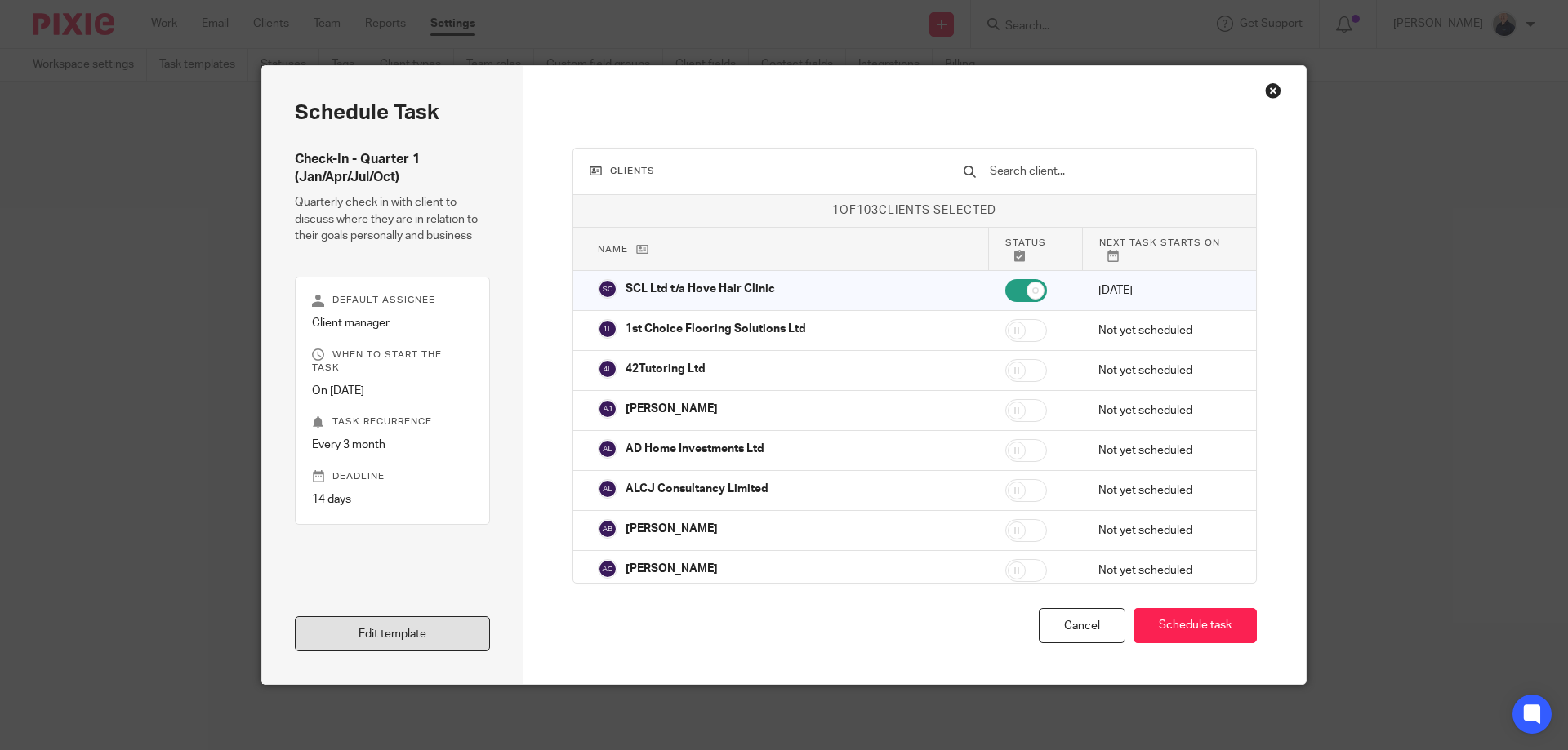
click at [426, 635] on link "Edit template" at bounding box center [392, 633] width 195 height 35
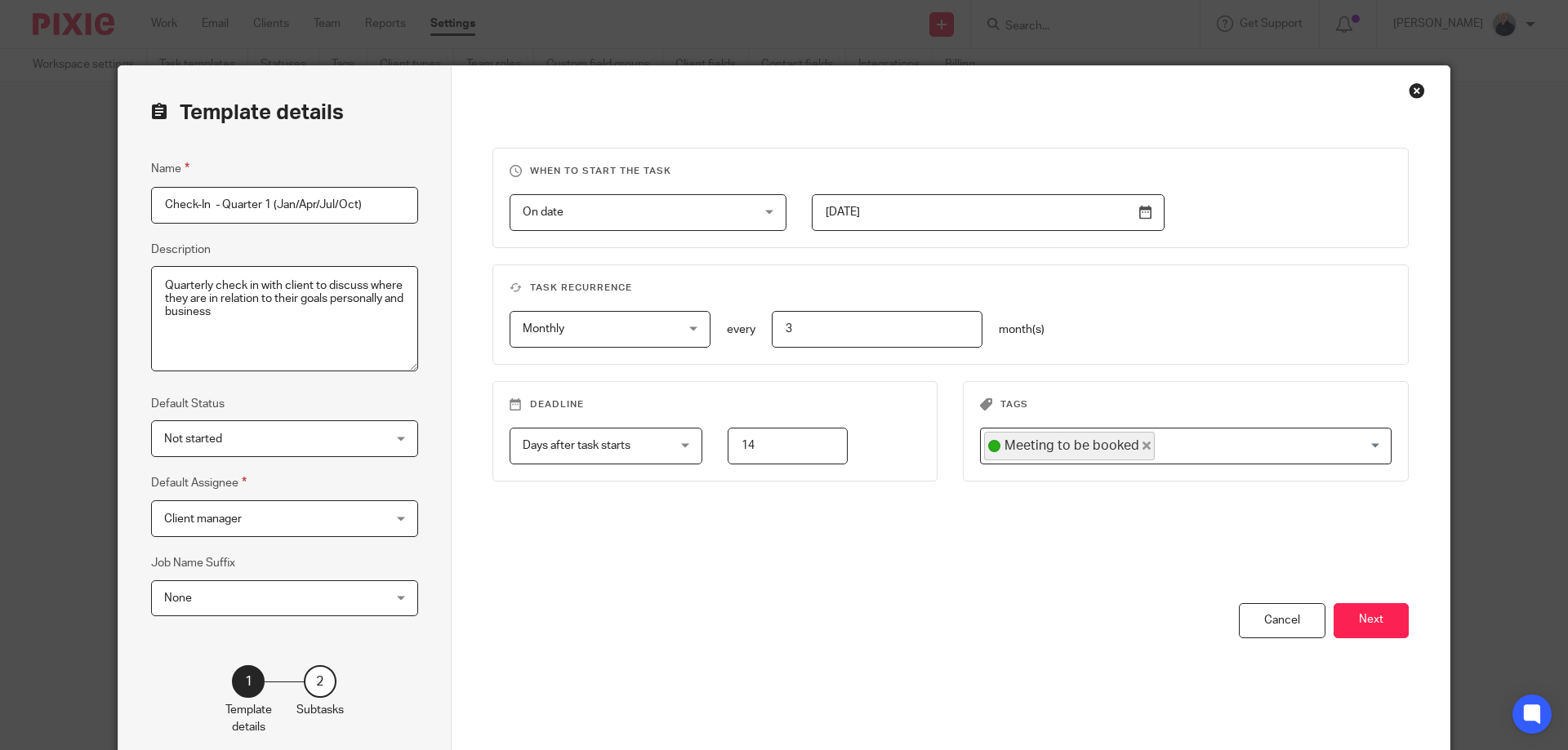
click at [1413, 92] on div "Close this dialog window" at bounding box center [1416, 90] width 16 height 16
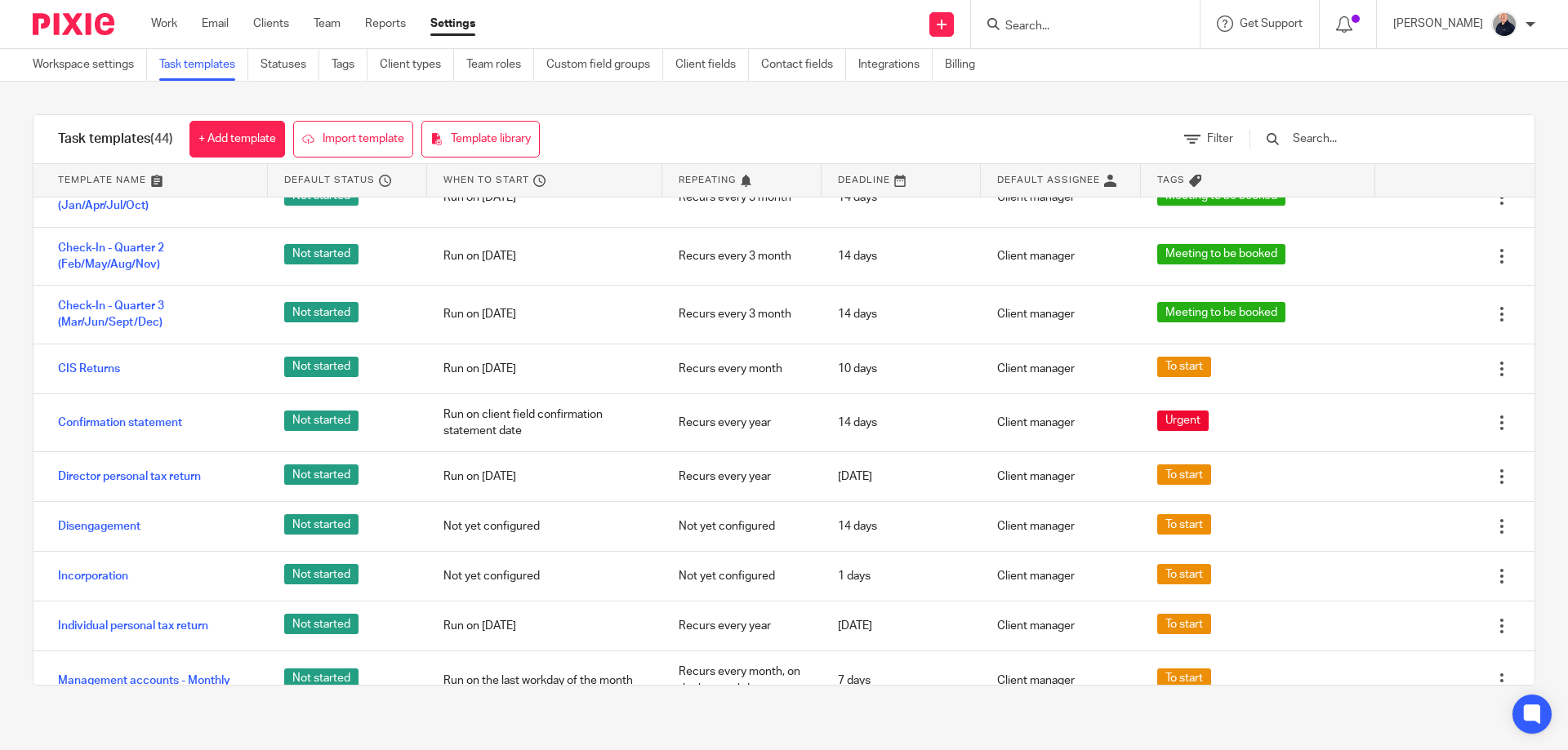
scroll to position [588, 0]
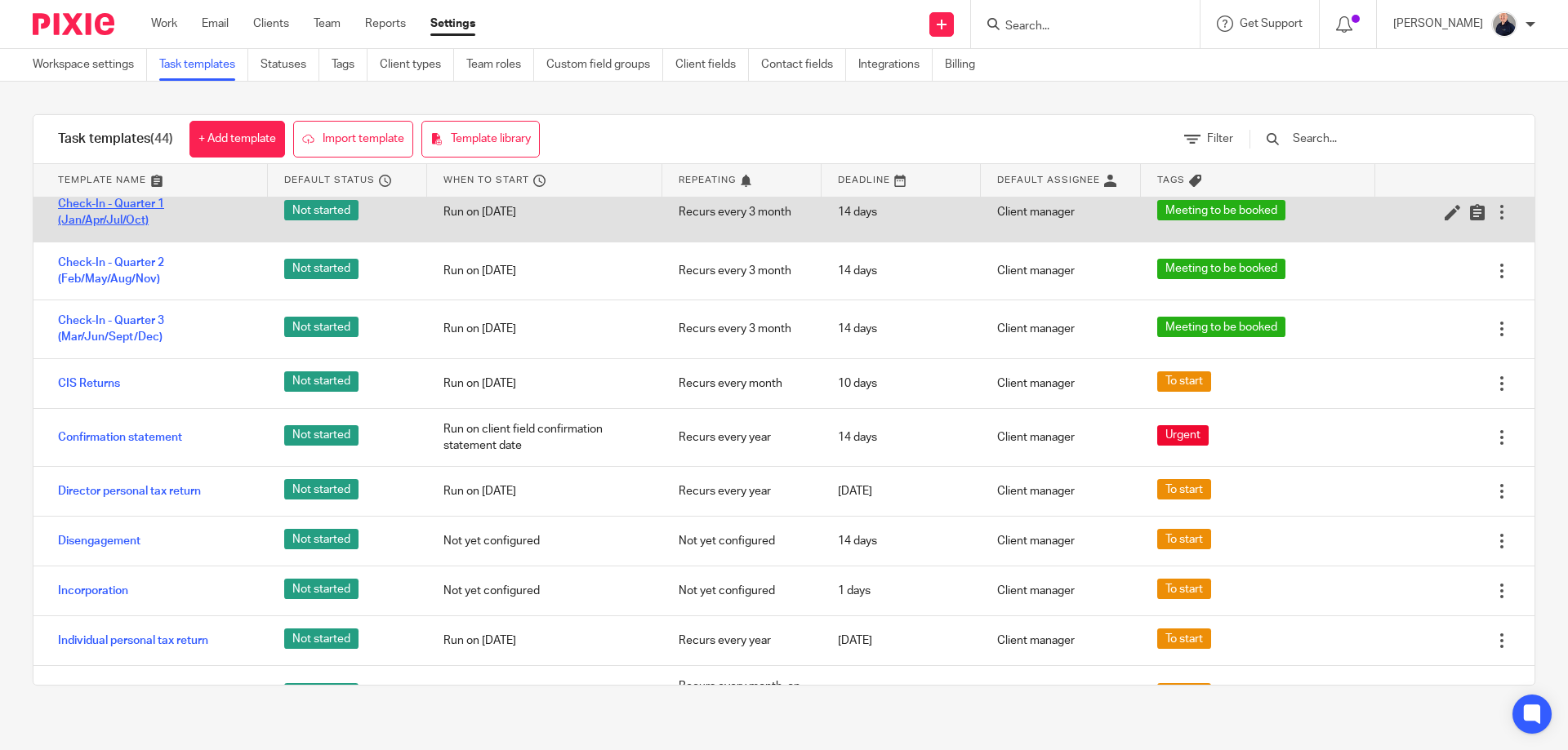
click at [116, 229] on link "Check-In - Quarter 1 (Jan/Apr/Jul/Oct)" at bounding box center [154, 212] width 194 height 33
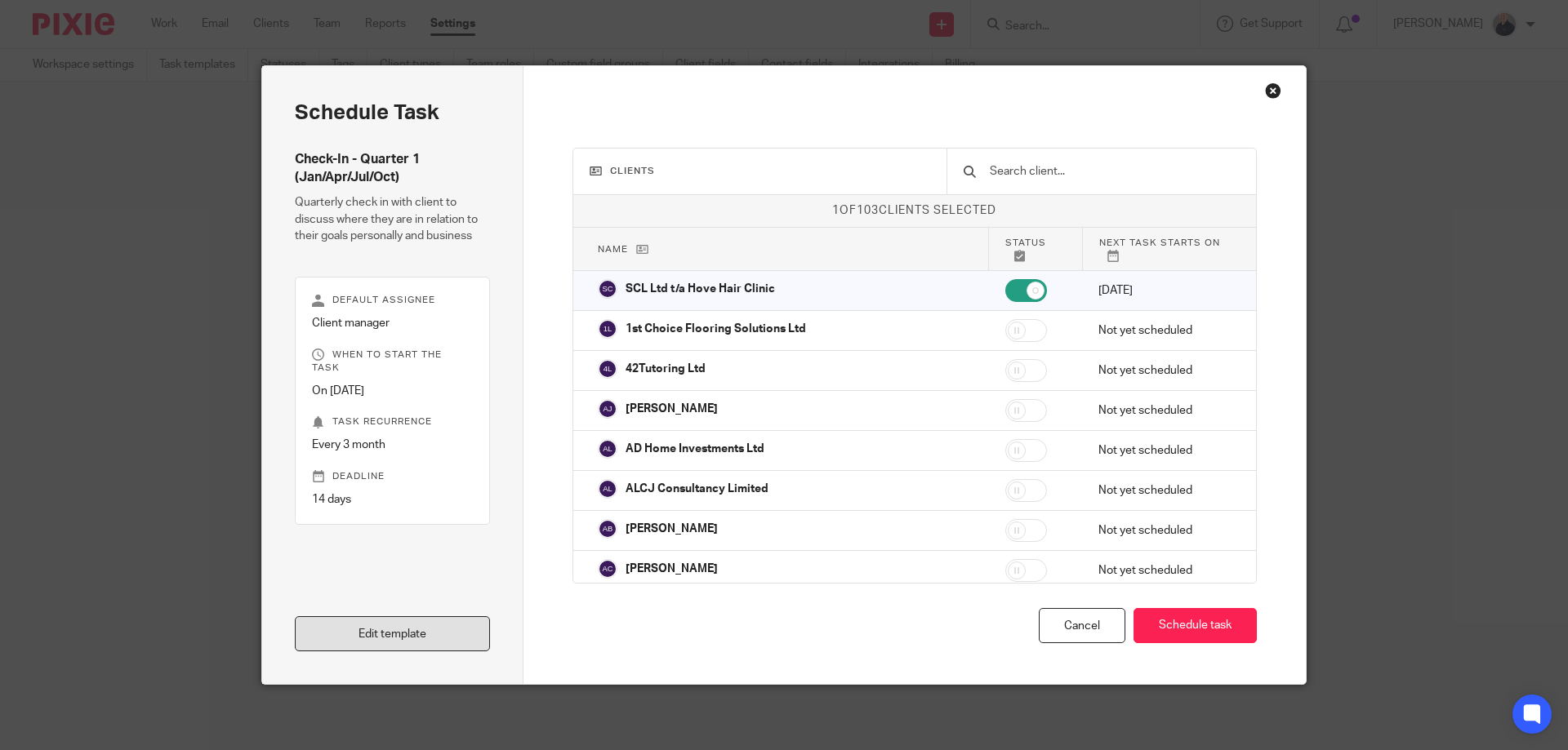
click at [405, 637] on link "Edit template" at bounding box center [392, 633] width 195 height 35
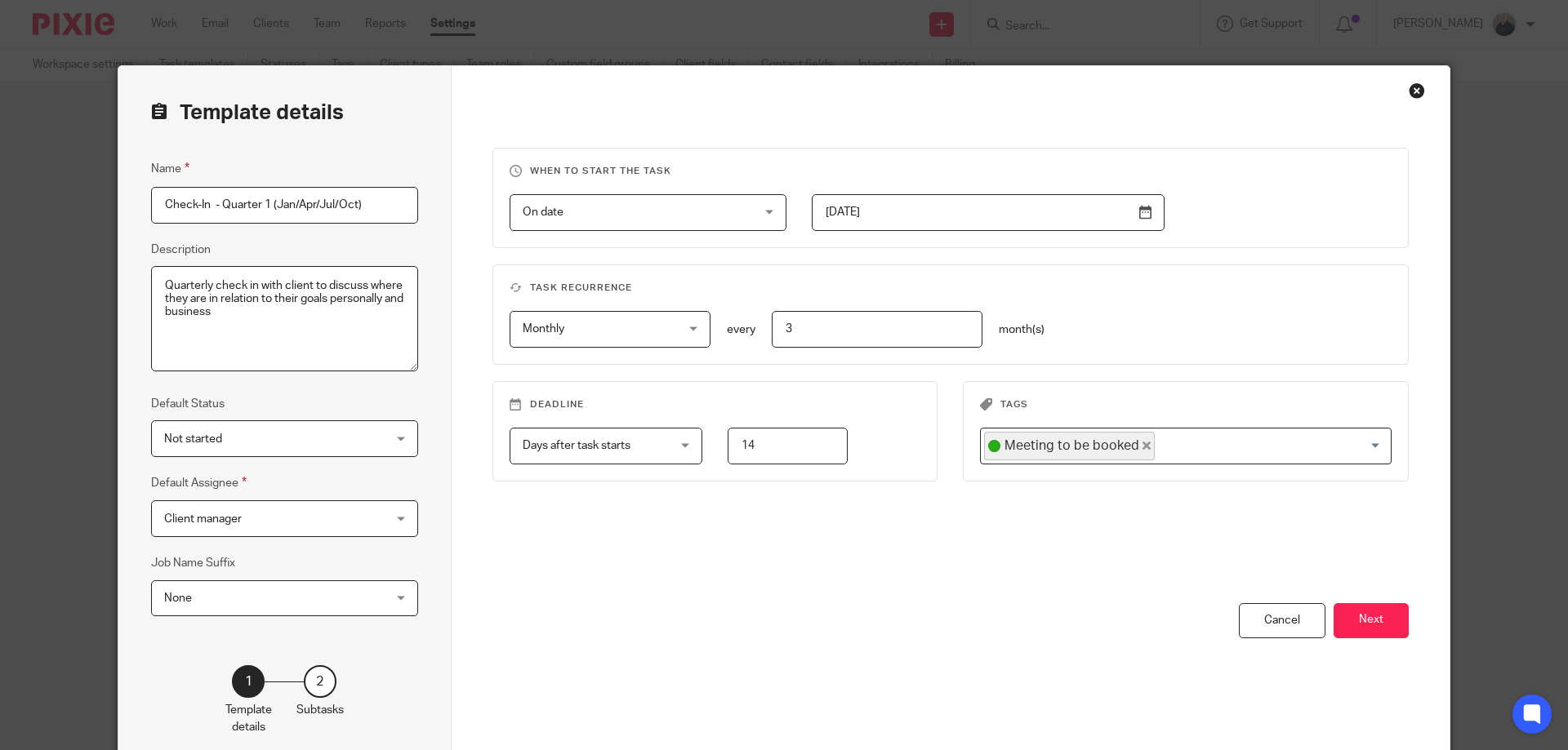
click at [651, 213] on span "On date" at bounding box center [628, 212] width 211 height 34
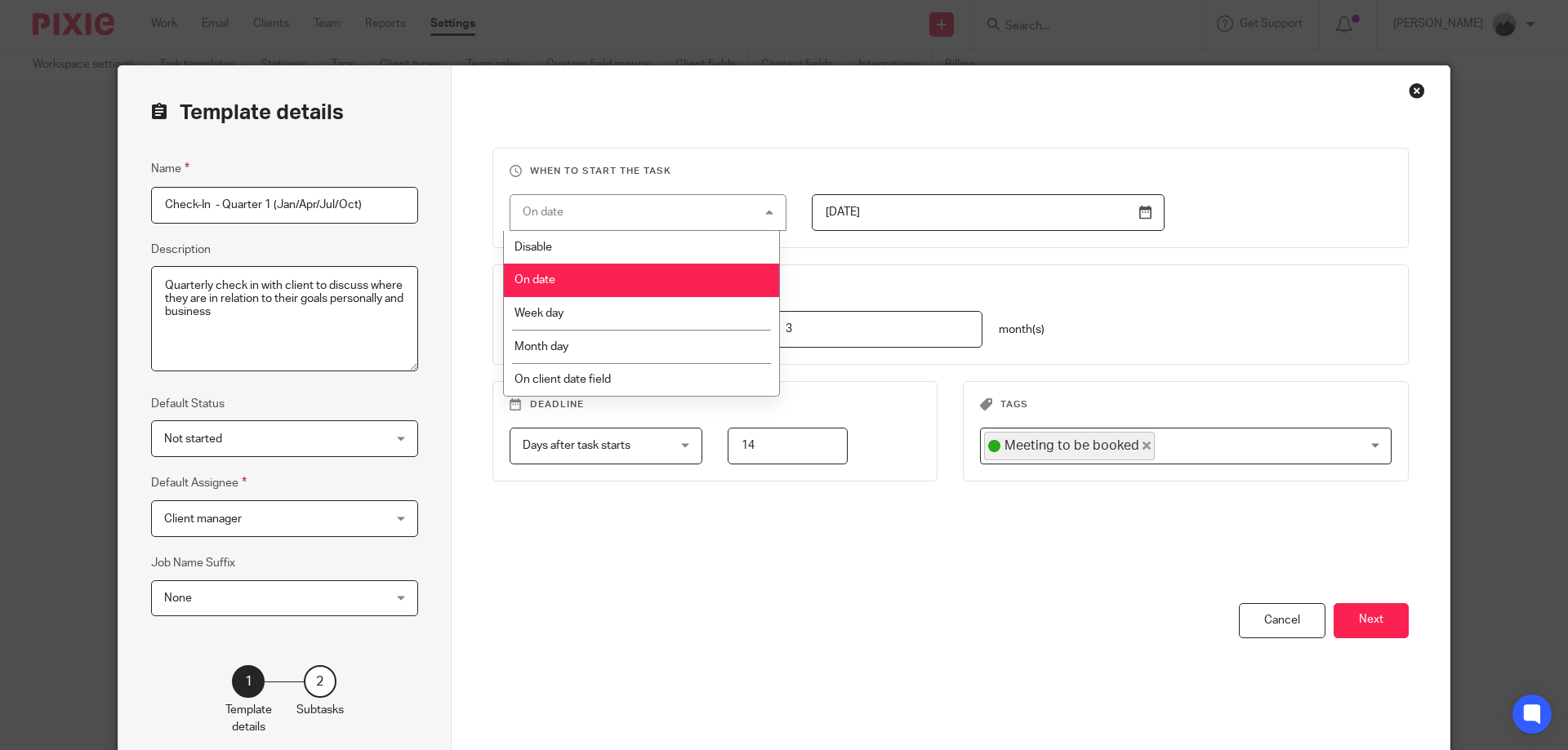
click at [651, 214] on div "On date On date" at bounding box center [648, 212] width 277 height 37
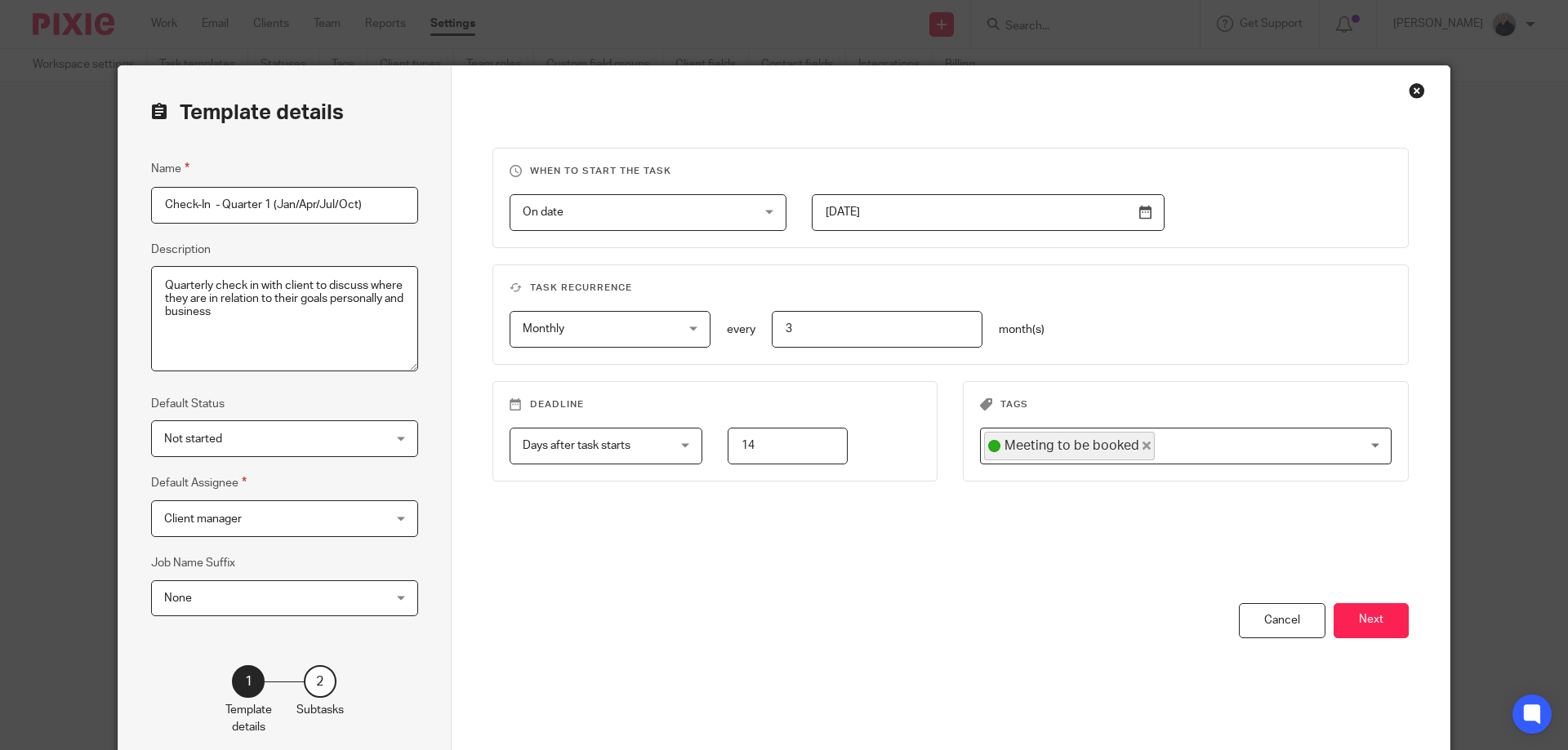
click at [1415, 92] on div "Close this dialog window" at bounding box center [1416, 90] width 16 height 16
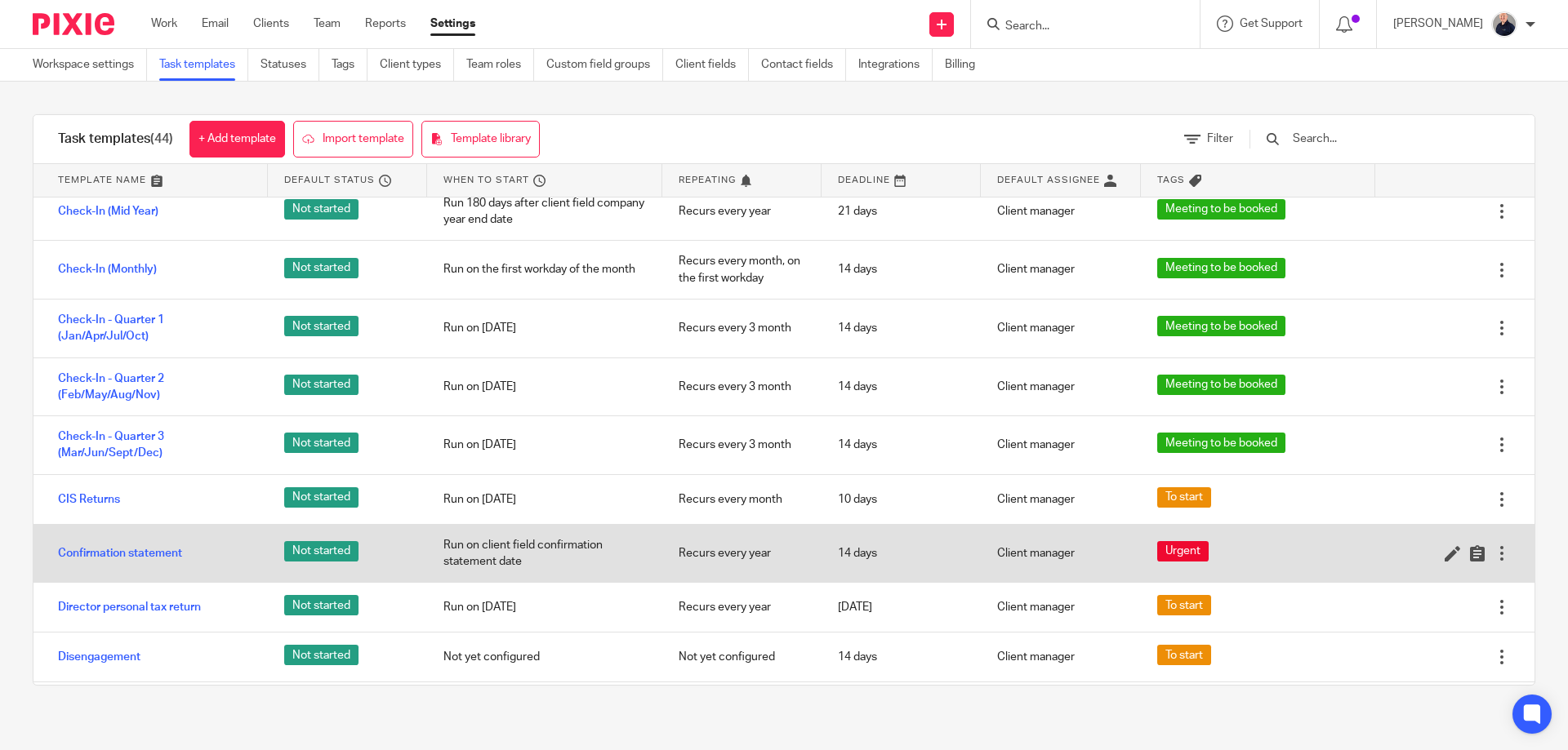
scroll to position [435, 0]
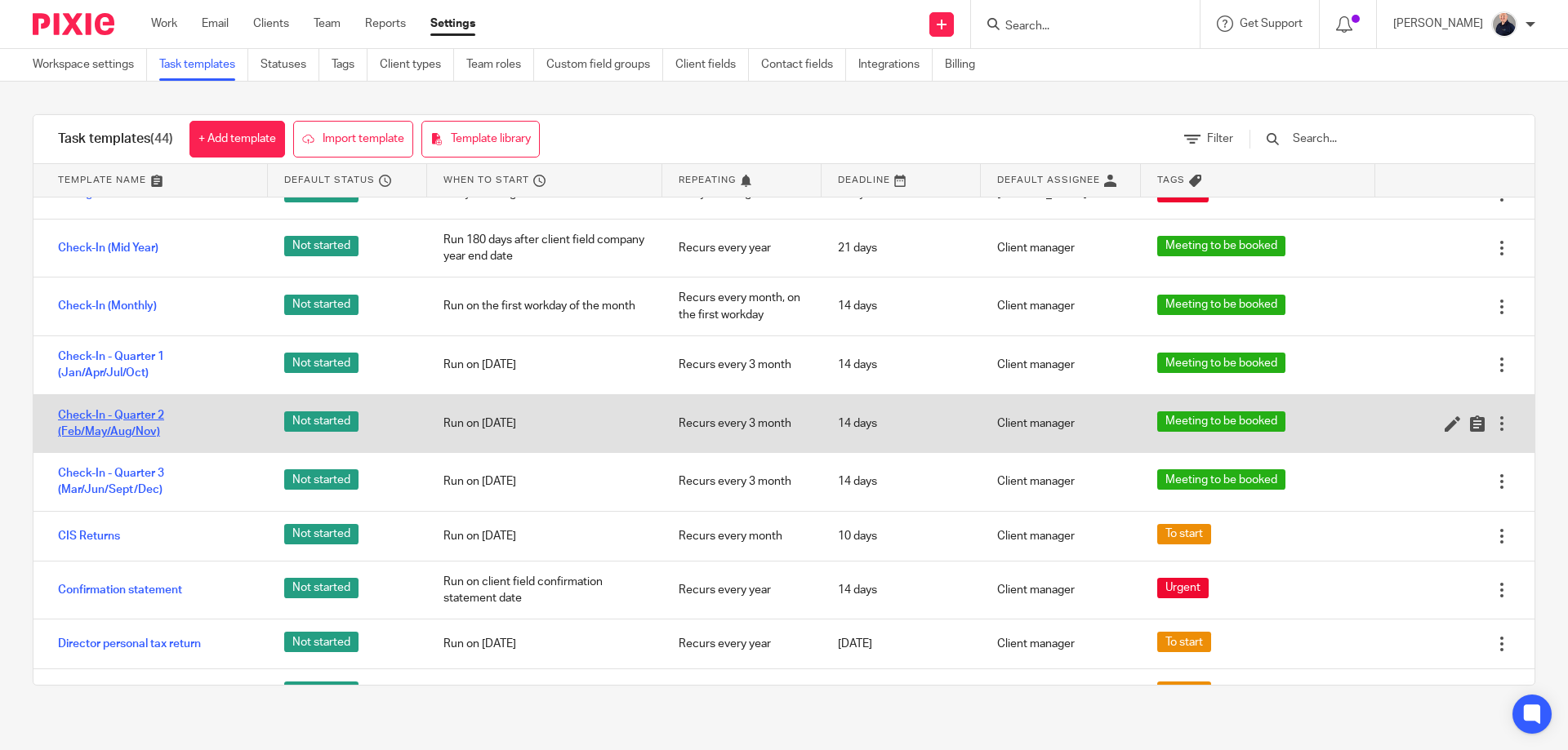
click at [111, 441] on link "Check-In - Quarter 2 (Feb/May/Aug/Nov)" at bounding box center [154, 424] width 194 height 33
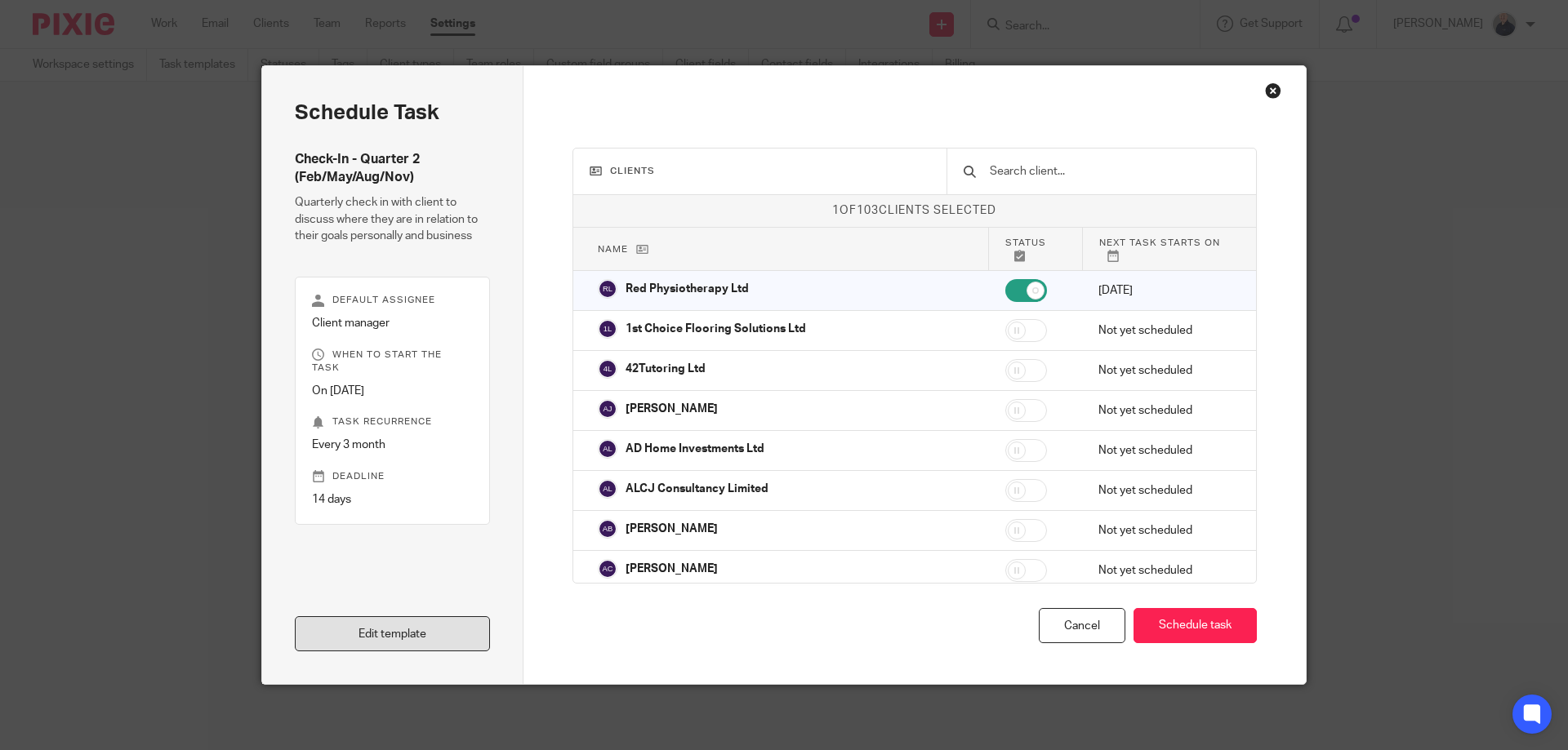
click at [361, 635] on link "Edit template" at bounding box center [392, 633] width 195 height 35
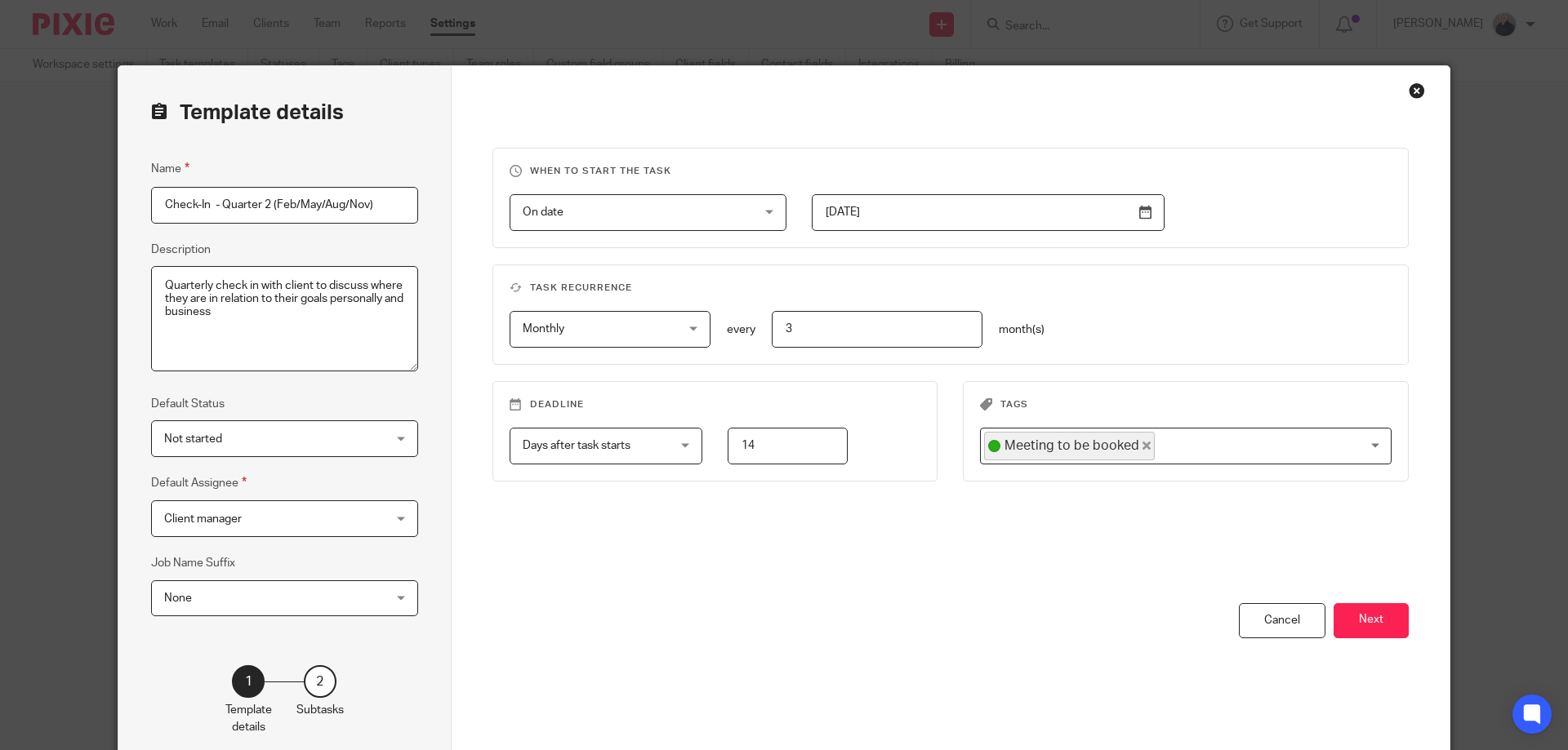
click at [1415, 90] on div "Close this dialog window" at bounding box center [1416, 90] width 16 height 16
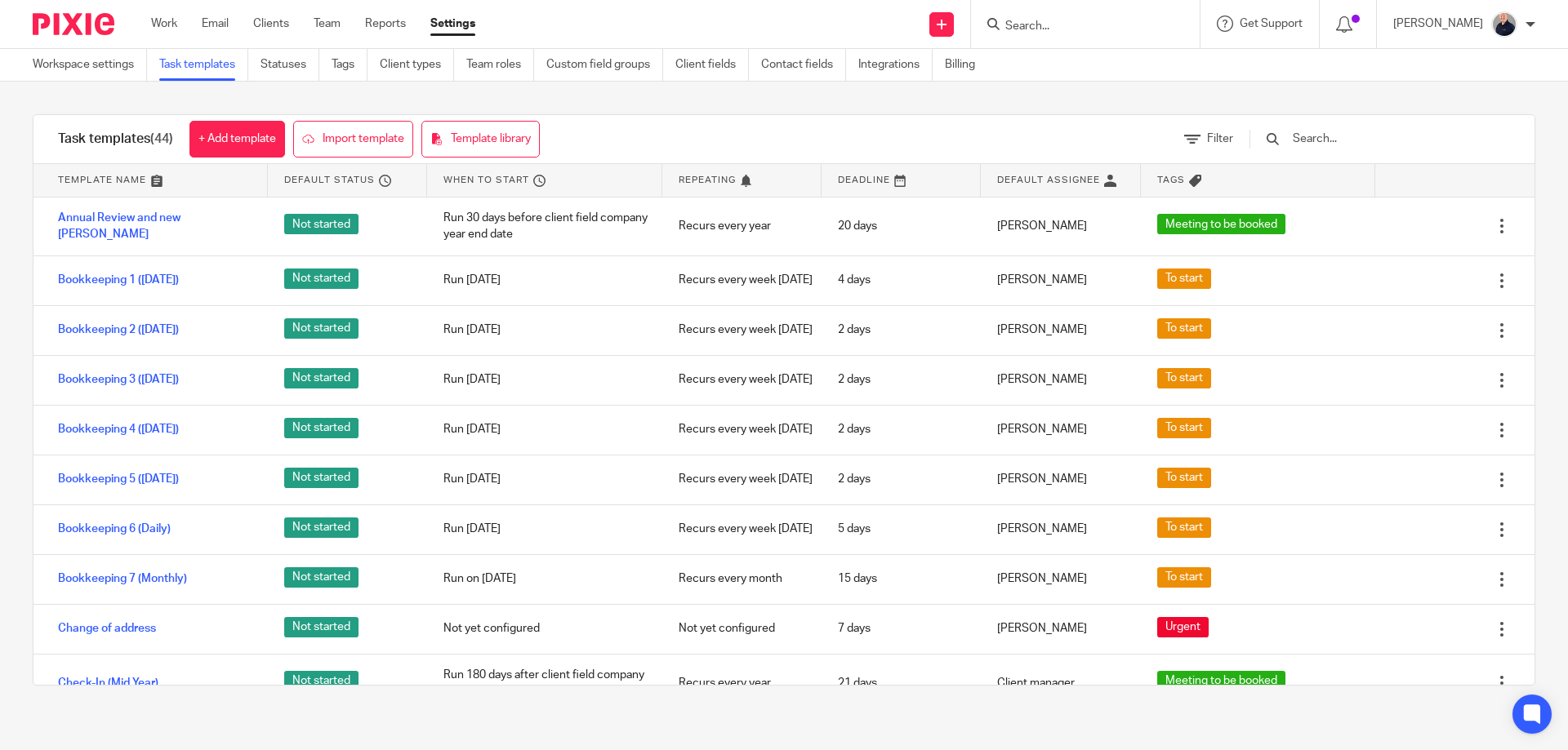
scroll to position [435, 0]
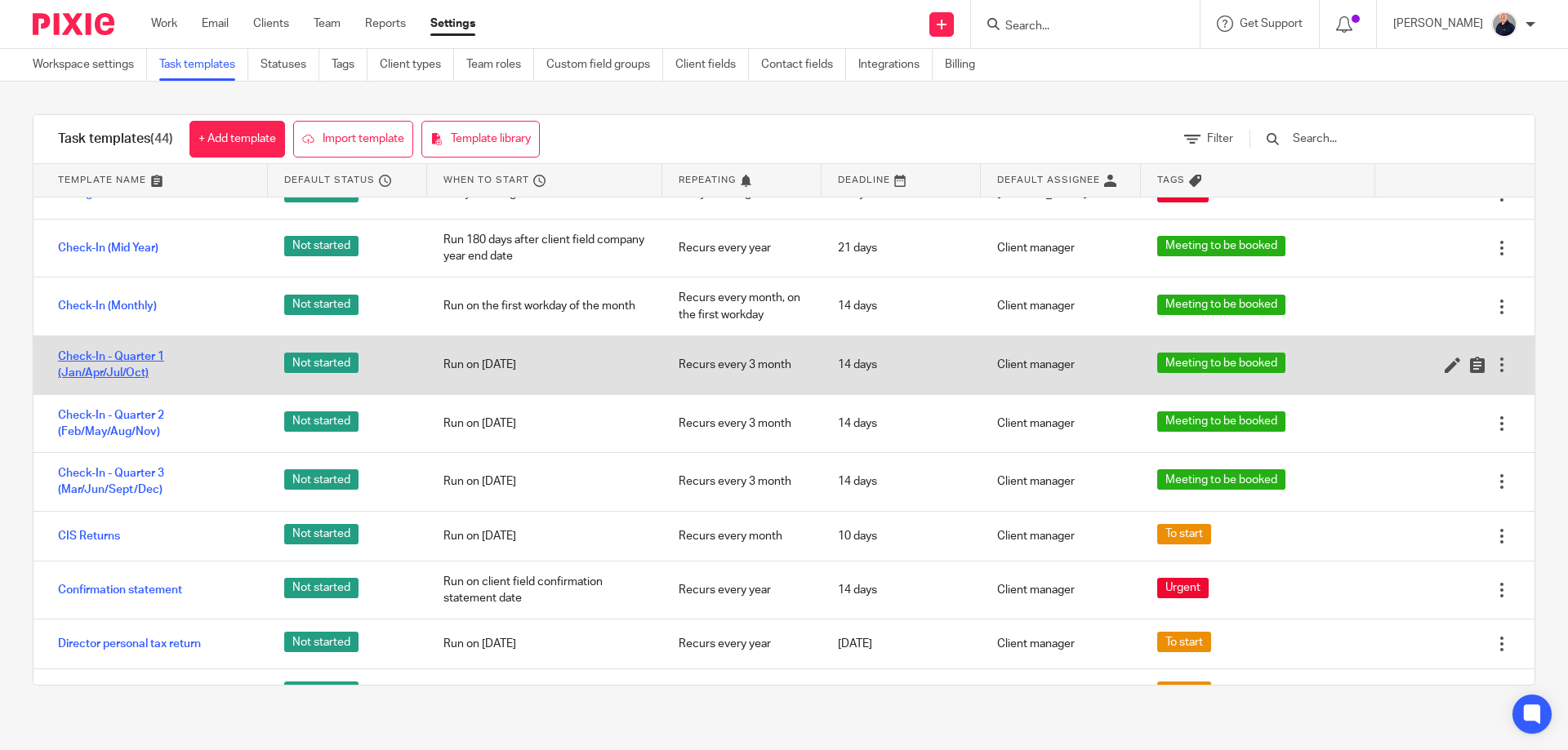
click at [94, 382] on link "Check-In - Quarter 1 (Jan/Apr/Jul/Oct)" at bounding box center [154, 364] width 194 height 33
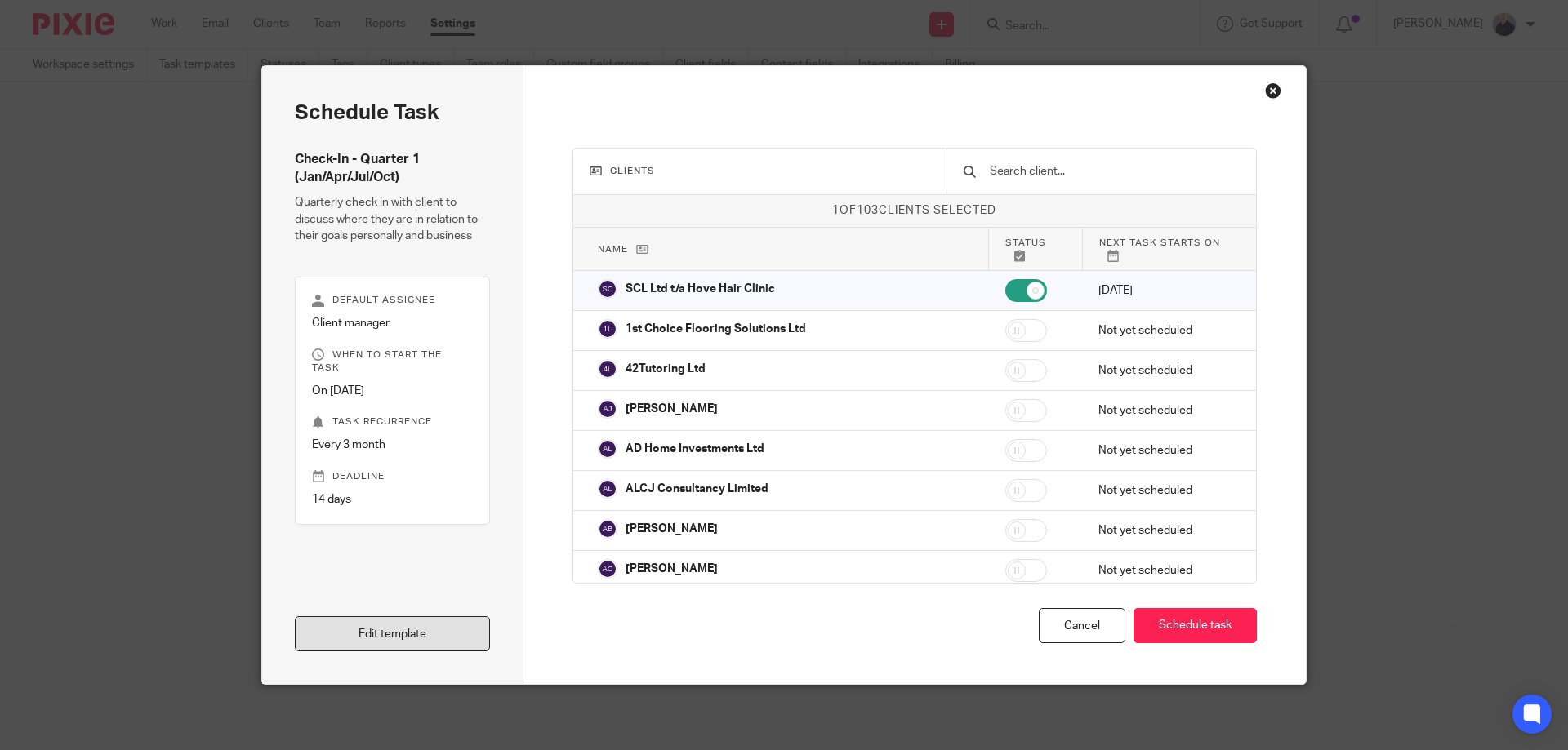
click at [385, 636] on link "Edit template" at bounding box center [392, 633] width 195 height 35
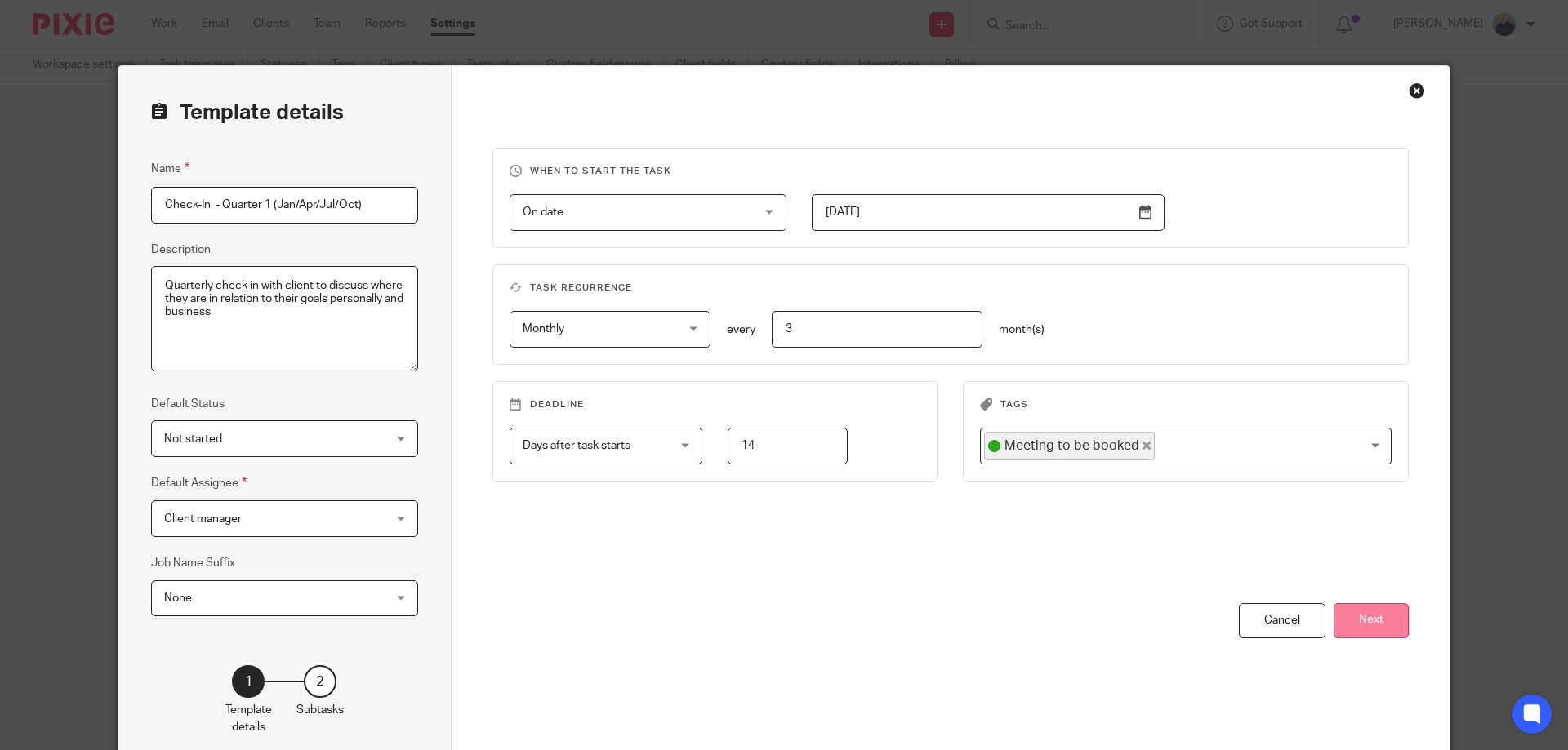
click at [1390, 619] on button "Next" at bounding box center [1371, 620] width 76 height 35
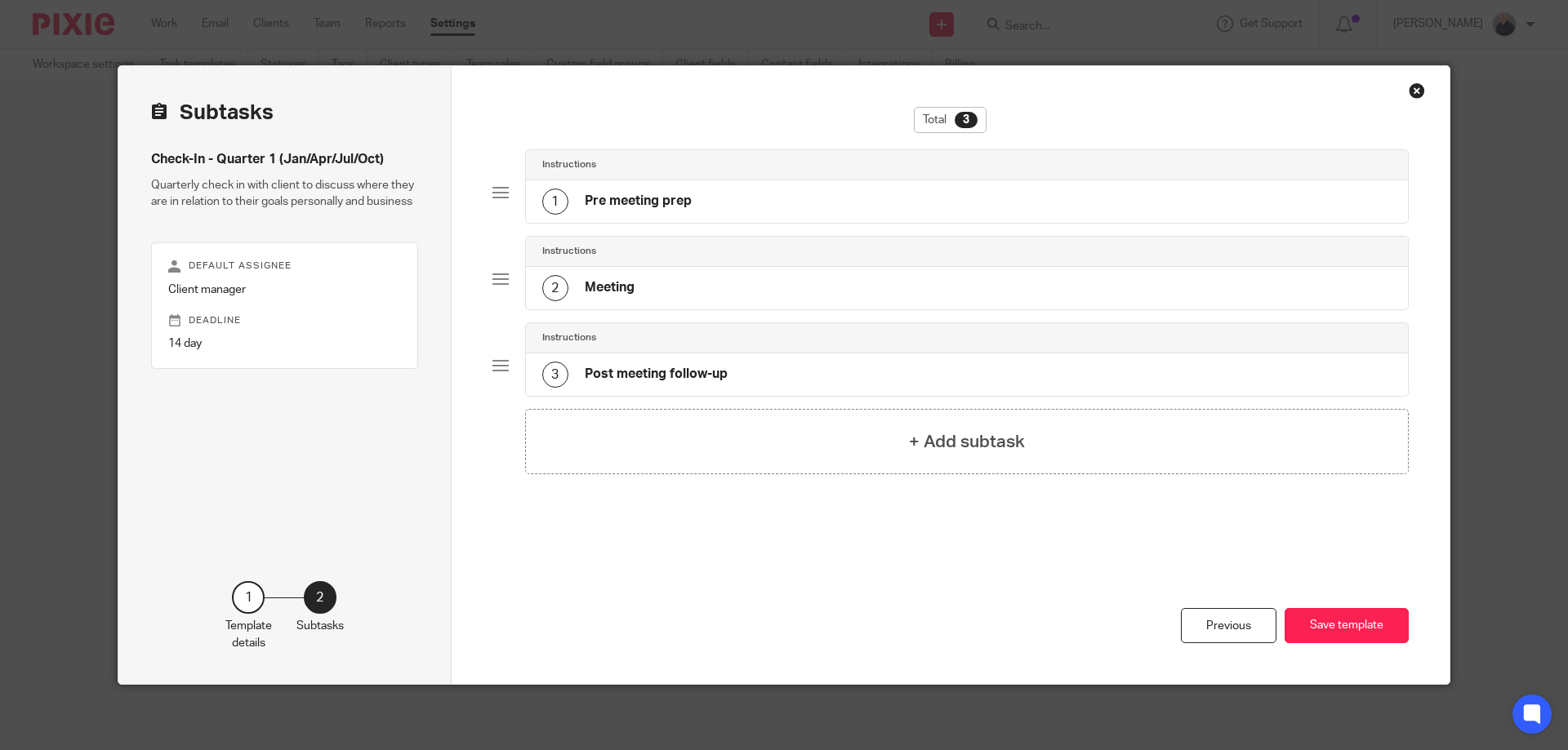
click at [734, 202] on div "1 Pre meeting prep" at bounding box center [967, 201] width 883 height 42
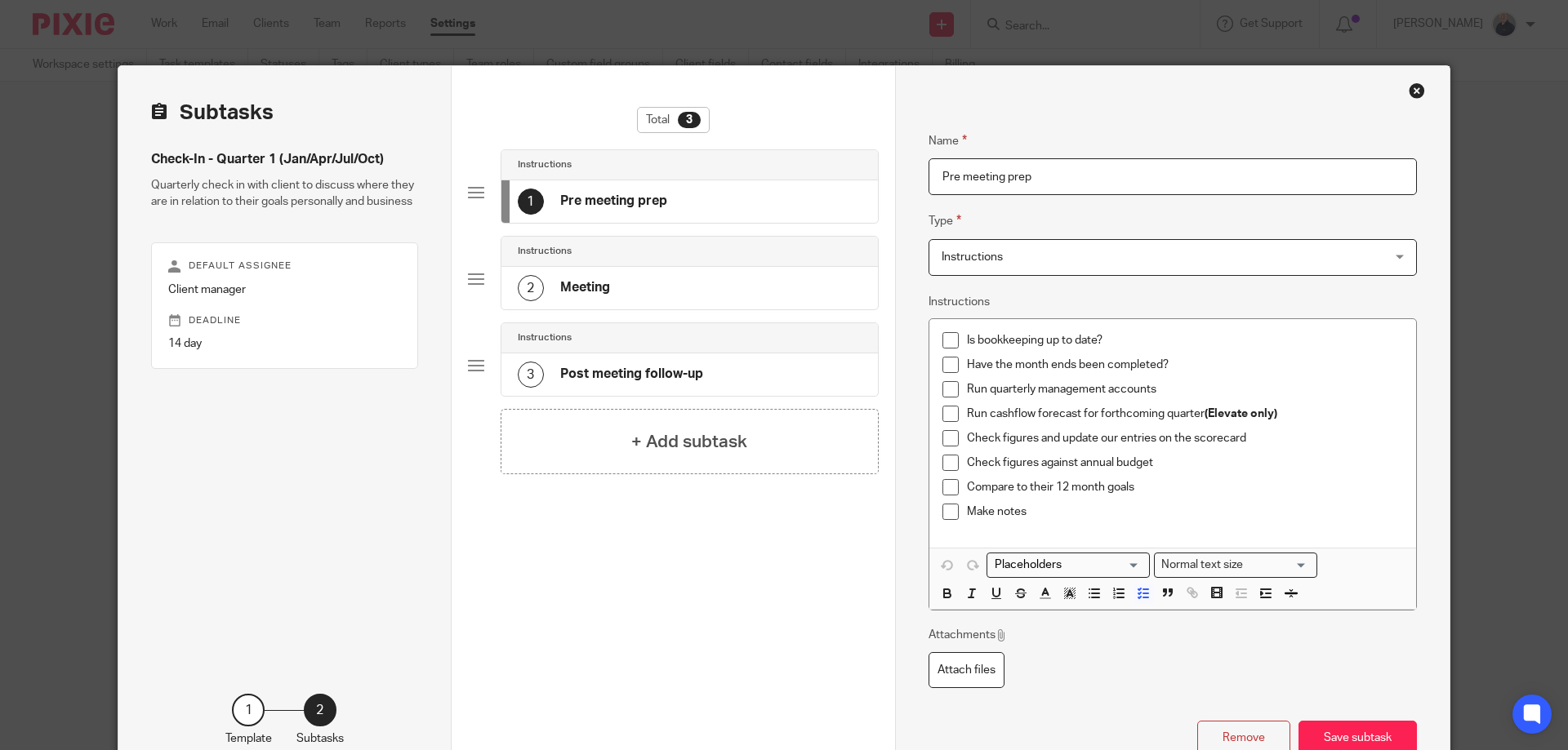
click at [686, 289] on div "2 Meeting" at bounding box center [689, 288] width 377 height 42
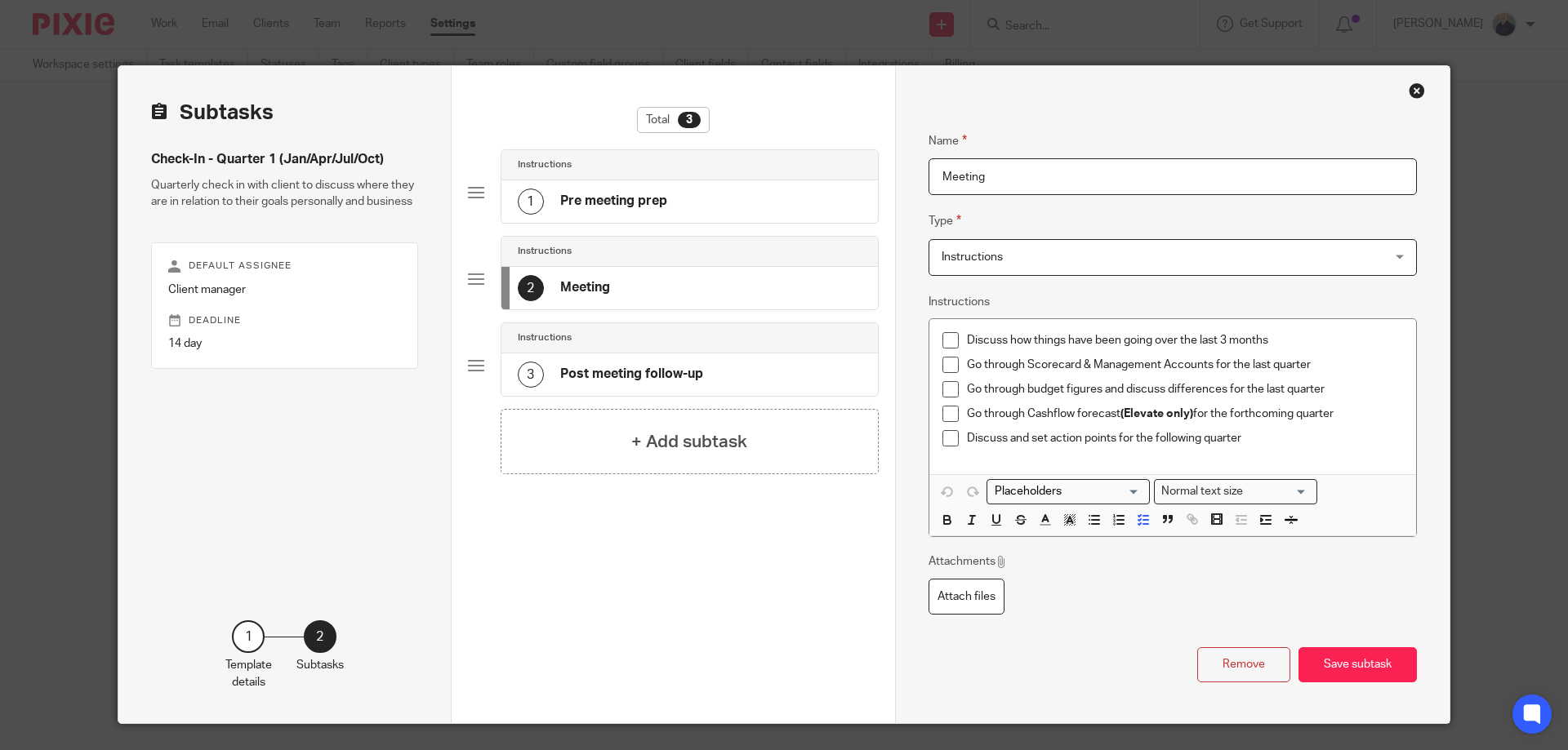
click at [740, 359] on div "3 Post meeting follow-up" at bounding box center [689, 374] width 377 height 42
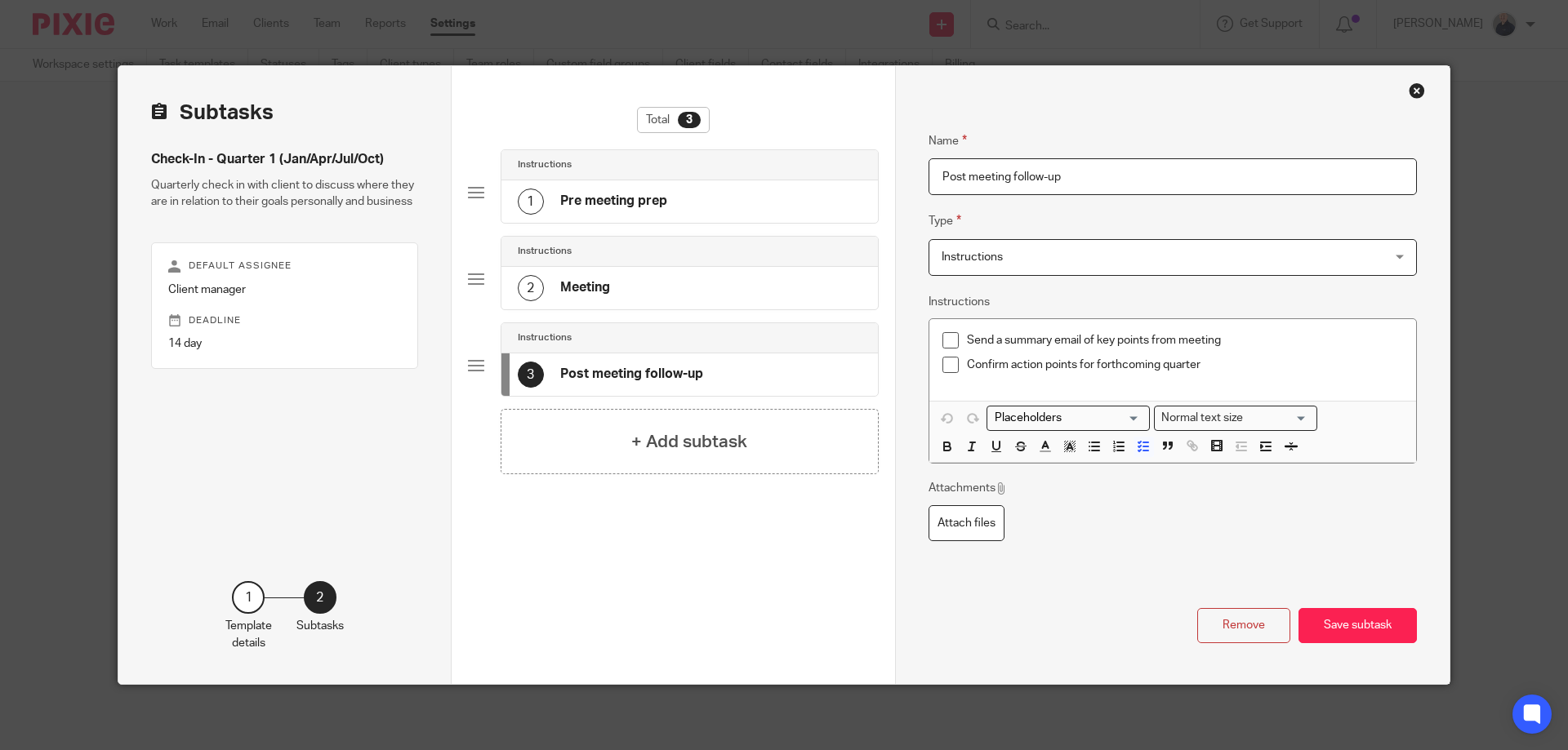
click at [1409, 91] on div "Close this dialog window" at bounding box center [1416, 90] width 16 height 16
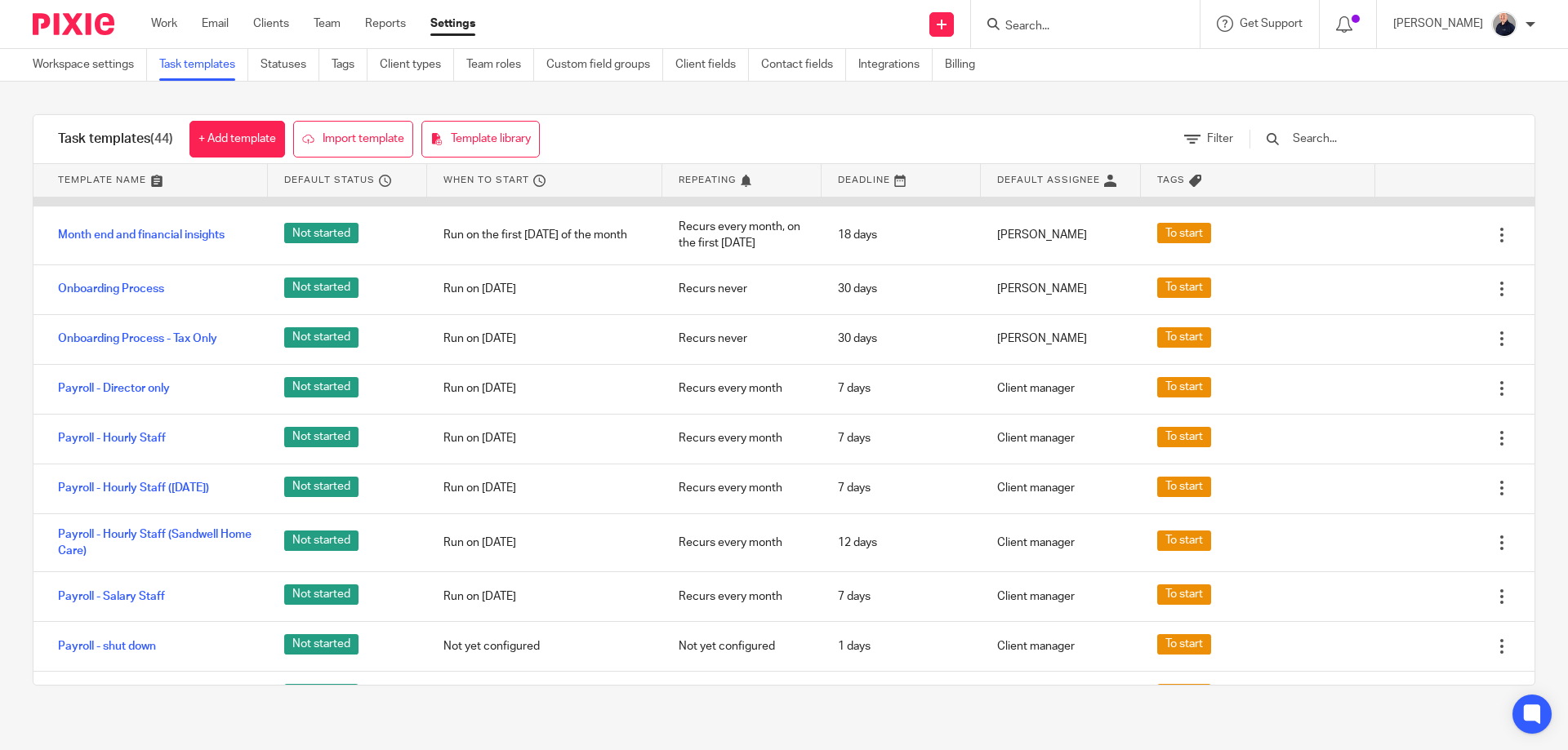
scroll to position [1306, 0]
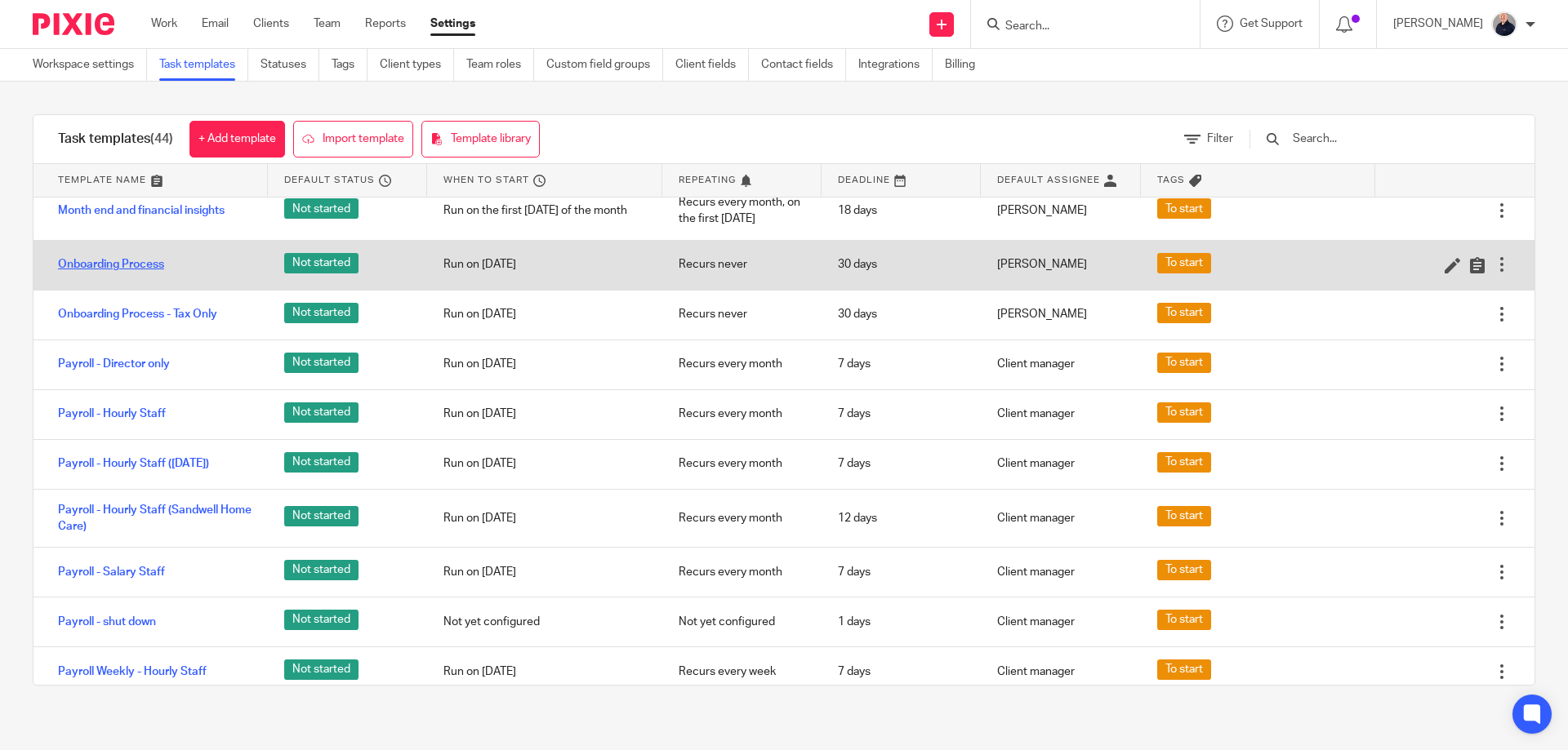
click at [115, 273] on link "Onboarding Process" at bounding box center [110, 264] width 106 height 16
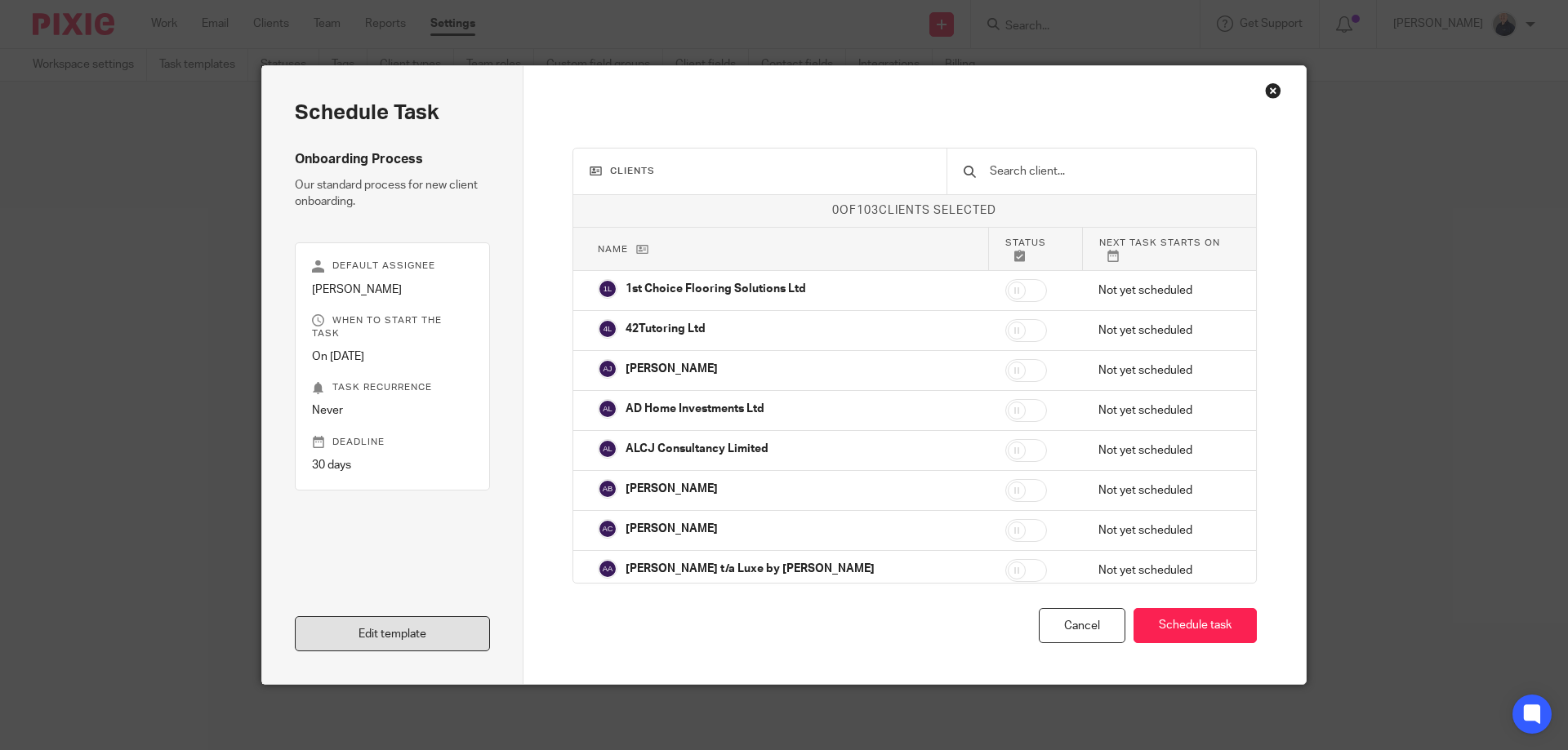
click at [373, 627] on link "Edit template" at bounding box center [392, 633] width 195 height 35
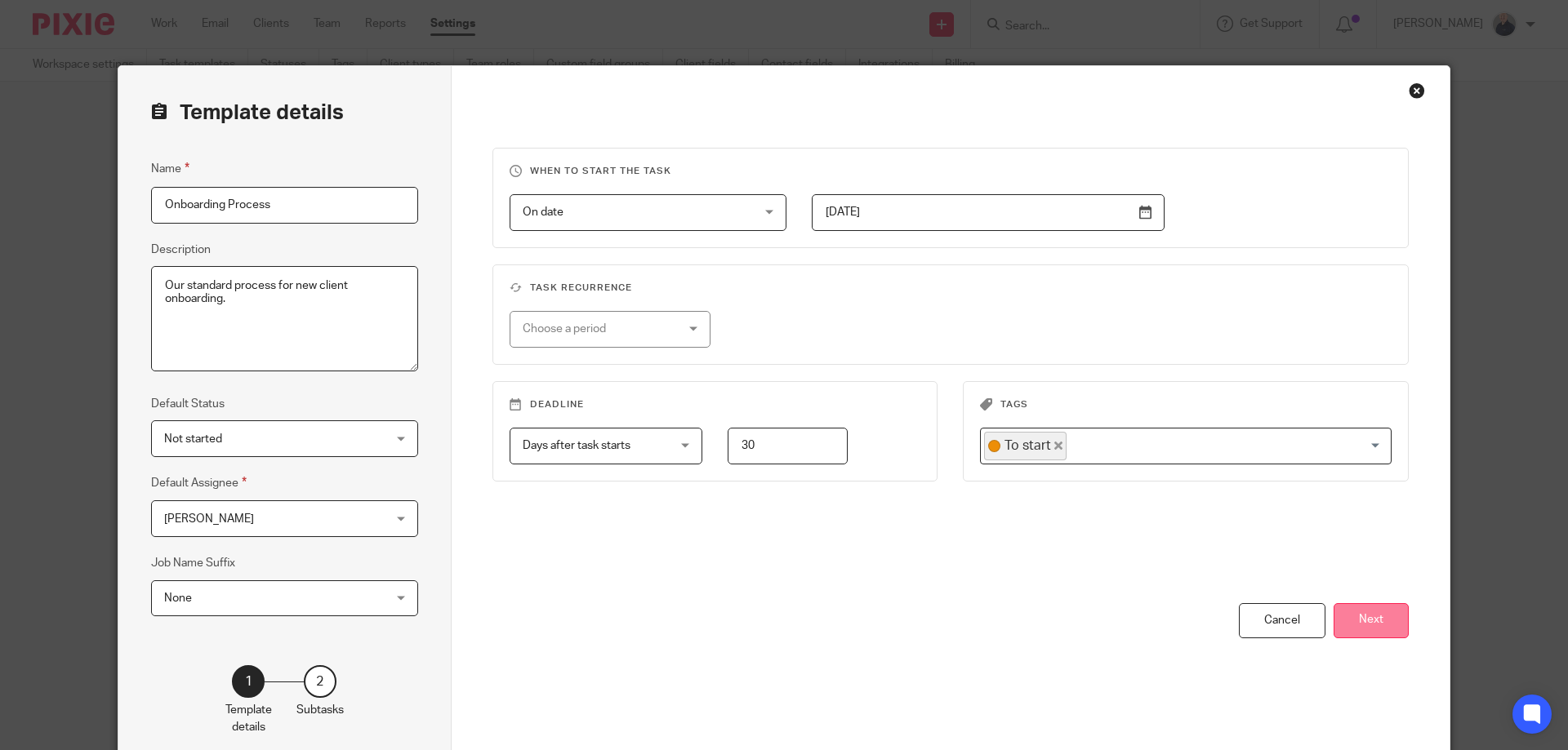
click at [1344, 615] on button "Next" at bounding box center [1371, 620] width 76 height 35
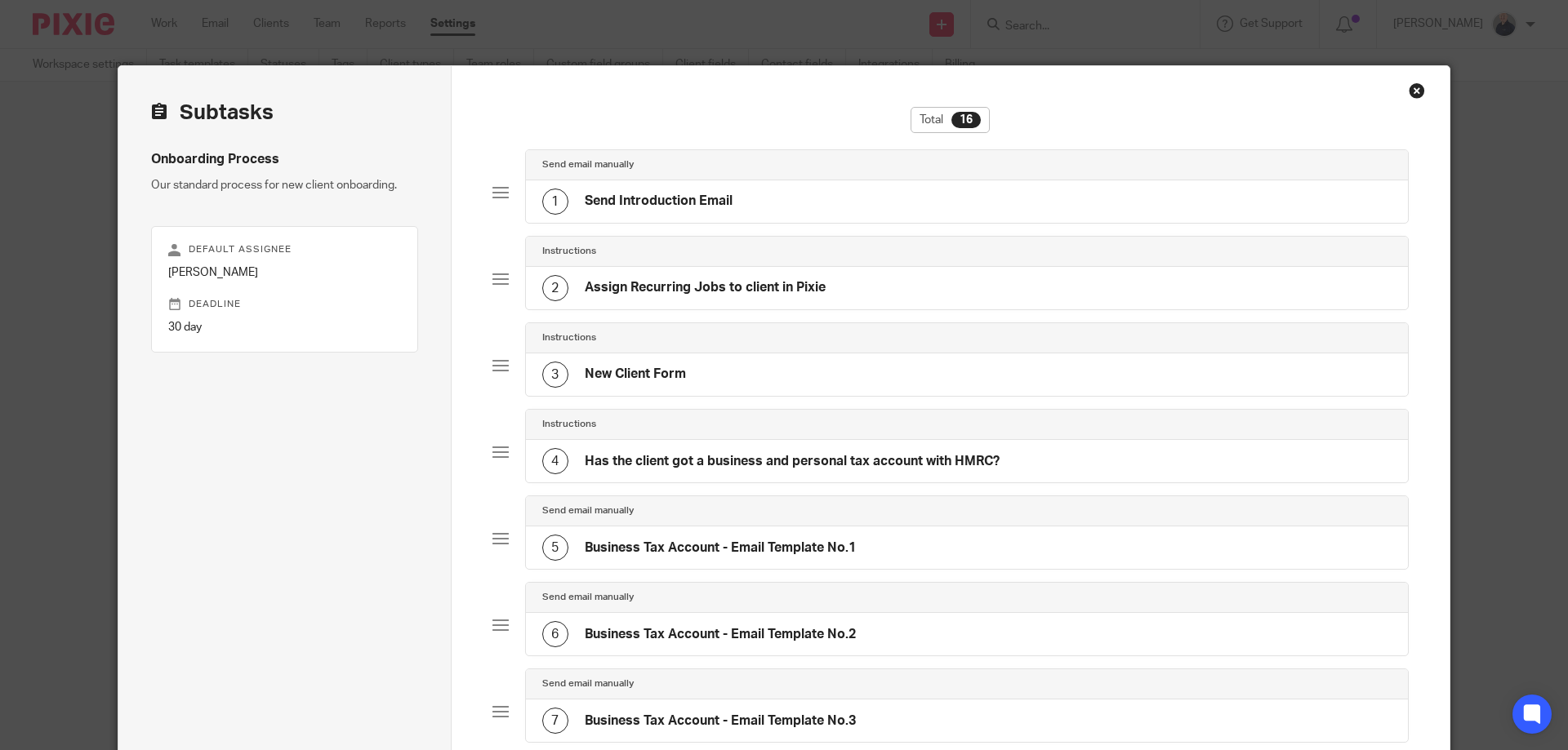
click at [796, 200] on div "1 Send Introduction Email" at bounding box center [967, 201] width 883 height 42
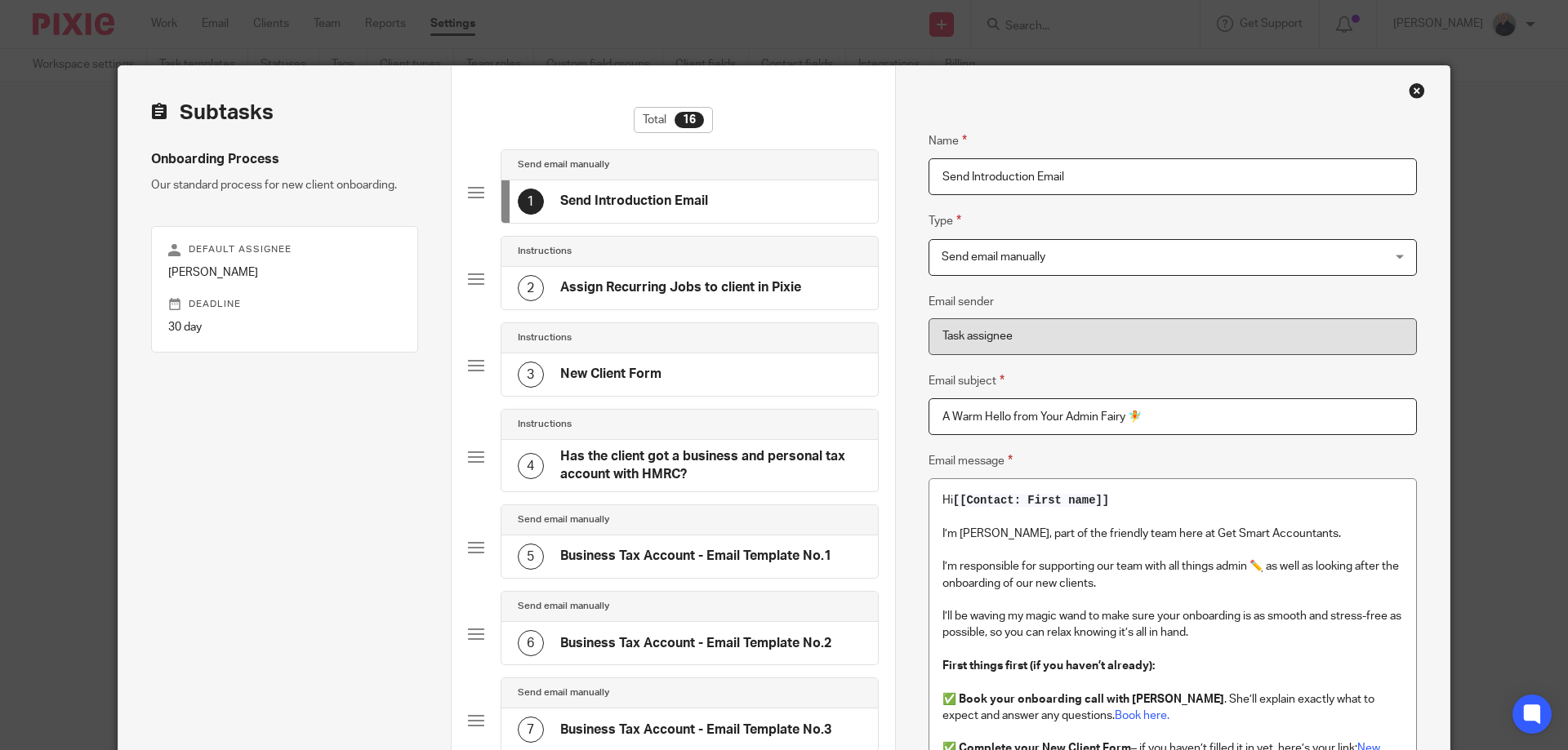
click at [703, 300] on div "2 Assign Recurring Jobs to client in Pixie" at bounding box center [659, 288] width 283 height 26
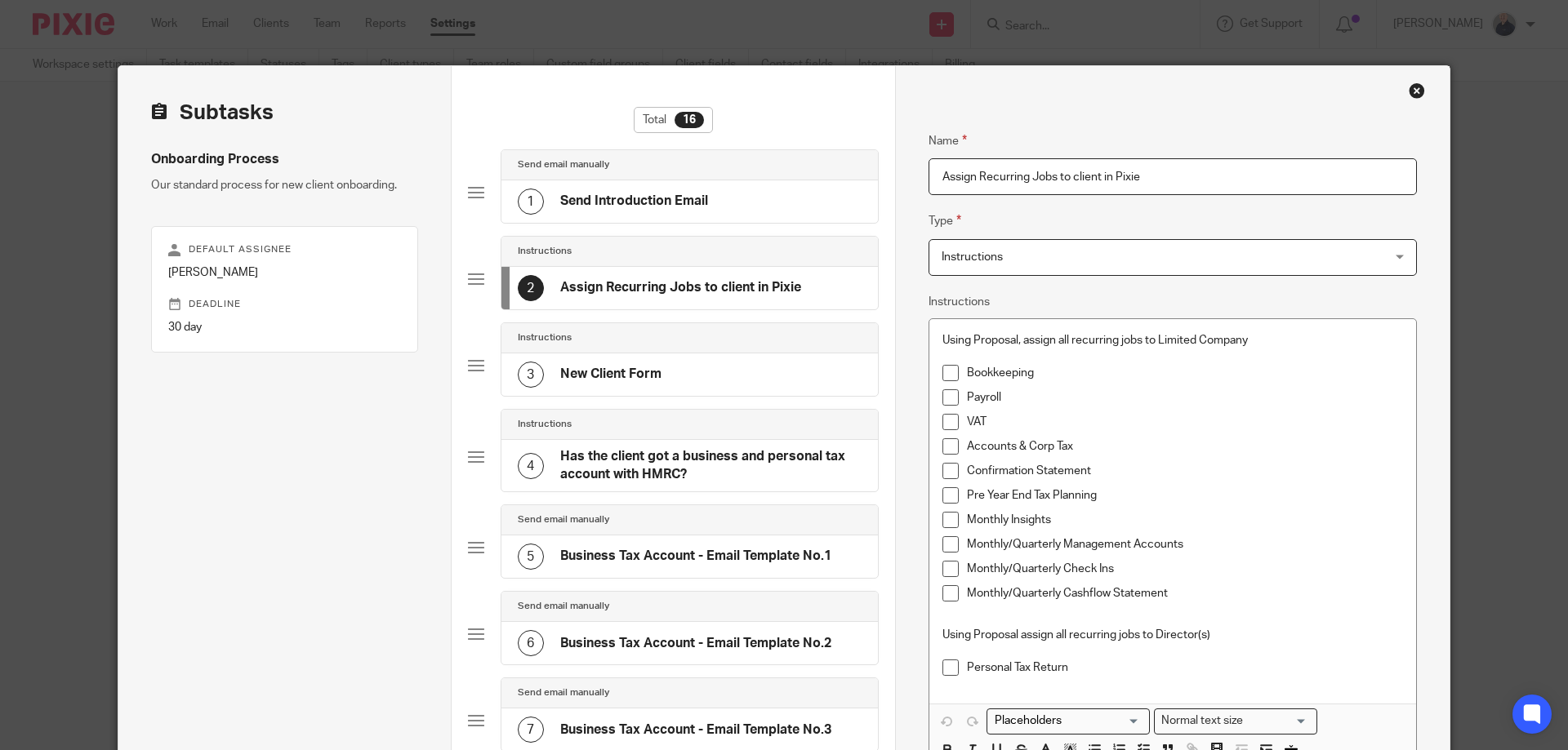
click at [692, 379] on div "3 New Client Form" at bounding box center [689, 374] width 377 height 42
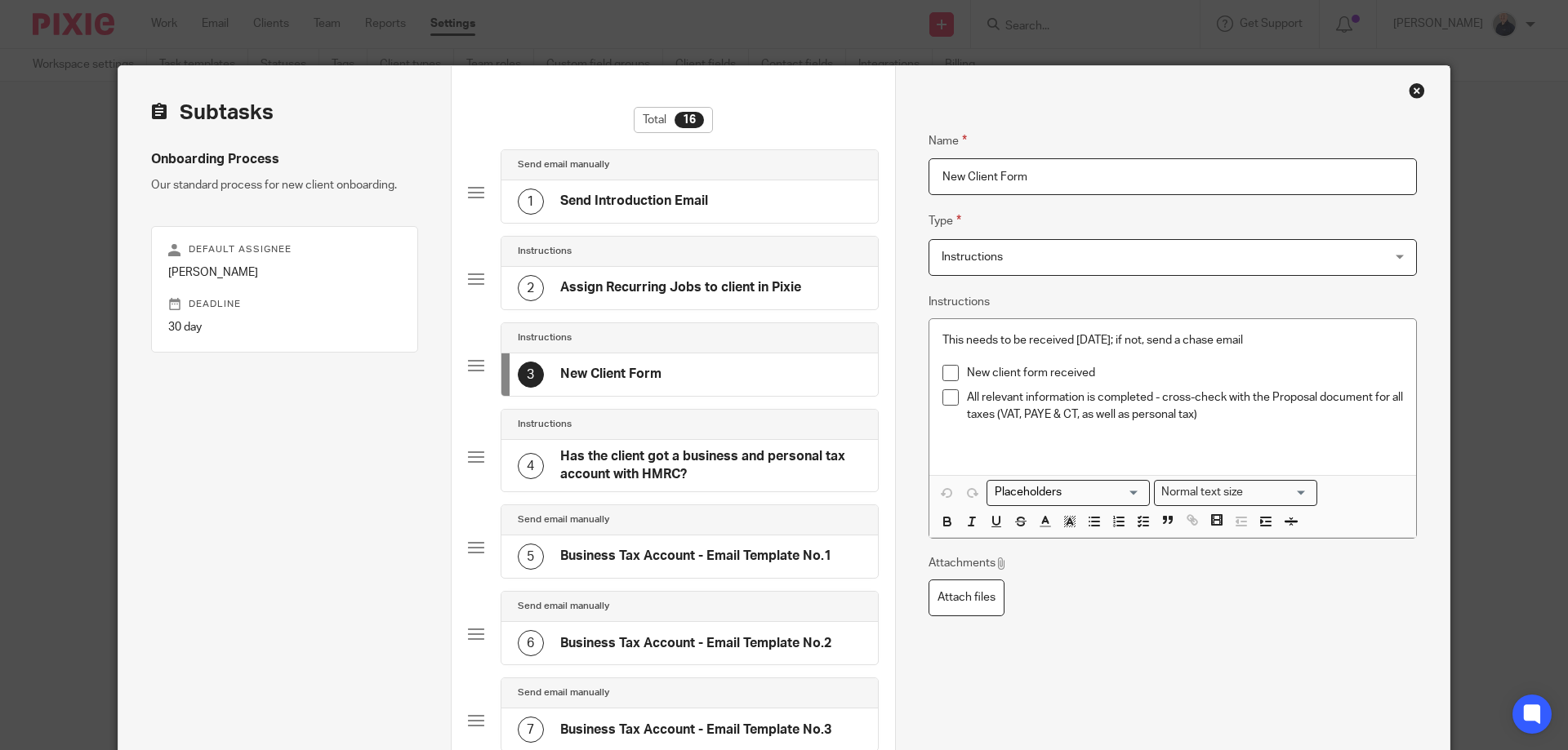
click at [1412, 93] on div "Close this dialog window" at bounding box center [1416, 90] width 16 height 16
